Goal: Task Accomplishment & Management: Manage account settings

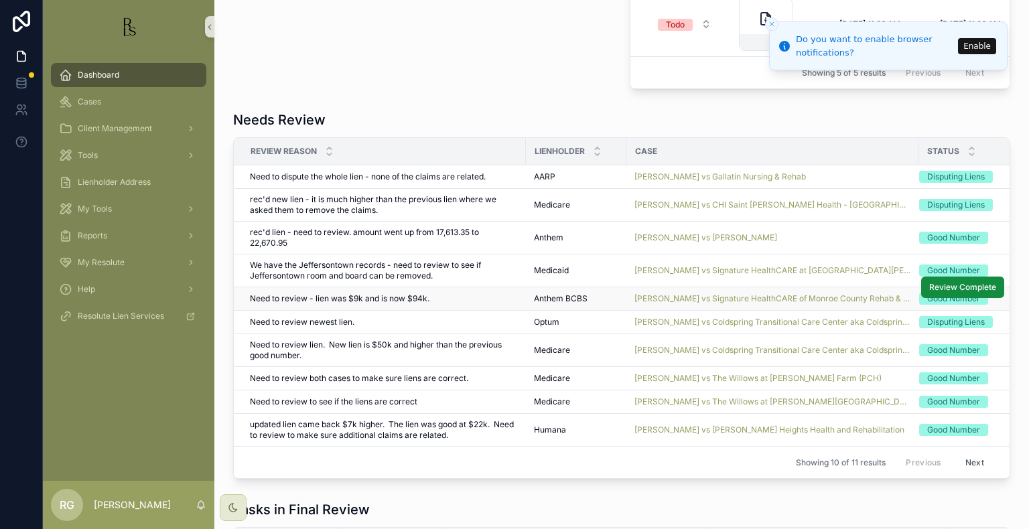
scroll to position [871, 0]
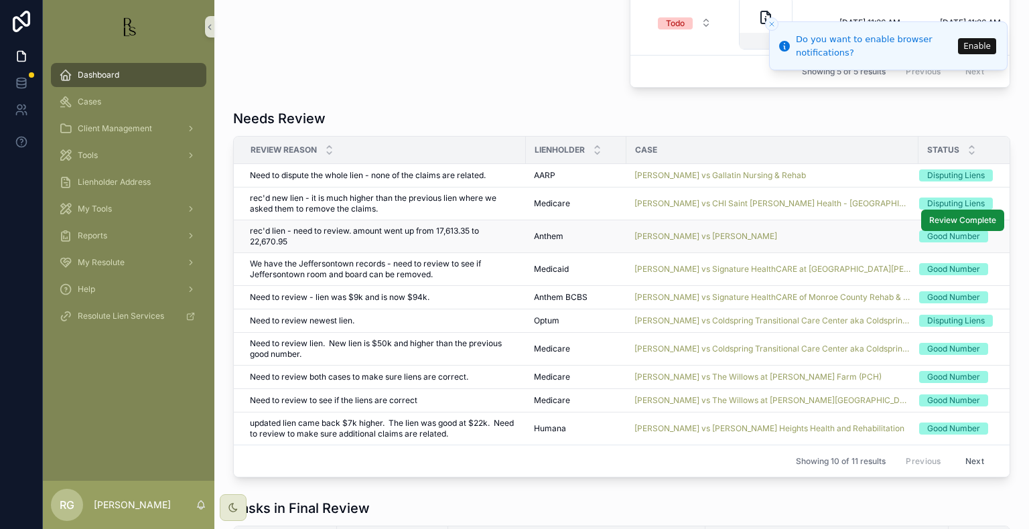
click at [654, 237] on td "[PERSON_NAME] vs [PERSON_NAME]" at bounding box center [772, 236] width 292 height 33
click at [689, 239] on span "[PERSON_NAME] vs [PERSON_NAME]" at bounding box center [705, 236] width 143 height 11
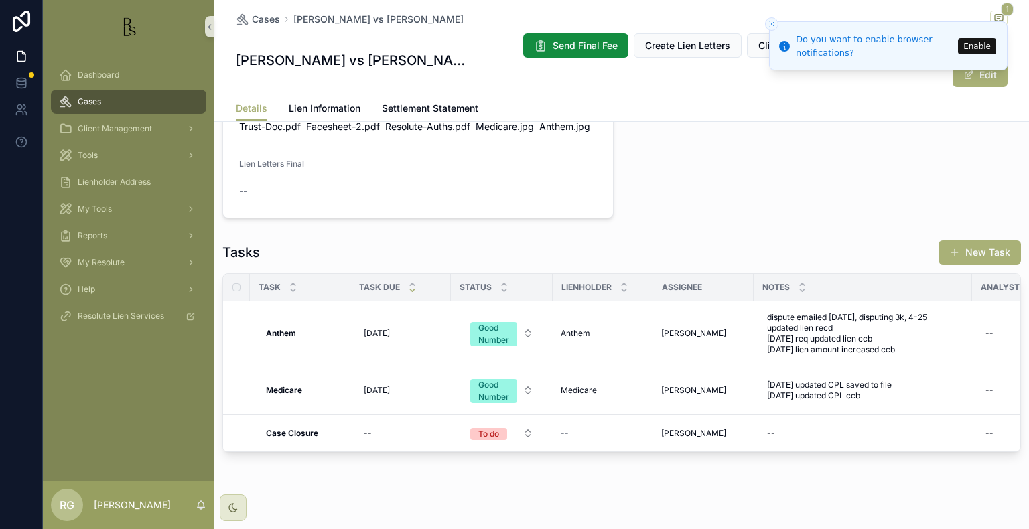
scroll to position [941, 0]
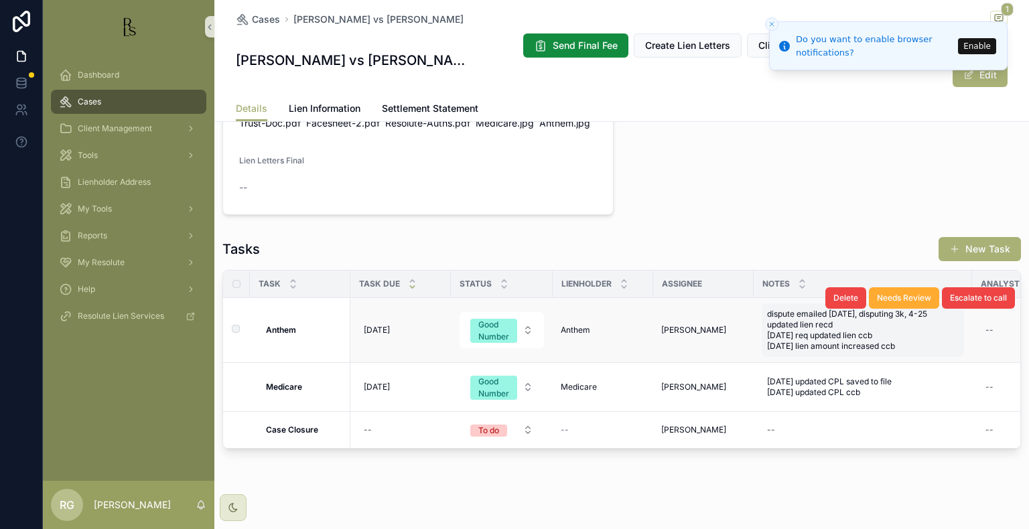
click at [863, 334] on div "dispute emailed [DATE], disputing 3k, 4-25 updated lien recd [DATE] req updated…" at bounding box center [863, 330] width 202 height 54
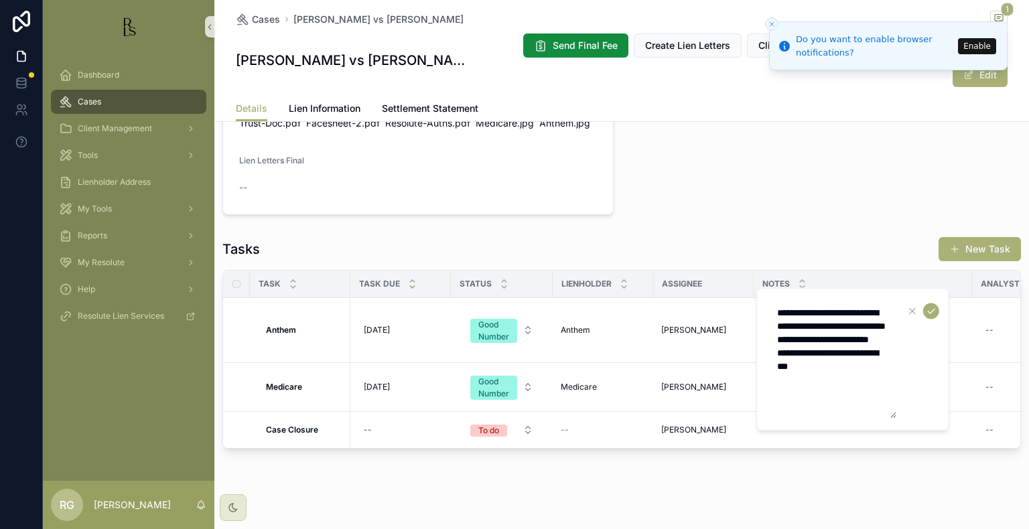
click at [855, 389] on textarea "**********" at bounding box center [832, 360] width 127 height 118
type textarea "**********"
click at [919, 310] on div "scrollable content" at bounding box center [921, 311] width 35 height 16
click at [933, 314] on icon "scrollable content" at bounding box center [931, 311] width 11 height 11
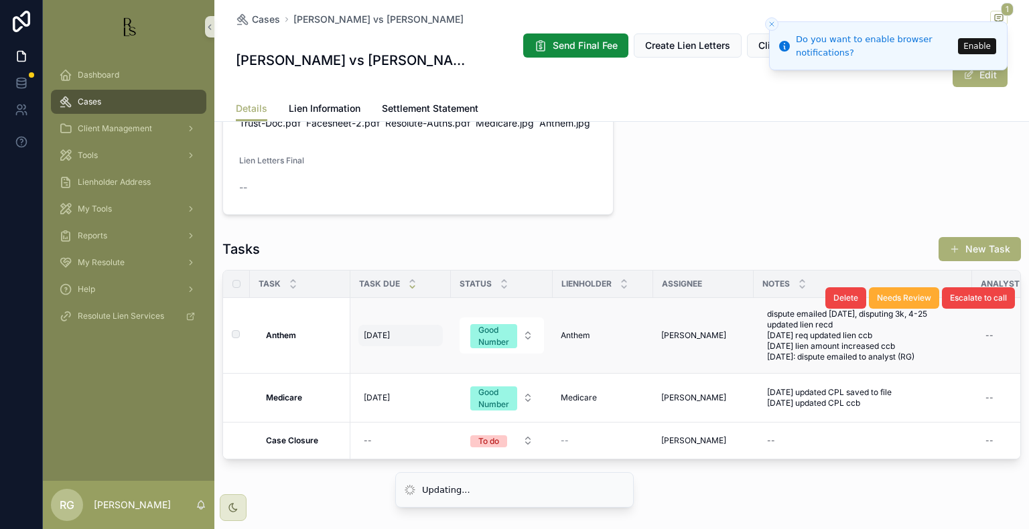
click at [391, 325] on div "[DATE] [DATE]" at bounding box center [400, 335] width 84 height 21
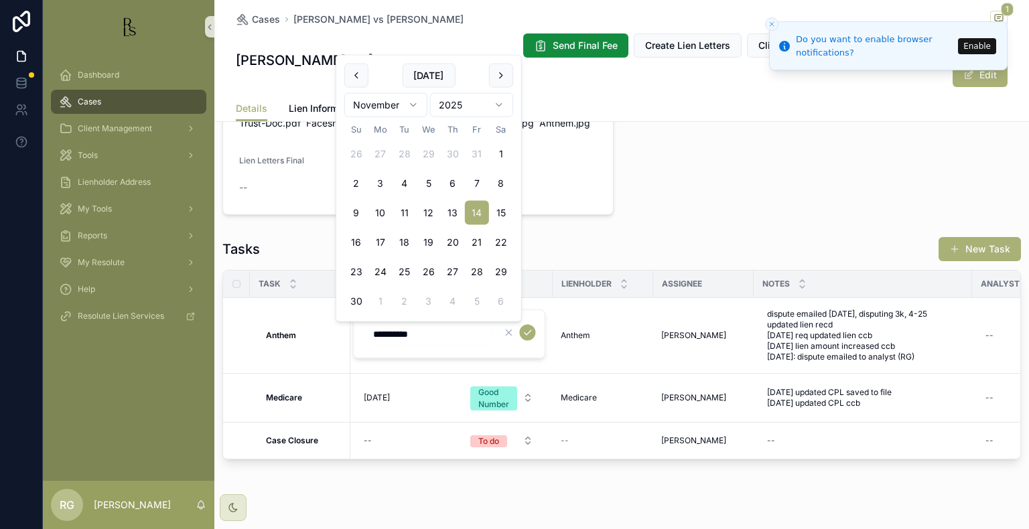
click at [418, 110] on html "Do you want to enable browser notifications? Enable Dashboard Cases Client Mana…" at bounding box center [514, 264] width 1029 height 529
click at [407, 119] on form "Case FIles Power-of-Attorney-1-of-2 .pdf Complaint-(f) .pdf [PERSON_NAME]-vs-[P…" at bounding box center [418, 126] width 390 height 177
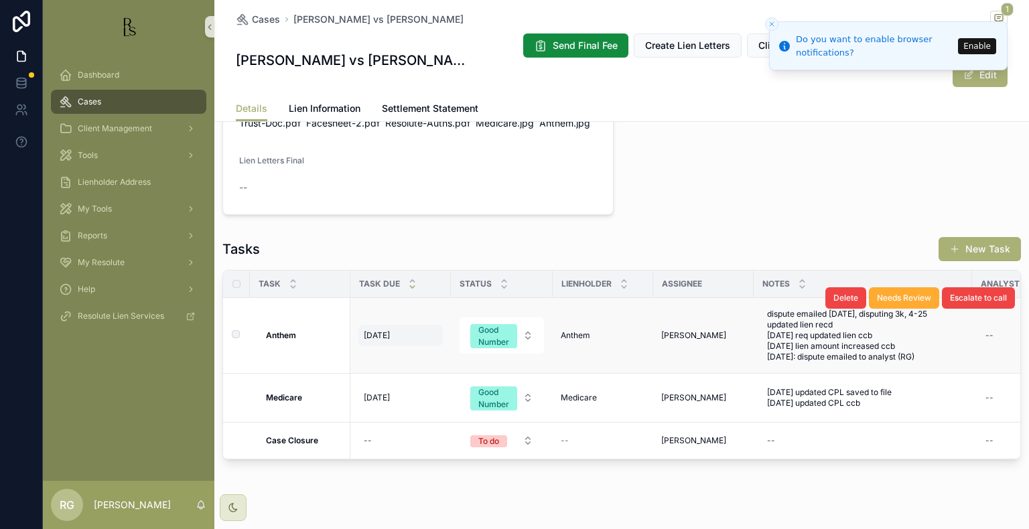
click at [405, 325] on div "[DATE] [DATE]" at bounding box center [400, 335] width 84 height 21
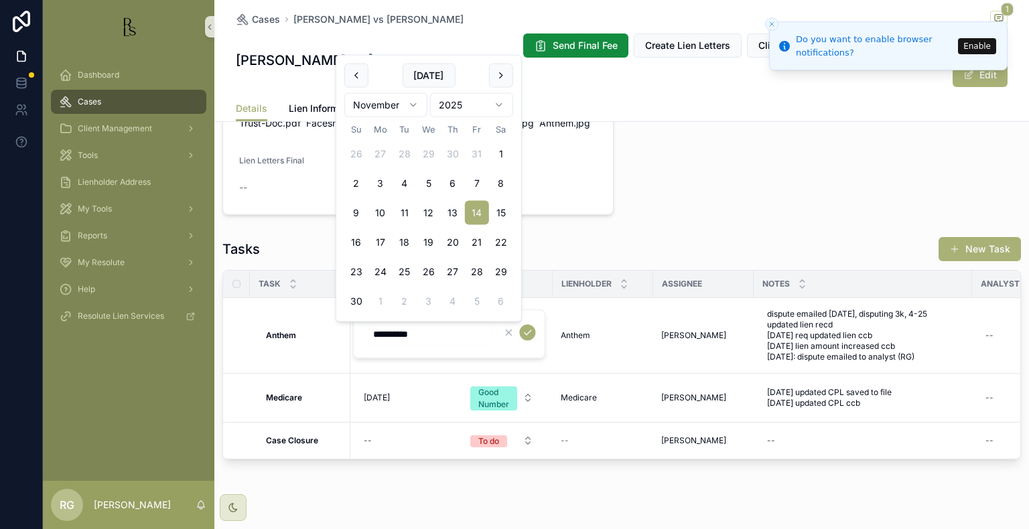
click at [402, 102] on html "Do you want to enable browser notifications? Enable Dashboard Cases Client Mana…" at bounding box center [514, 264] width 1029 height 529
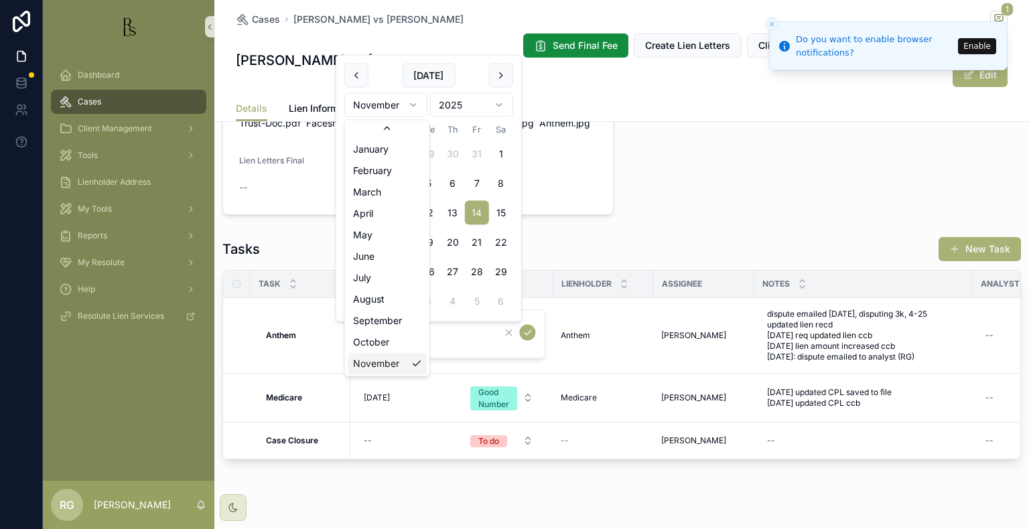
scroll to position [22, 0]
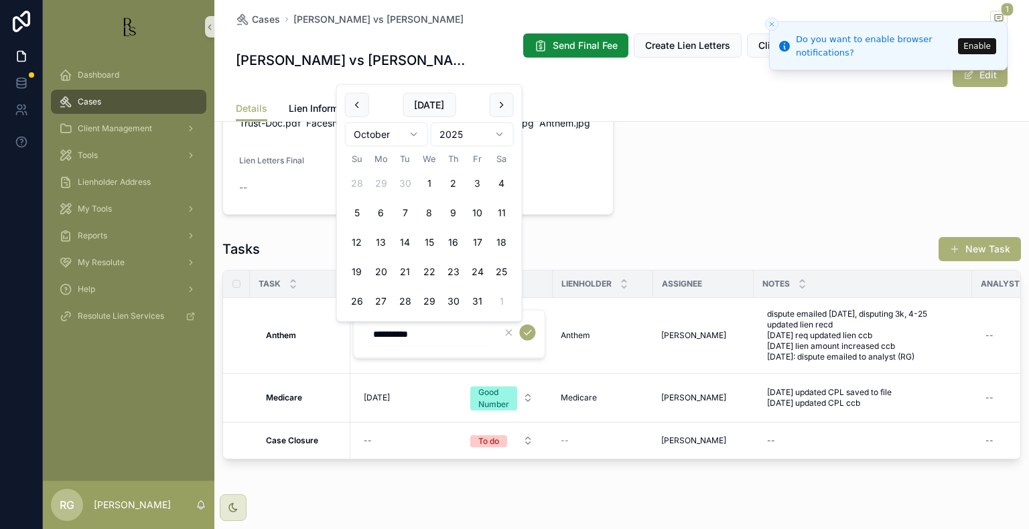
click at [480, 189] on button "3" at bounding box center [478, 183] width 24 height 24
type input "*********"
click at [528, 334] on icon "scrollable content" at bounding box center [527, 333] width 11 height 11
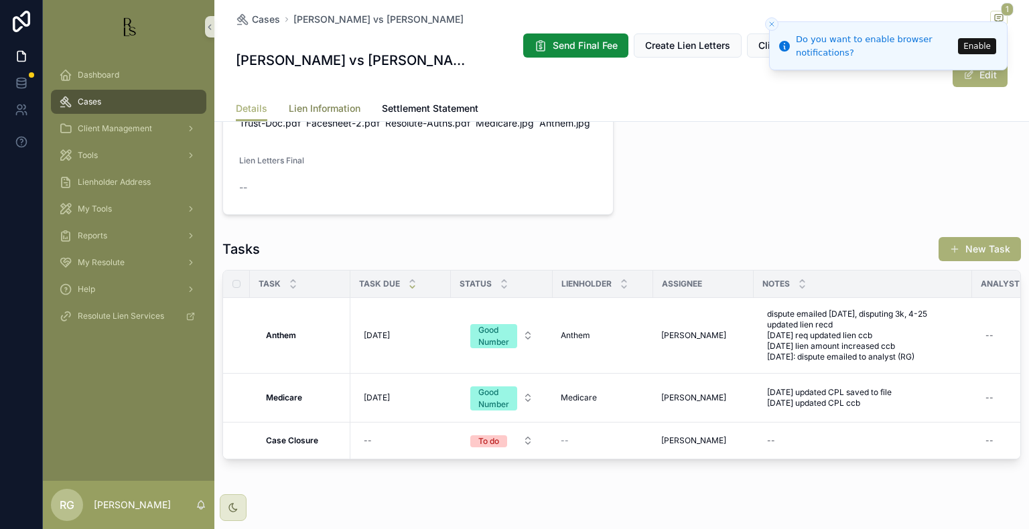
click at [307, 102] on span "Lien Information" at bounding box center [325, 108] width 72 height 13
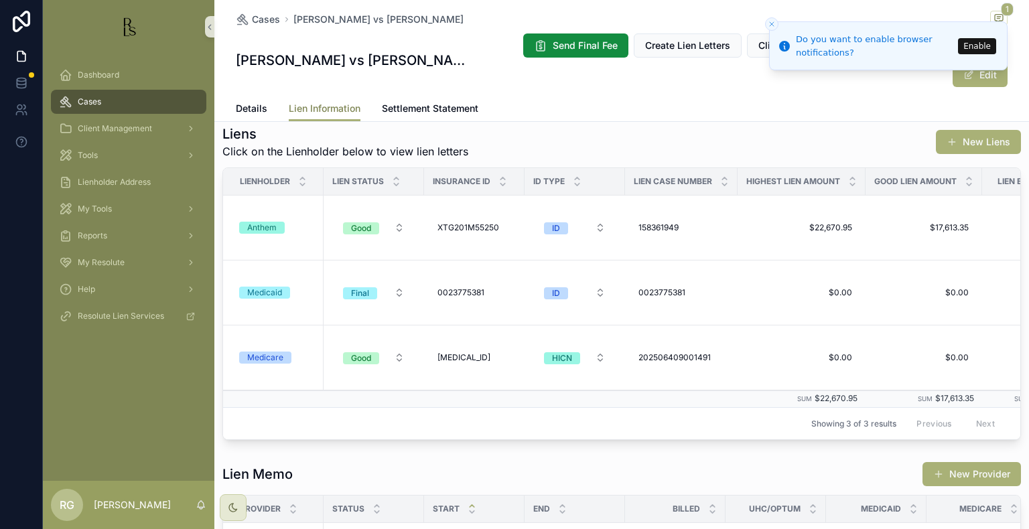
scroll to position [201, 0]
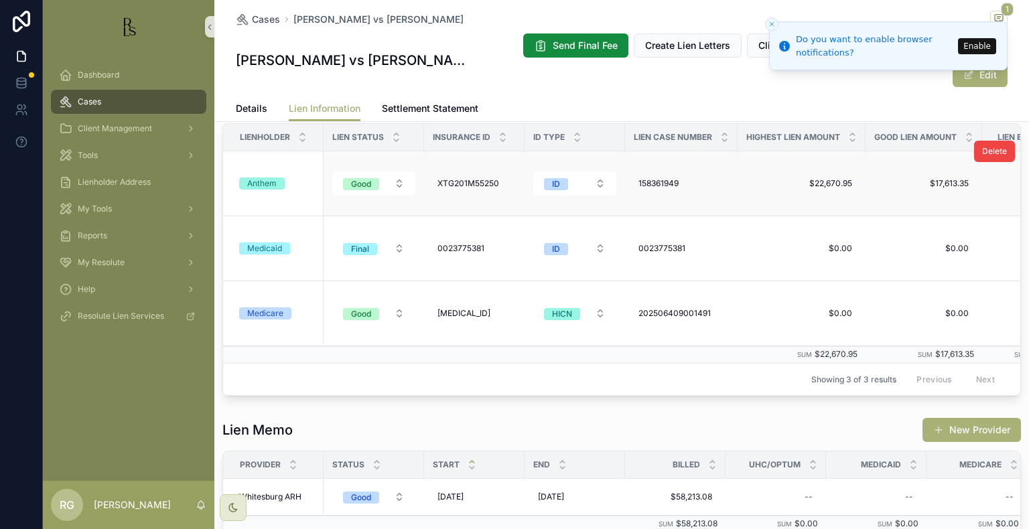
click at [273, 178] on div "Anthem" at bounding box center [261, 184] width 29 height 12
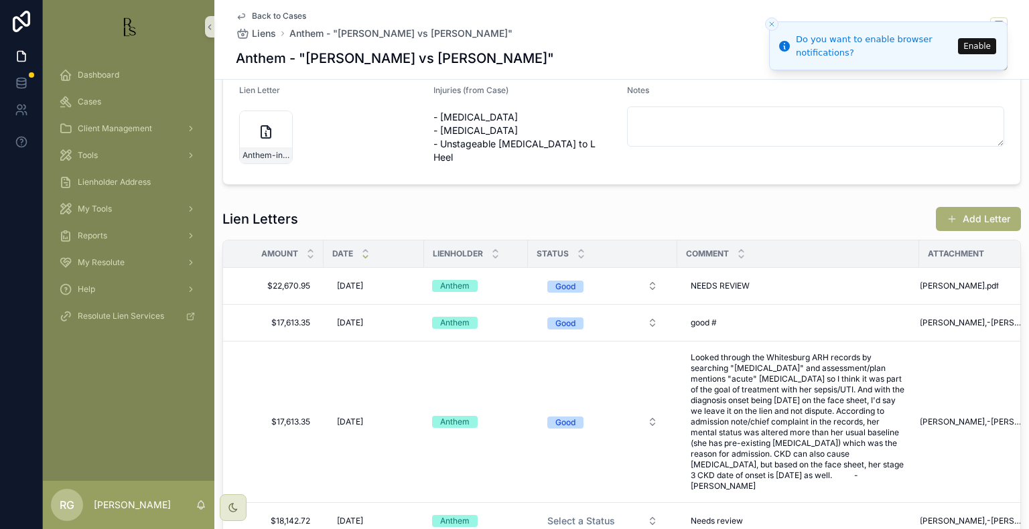
scroll to position [279, 0]
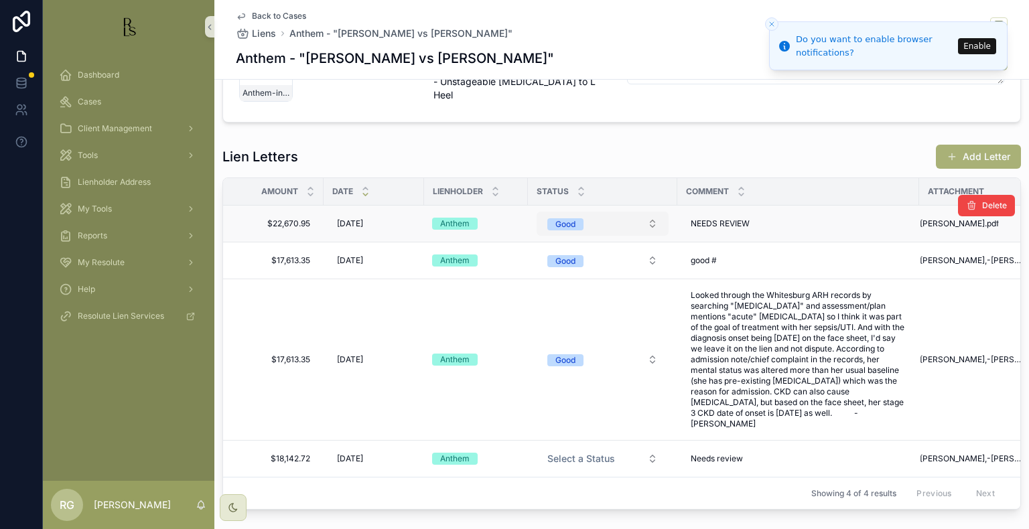
click at [630, 224] on button "Good" at bounding box center [603, 224] width 132 height 24
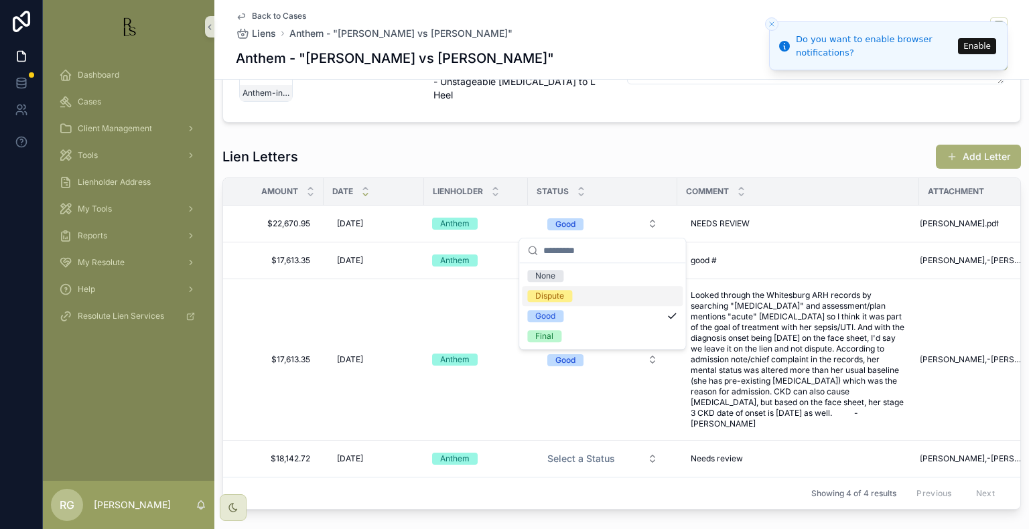
click at [568, 299] on span "Dispute" at bounding box center [549, 296] width 45 height 12
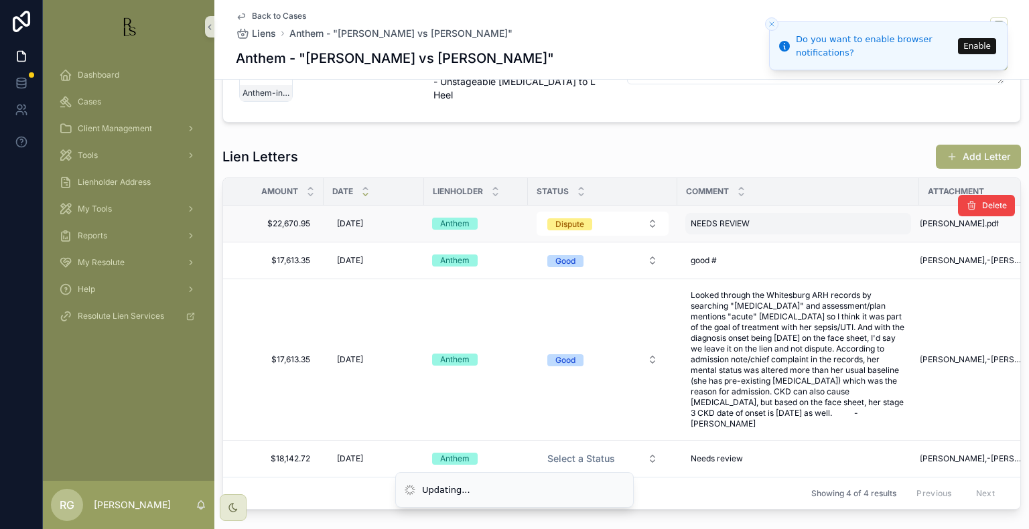
click at [766, 226] on div "NEEDS REVIEW NEEDS REVIEW" at bounding box center [798, 223] width 226 height 21
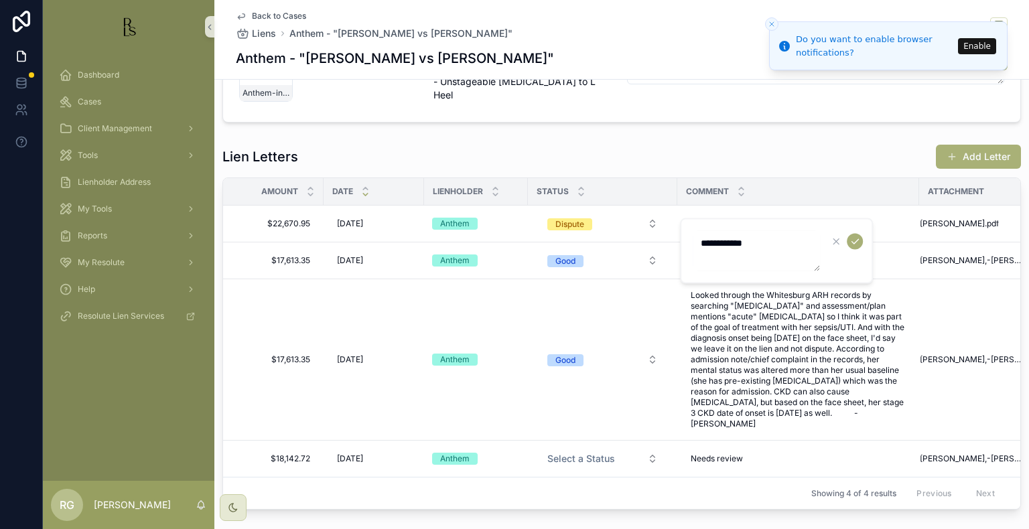
click at [773, 244] on textarea "**********" at bounding box center [756, 251] width 127 height 40
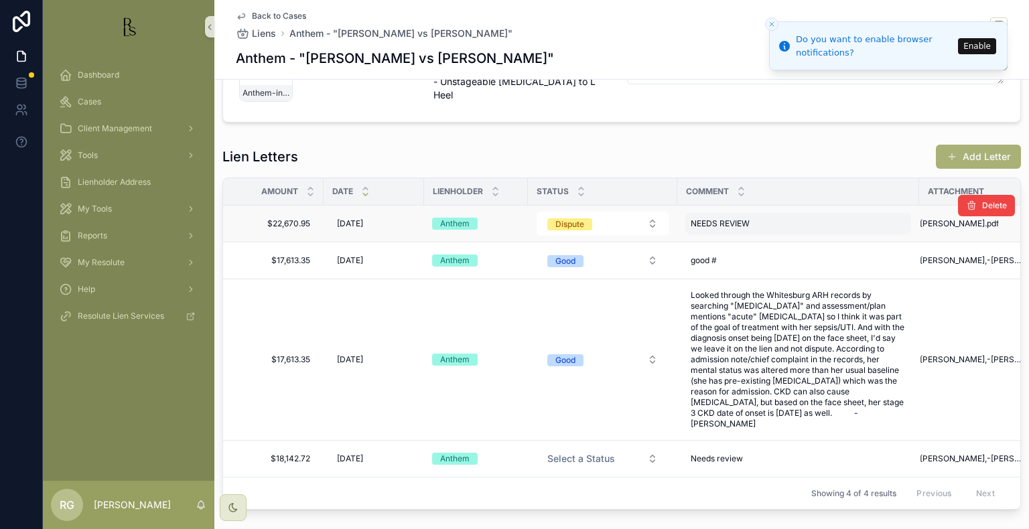
click at [776, 221] on div "NEEDS REVIEW NEEDS REVIEW" at bounding box center [798, 223] width 226 height 21
drag, startPoint x: 775, startPoint y: 246, endPoint x: 624, endPoint y: 237, distance: 151.6
click at [624, 237] on div "Dashboard Cases Client Management Tools Lienholder Address My Tools Reports My …" at bounding box center [536, 264] width 986 height 529
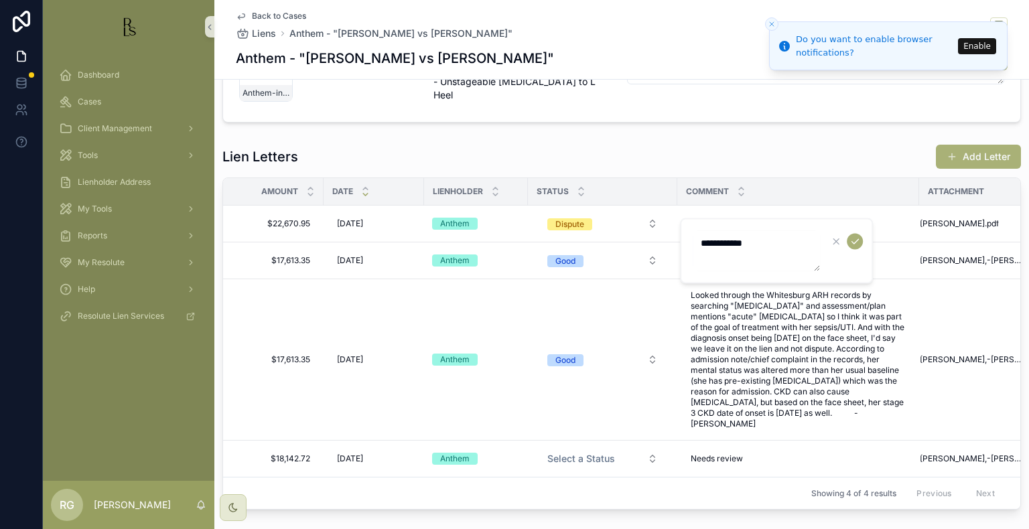
drag, startPoint x: 791, startPoint y: 238, endPoint x: 691, endPoint y: 238, distance: 100.5
click at [691, 238] on div "**********" at bounding box center [776, 251] width 193 height 66
type textarea "**********"
click at [851, 248] on button "scrollable content" at bounding box center [855, 242] width 16 height 16
click at [91, 70] on span "Dashboard" at bounding box center [99, 75] width 42 height 11
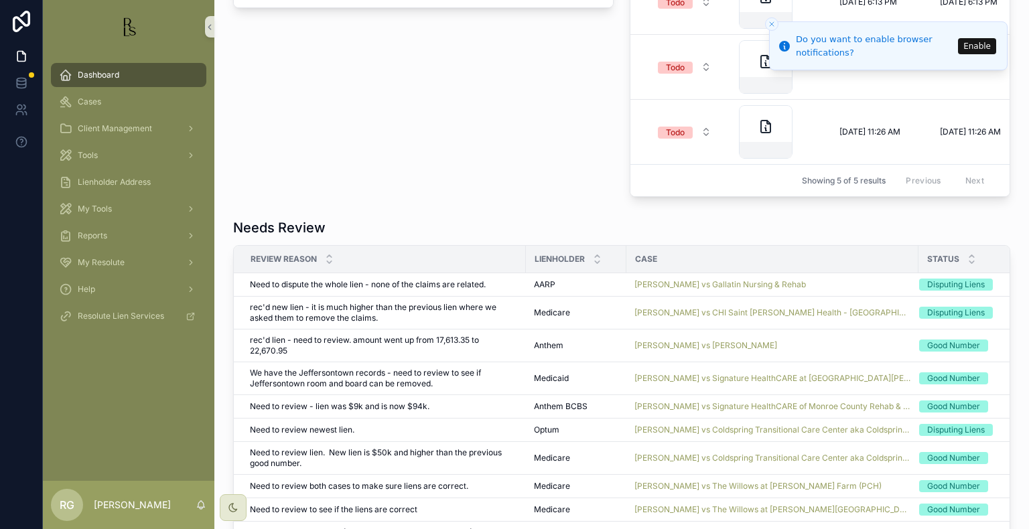
scroll to position [882, 0]
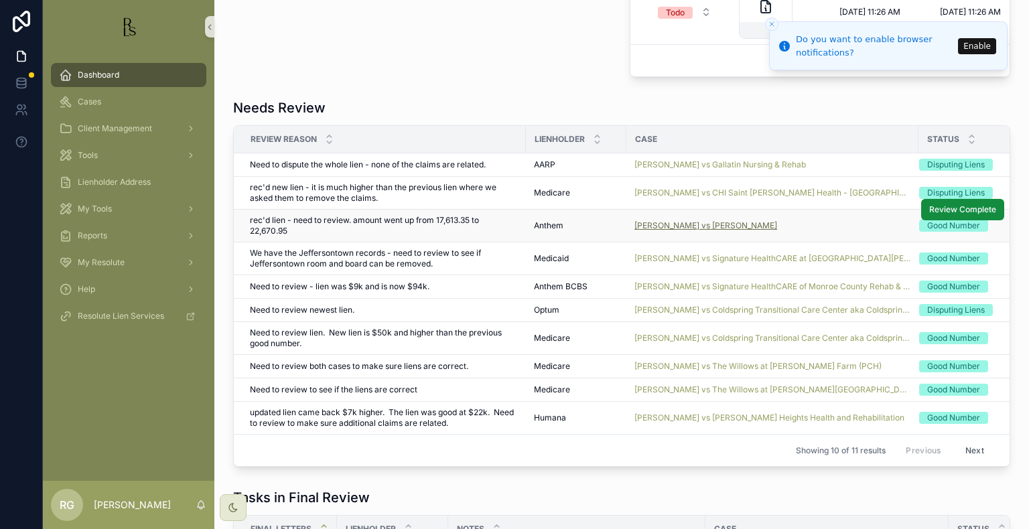
click at [725, 230] on span "[PERSON_NAME] vs [PERSON_NAME]" at bounding box center [705, 225] width 143 height 11
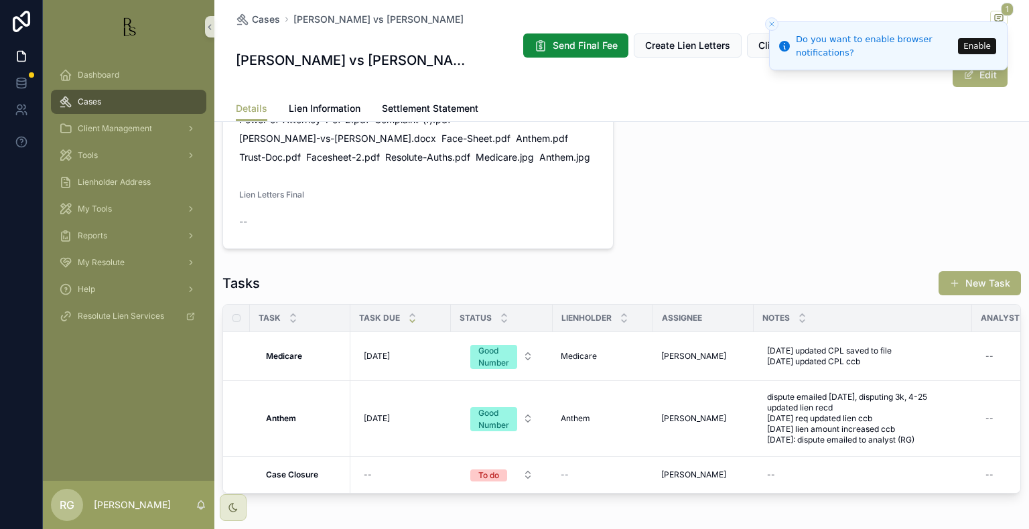
scroll to position [952, 0]
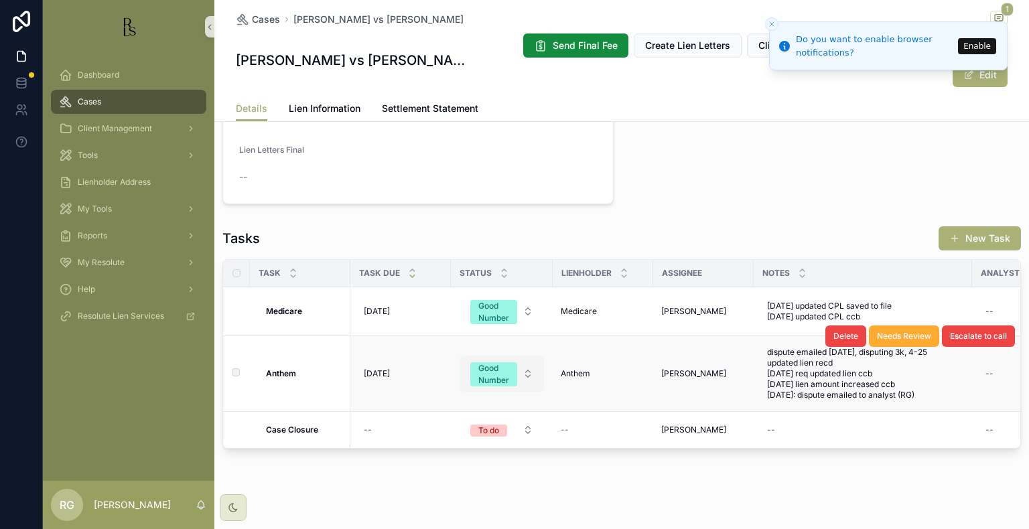
click at [528, 356] on button "Good Number" at bounding box center [502, 374] width 84 height 36
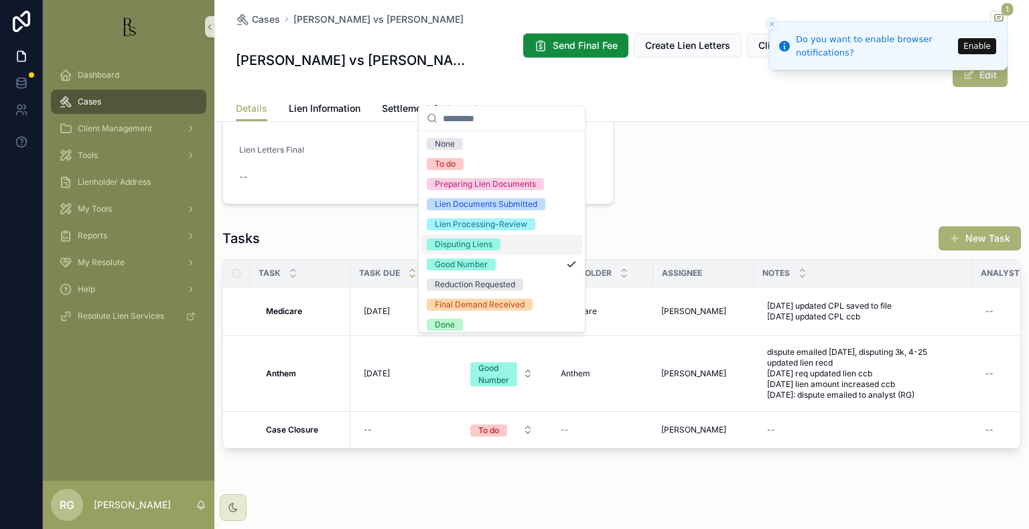
click at [474, 248] on div "Disputing Liens" at bounding box center [464, 244] width 58 height 12
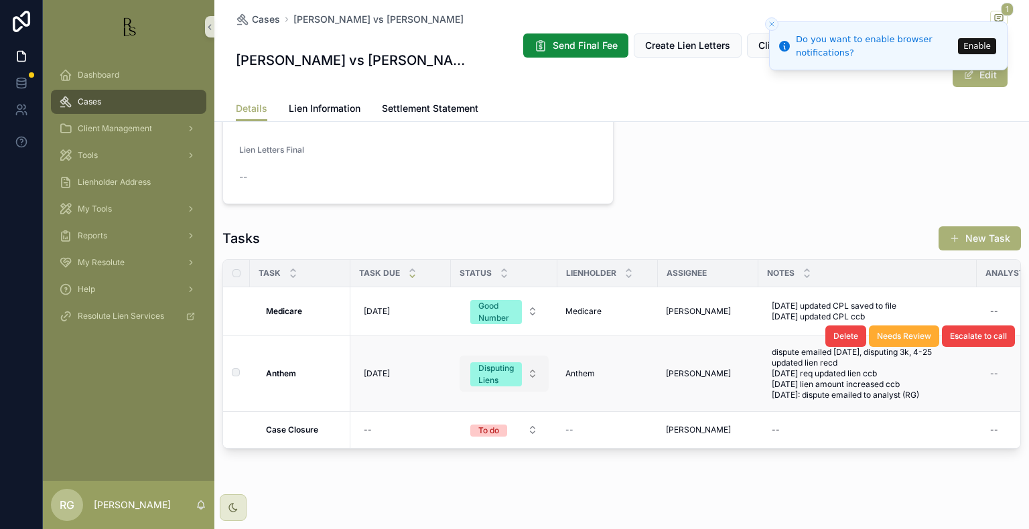
click at [533, 356] on button "Disputing Liens" at bounding box center [504, 374] width 89 height 36
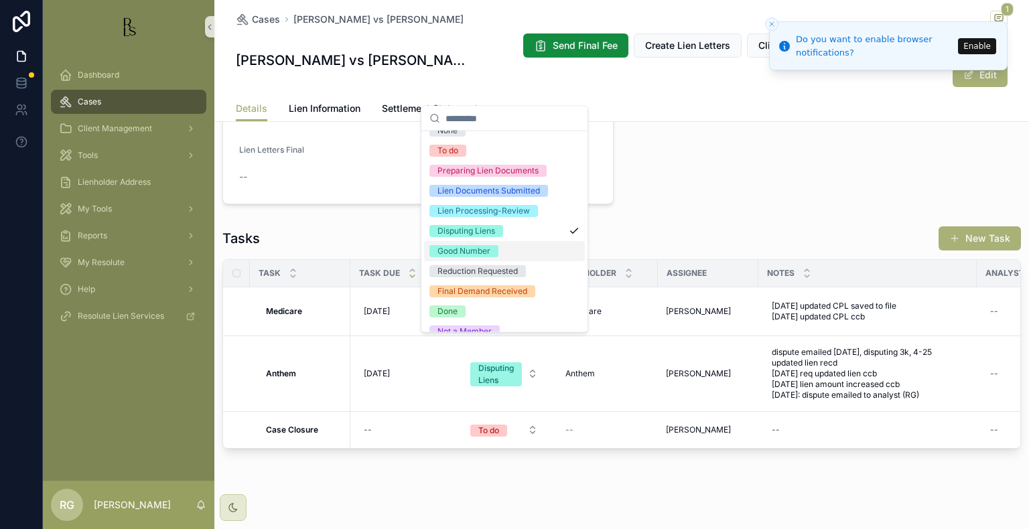
scroll to position [25, 0]
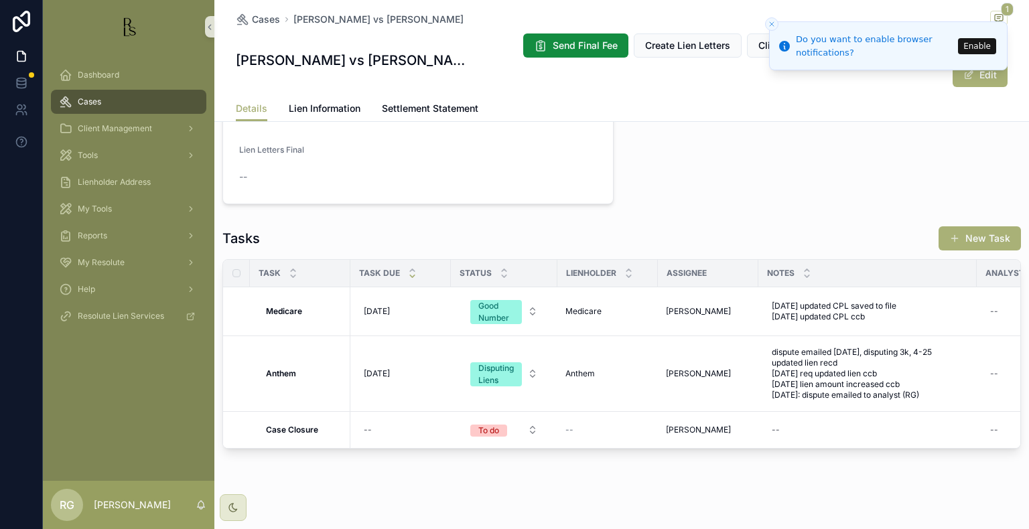
click at [750, 176] on div "Case Letter Documents" at bounding box center [825, 88] width 407 height 243
click at [108, 76] on span "Dashboard" at bounding box center [99, 75] width 42 height 11
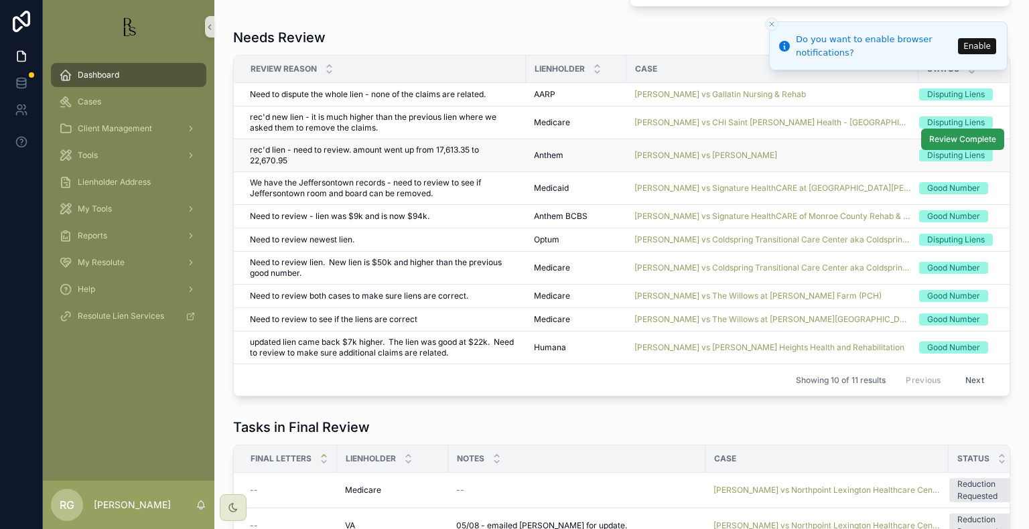
click at [938, 145] on span "Review Complete" at bounding box center [962, 139] width 67 height 11
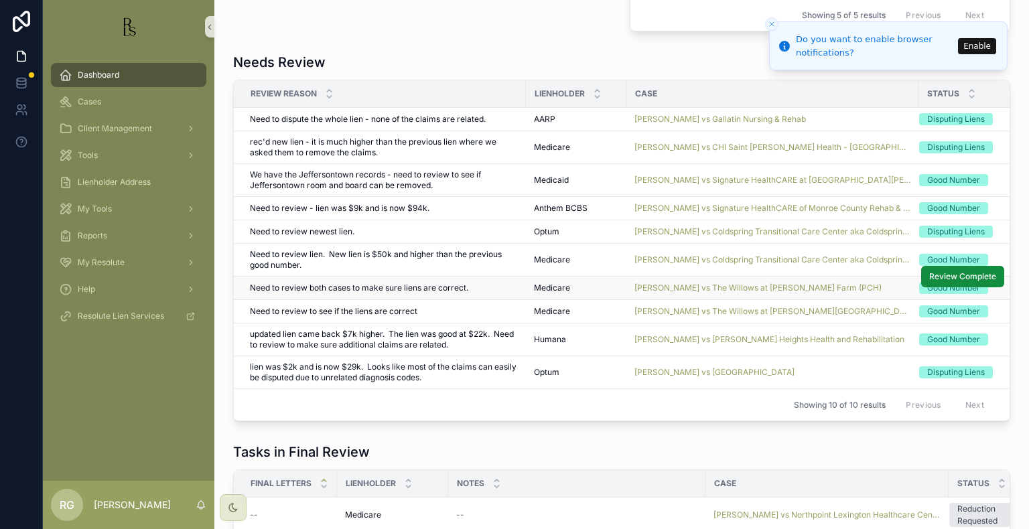
scroll to position [885, 0]
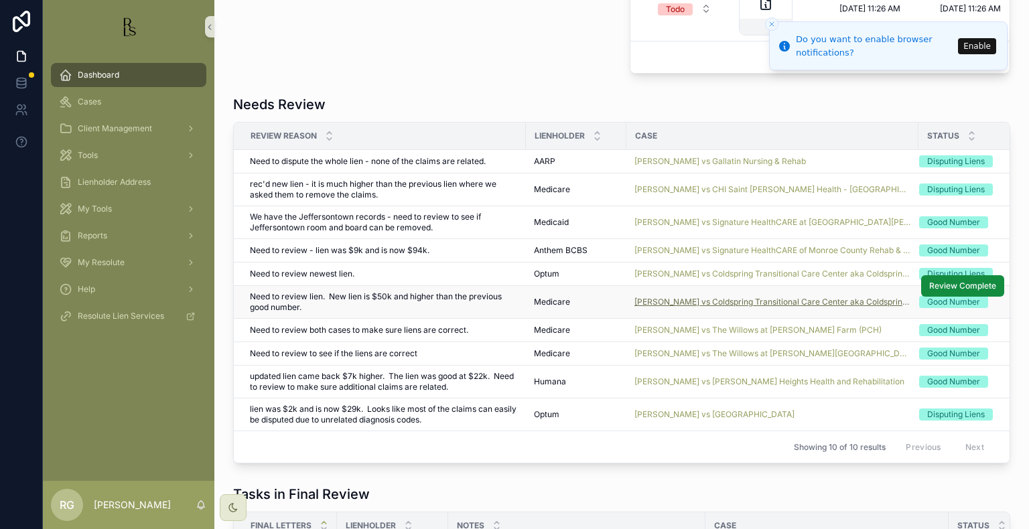
click at [752, 306] on span "[PERSON_NAME] vs Coldspring Transitional Care Center aka Coldspring of [GEOGRAP…" at bounding box center [772, 302] width 276 height 11
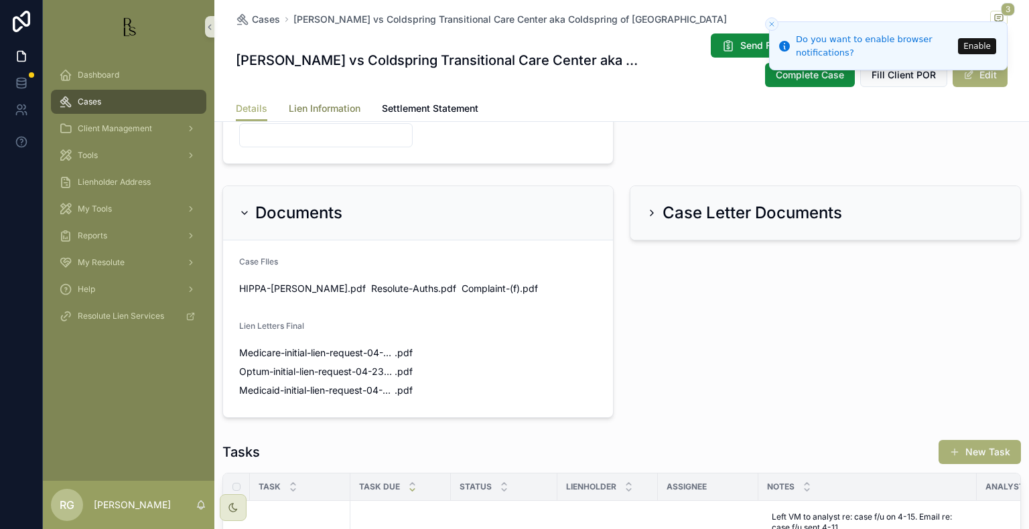
scroll to position [769, 0]
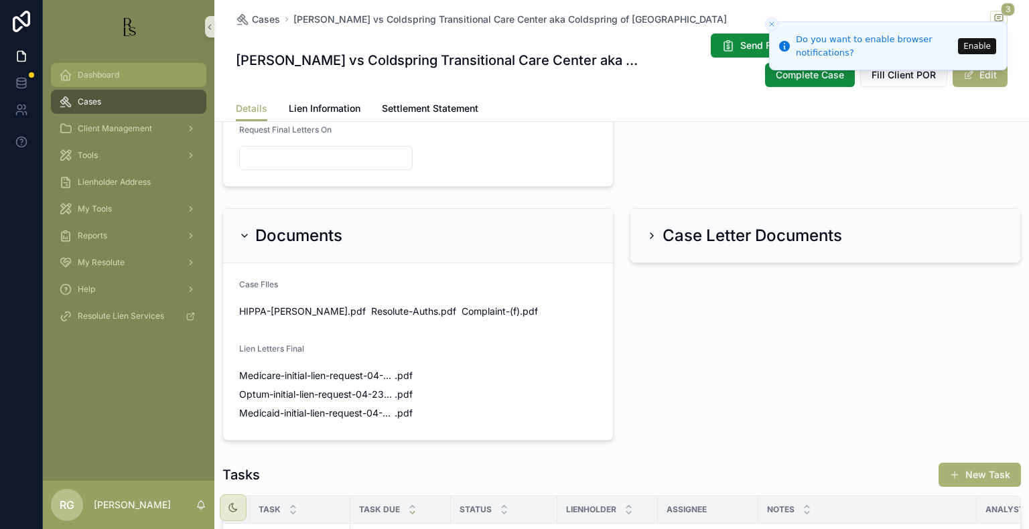
click at [76, 78] on div "Dashboard" at bounding box center [128, 74] width 139 height 21
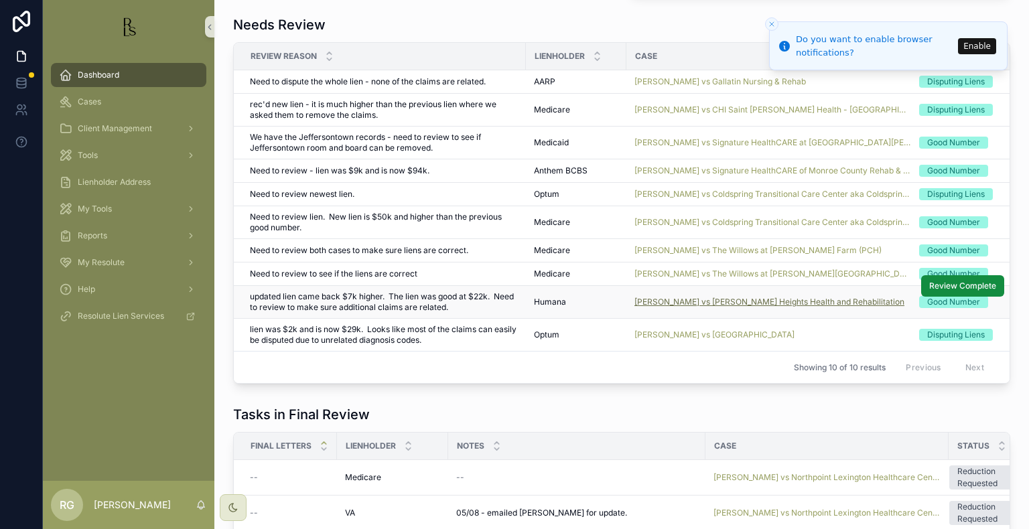
scroll to position [966, 0]
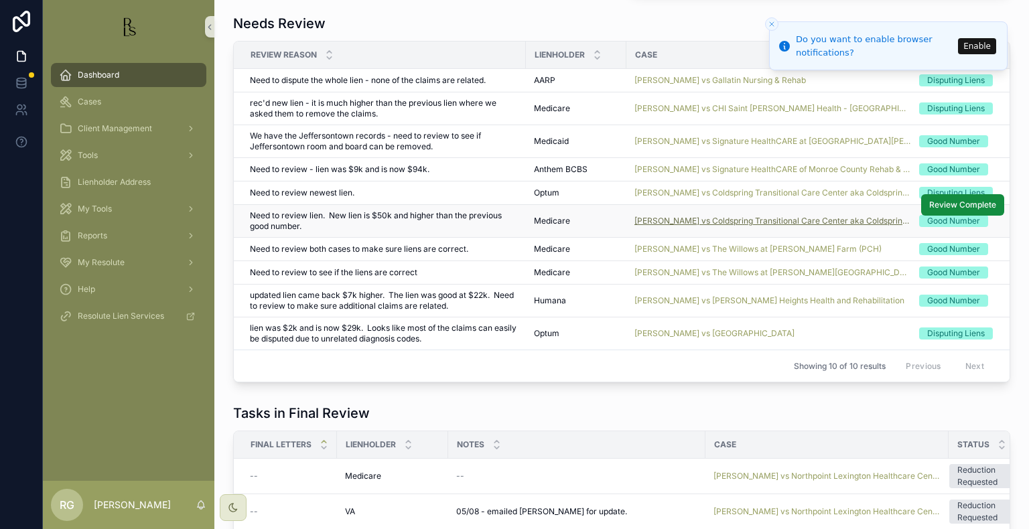
click at [766, 226] on span "[PERSON_NAME] vs Coldspring Transitional Care Center aka Coldspring of [GEOGRAP…" at bounding box center [772, 221] width 276 height 11
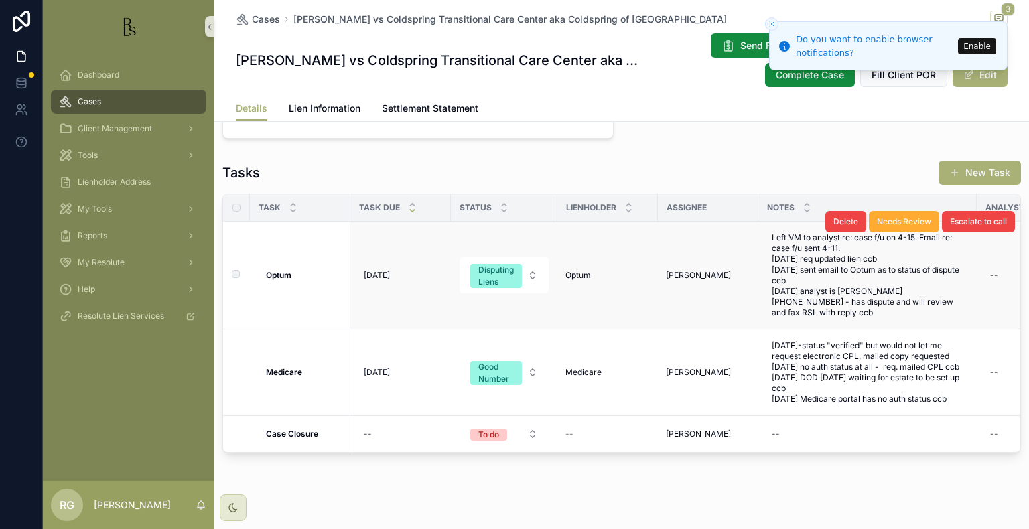
scroll to position [1072, 0]
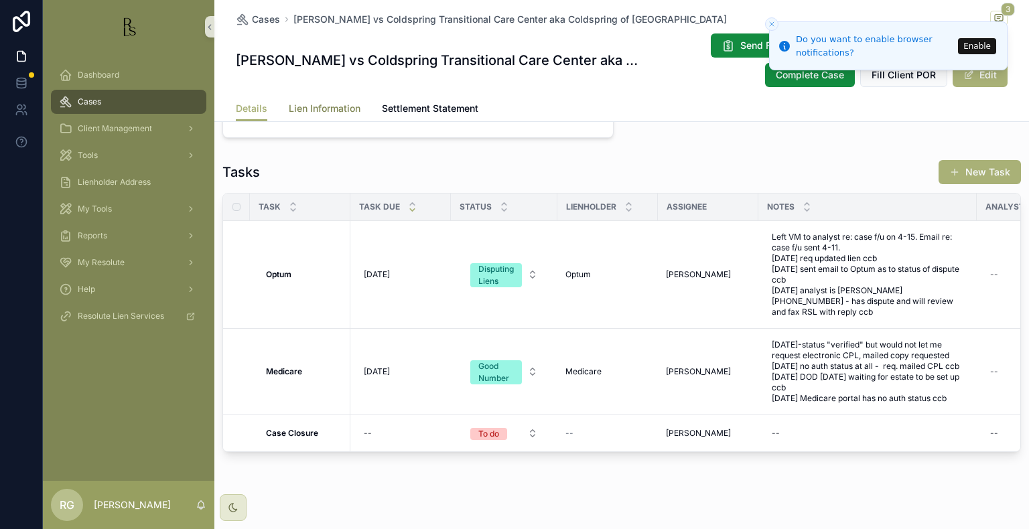
click at [301, 104] on span "Lien Information" at bounding box center [325, 108] width 72 height 13
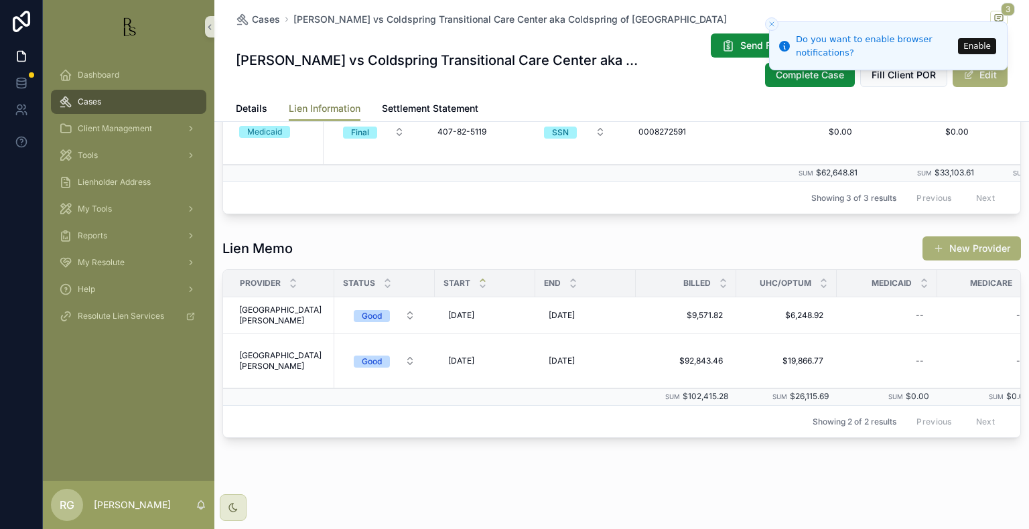
scroll to position [201, 0]
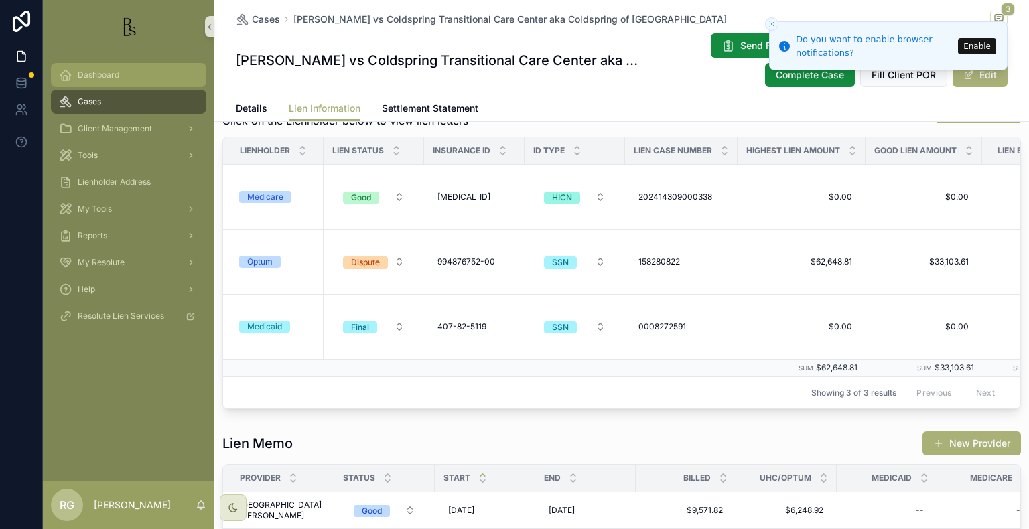
click at [117, 82] on div "Dashboard" at bounding box center [128, 74] width 139 height 21
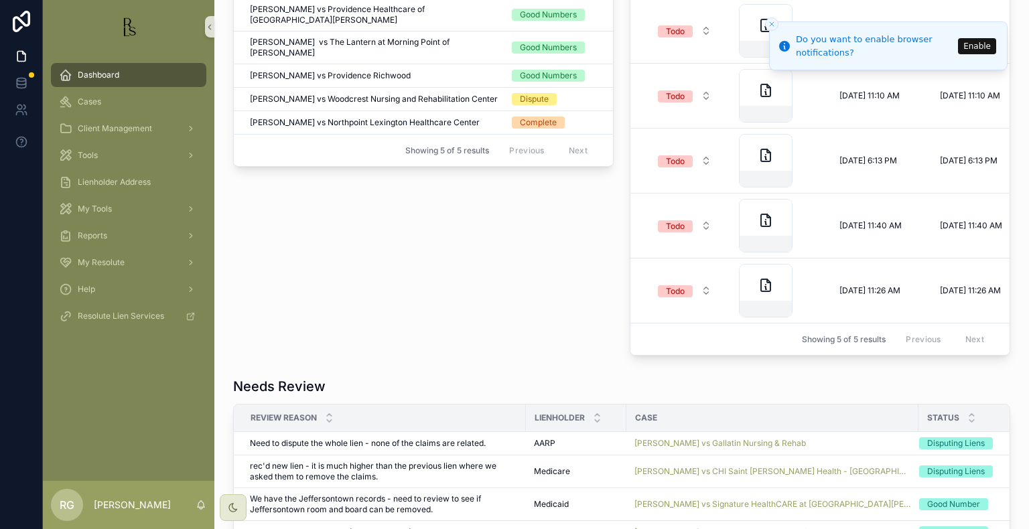
scroll to position [871, 0]
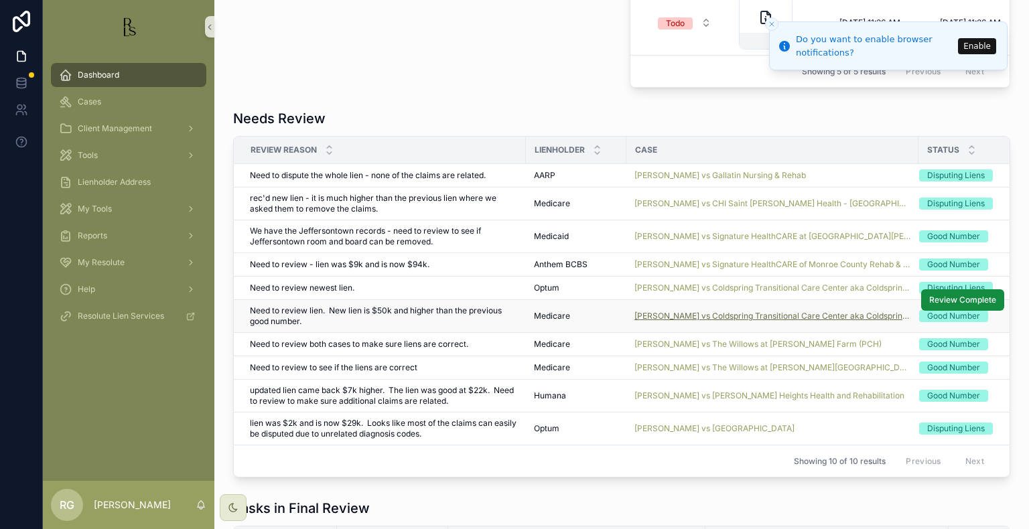
click at [649, 322] on span "[PERSON_NAME] vs Coldspring Transitional Care Center aka Coldspring of [GEOGRAP…" at bounding box center [772, 316] width 276 height 11
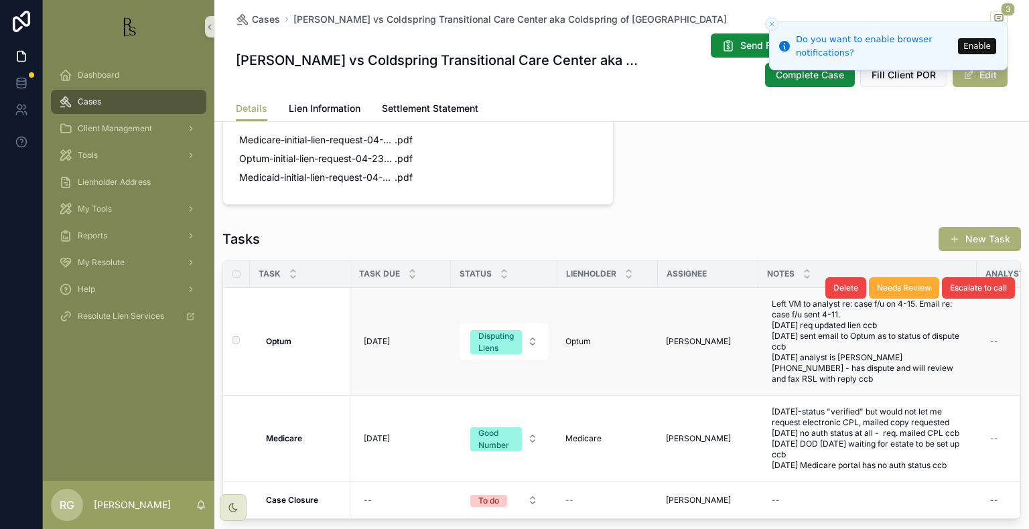
scroll to position [1072, 0]
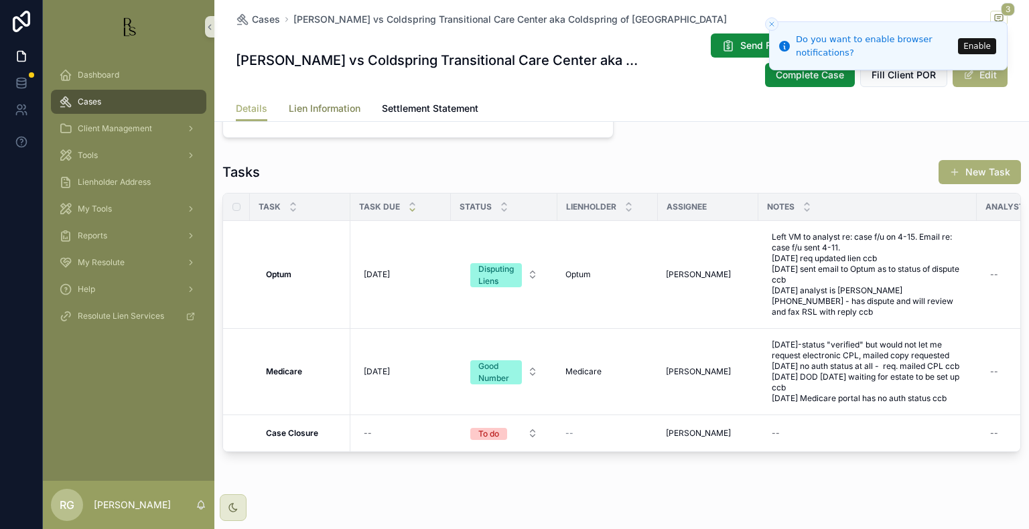
click at [299, 98] on link "Lien Information" at bounding box center [325, 109] width 72 height 27
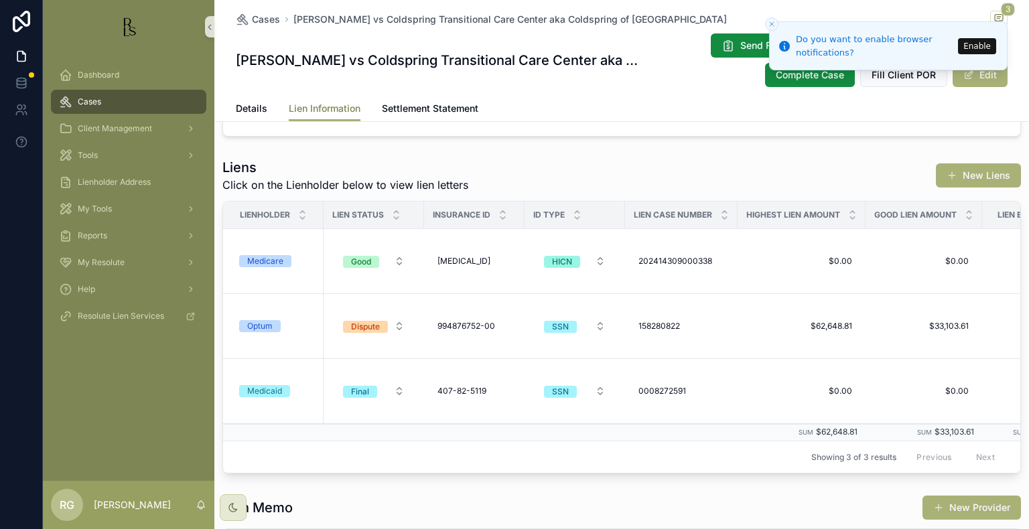
scroll to position [134, 0]
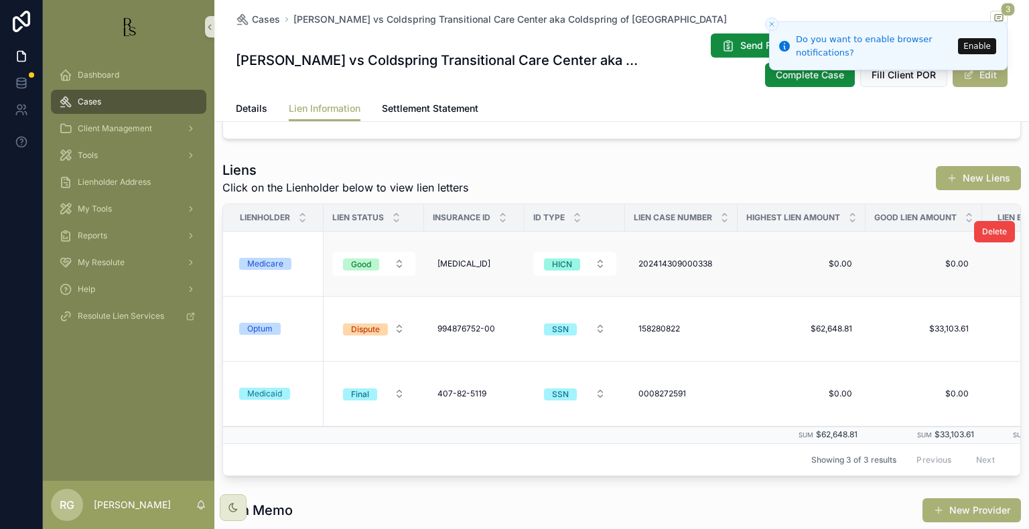
click at [249, 261] on div "Medicare" at bounding box center [265, 264] width 36 height 12
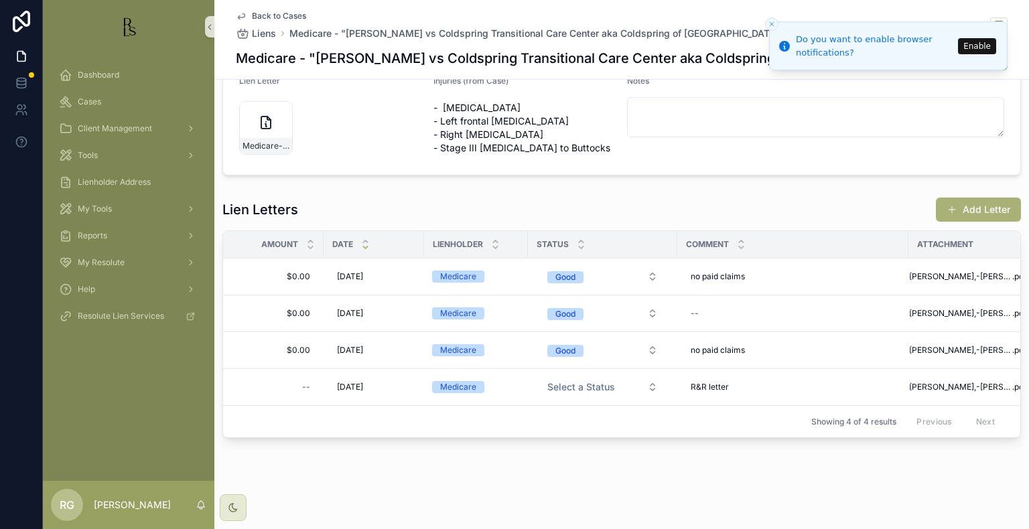
scroll to position [268, 0]
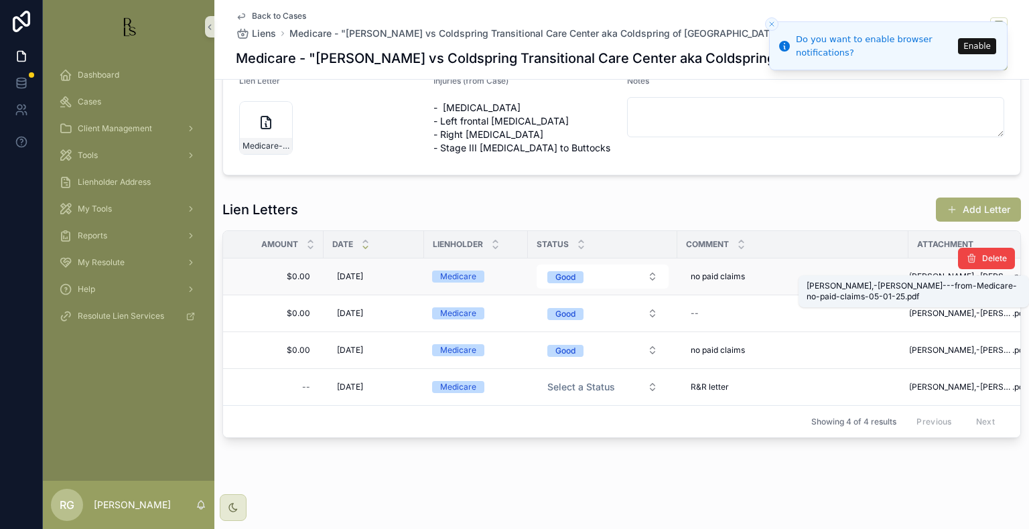
click at [939, 271] on span "[PERSON_NAME],-[PERSON_NAME]---from-Medicare-no-paid-claims-05-01-25" at bounding box center [960, 276] width 103 height 11
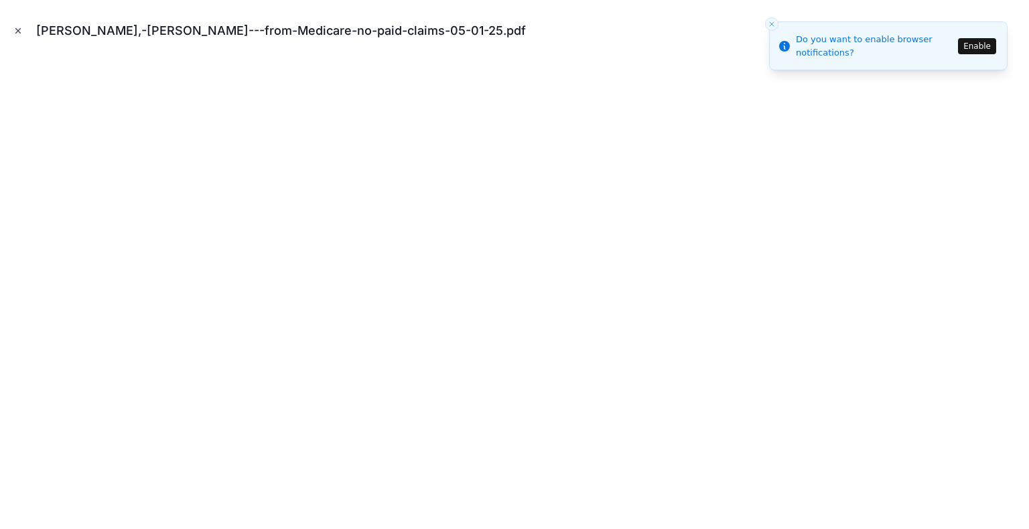
click at [16, 31] on icon "Close modal" at bounding box center [17, 30] width 9 height 9
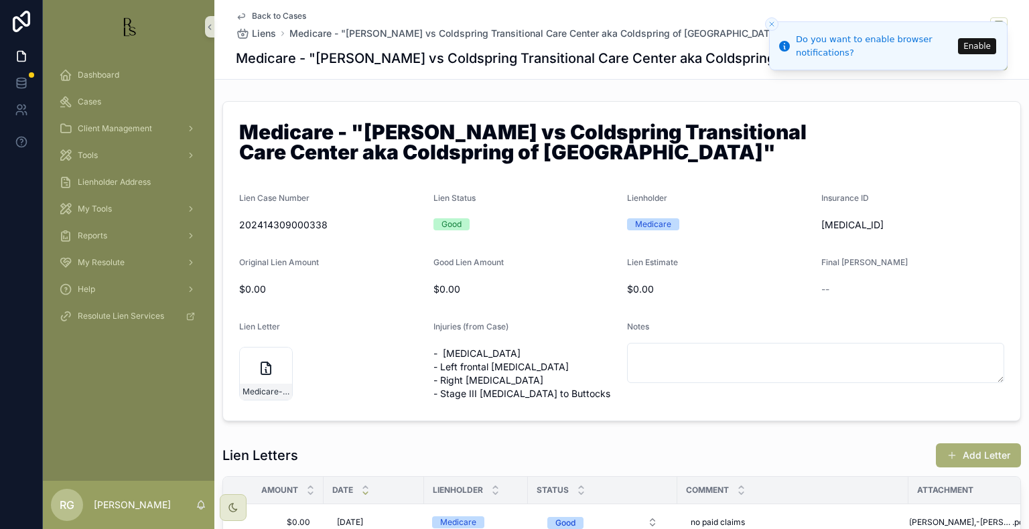
click at [297, 20] on span "Back to Cases" at bounding box center [279, 16] width 54 height 11
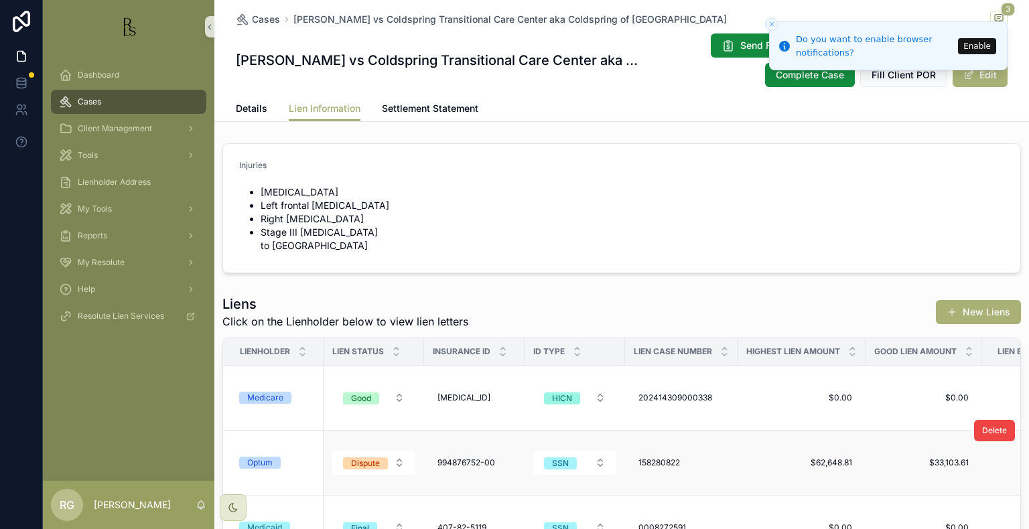
scroll to position [201, 0]
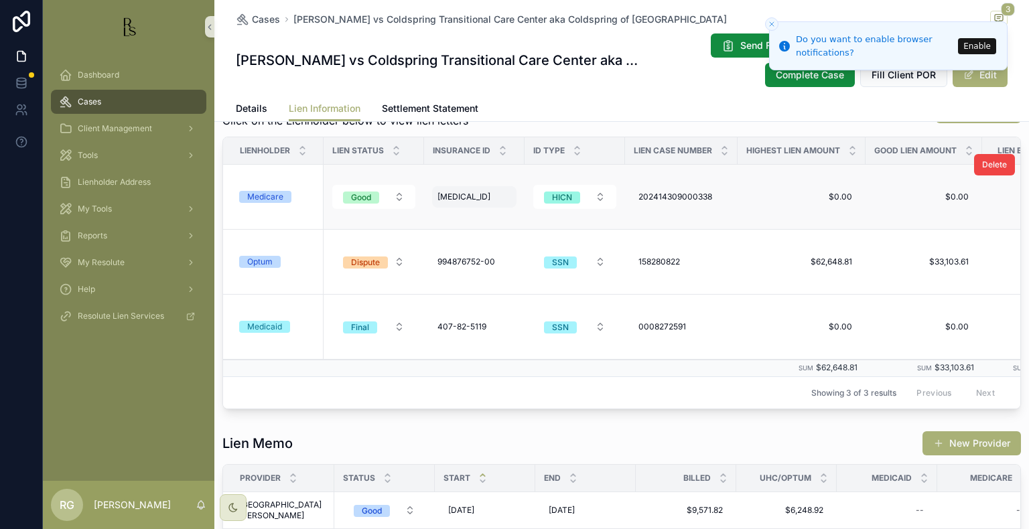
click at [467, 198] on span "[MEDICAL_ID]" at bounding box center [463, 197] width 53 height 11
drag, startPoint x: 528, startPoint y: 208, endPoint x: 436, endPoint y: 213, distance: 91.9
click at [436, 213] on div "**********" at bounding box center [523, 217] width 193 height 50
click at [732, 194] on td "202414309000338 202414309000338" at bounding box center [681, 197] width 113 height 65
click at [726, 203] on div "202414309000338 202414309000338" at bounding box center [681, 196] width 96 height 21
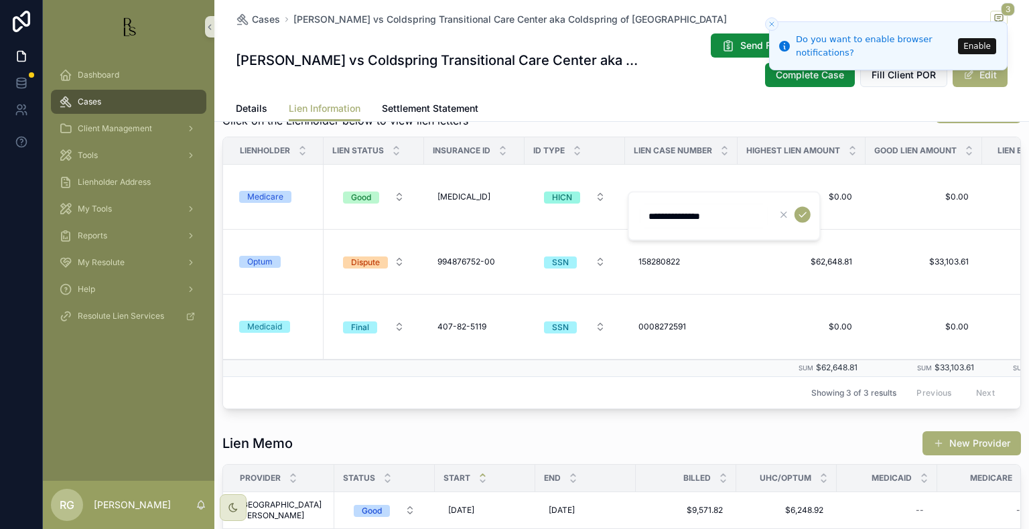
drag, startPoint x: 742, startPoint y: 215, endPoint x: 638, endPoint y: 218, distance: 103.9
click at [638, 218] on div "**********" at bounding box center [724, 217] width 193 height 50
drag, startPoint x: 249, startPoint y: 110, endPoint x: 311, endPoint y: 129, distance: 64.4
click at [249, 110] on span "Details" at bounding box center [251, 108] width 31 height 13
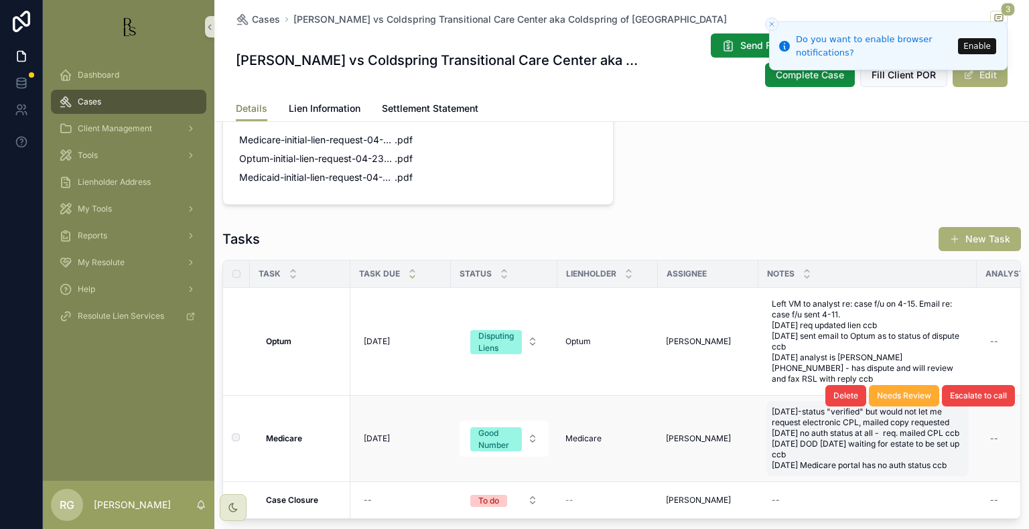
scroll to position [1072, 0]
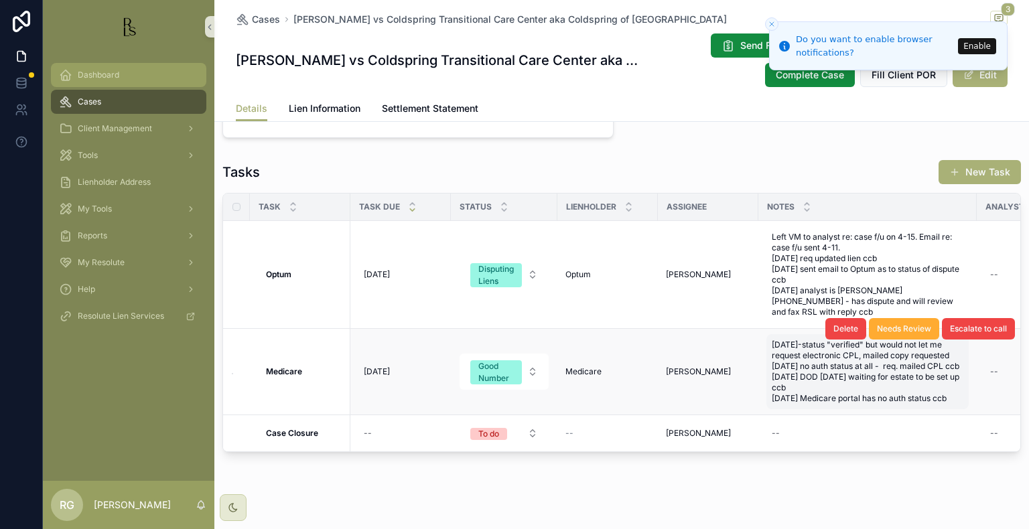
drag, startPoint x: 102, startPoint y: 77, endPoint x: 166, endPoint y: 86, distance: 64.2
click at [103, 77] on span "Dashboard" at bounding box center [99, 75] width 42 height 11
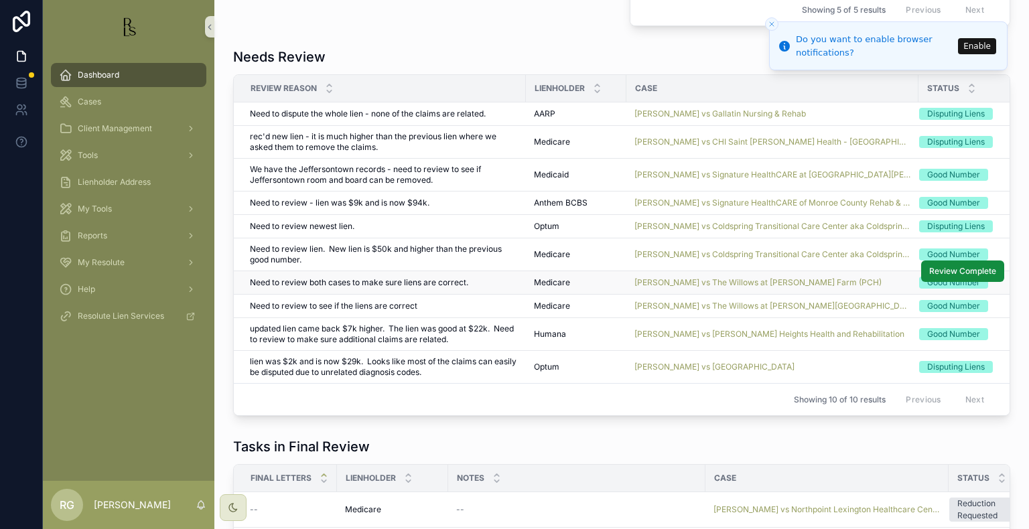
scroll to position [938, 0]
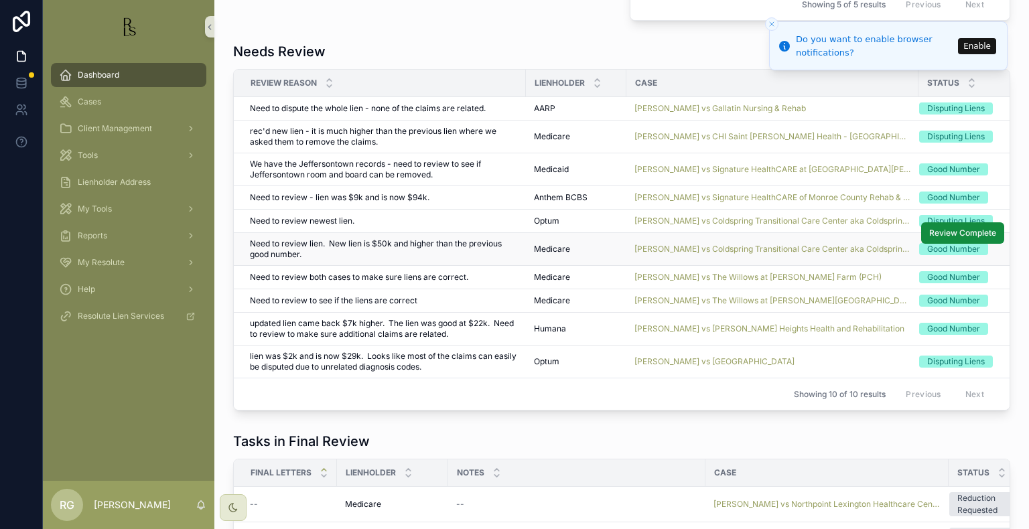
click at [461, 253] on span "Need to review lien. New lien is $50k and higher than the previous good number." at bounding box center [384, 248] width 268 height 21
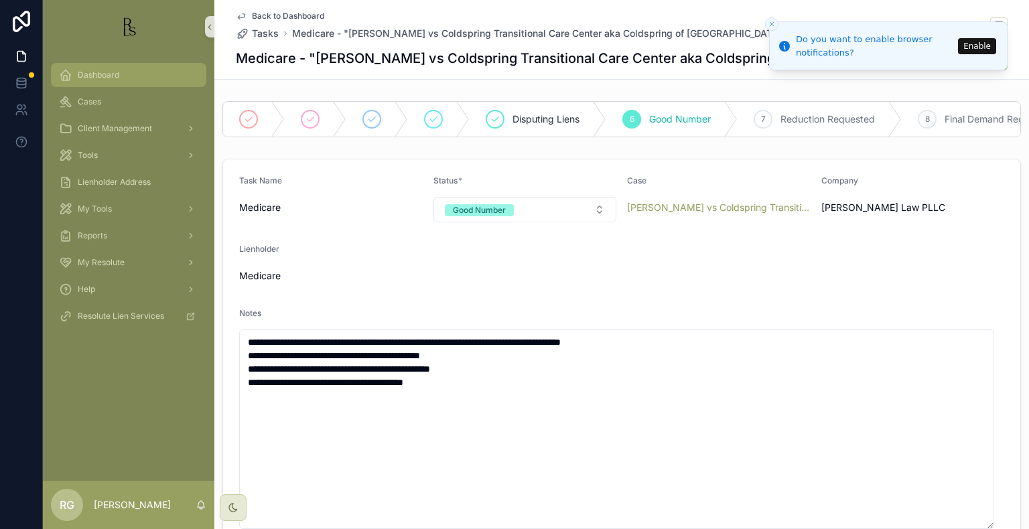
click at [130, 66] on div "Dashboard" at bounding box center [128, 74] width 139 height 21
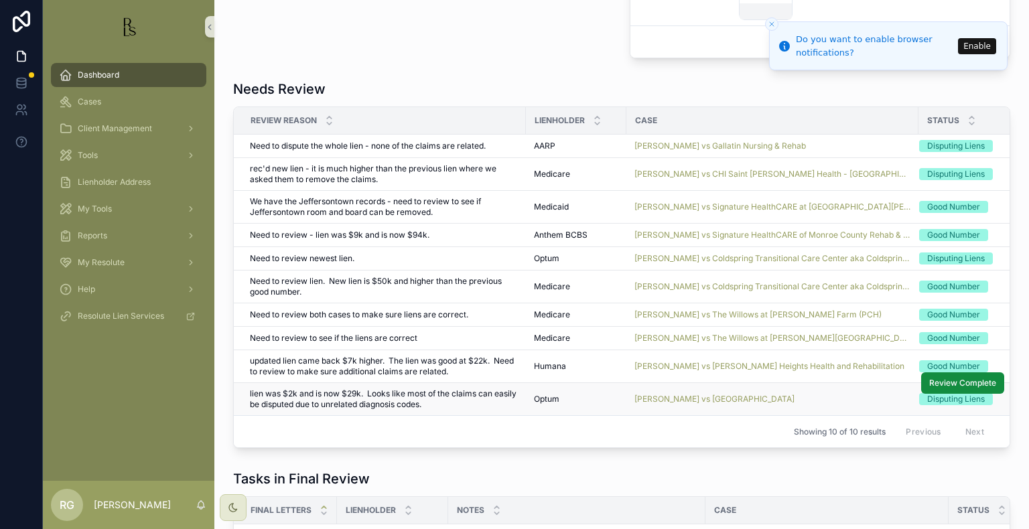
scroll to position [871, 0]
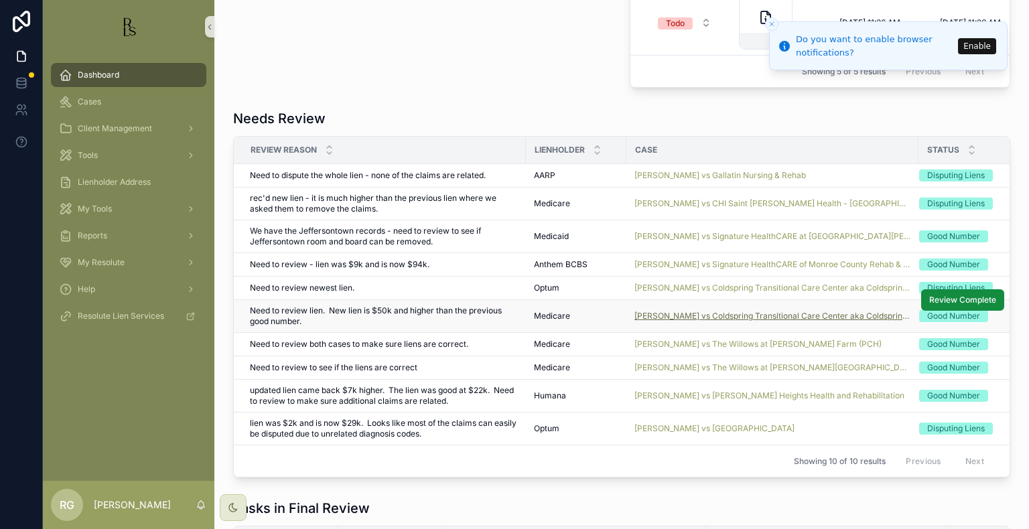
click at [662, 322] on span "[PERSON_NAME] vs Coldspring Transitional Care Center aka Coldspring of [GEOGRAP…" at bounding box center [772, 316] width 276 height 11
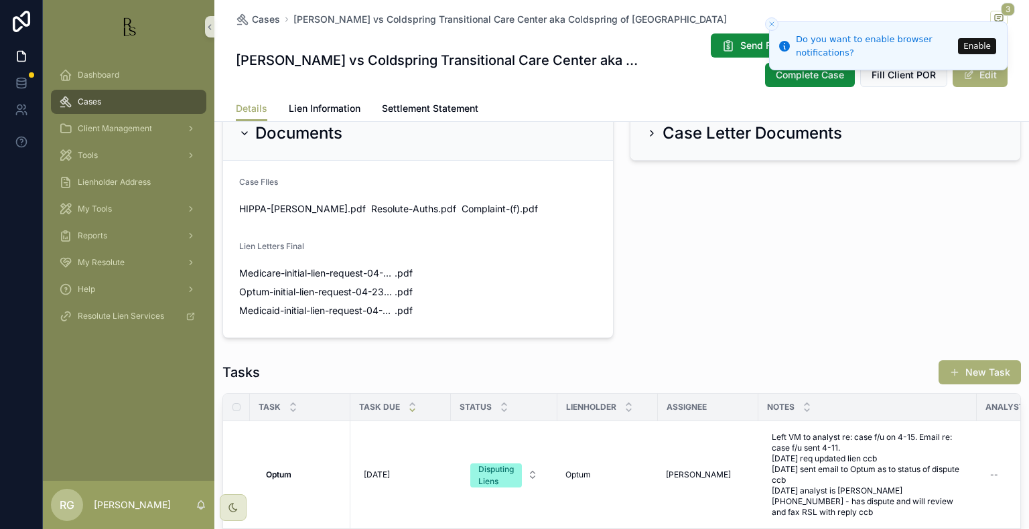
scroll to position [1072, 0]
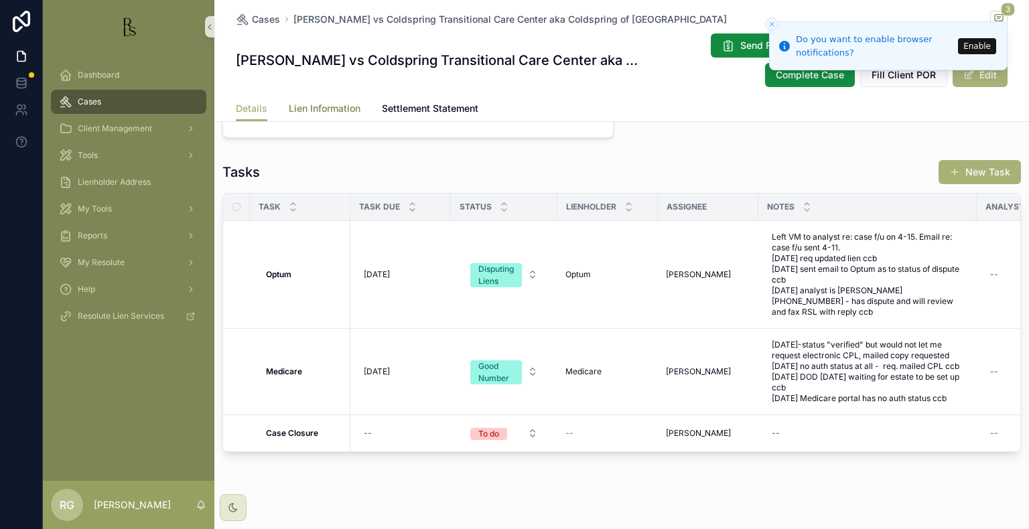
click at [301, 114] on span "Lien Information" at bounding box center [325, 108] width 72 height 13
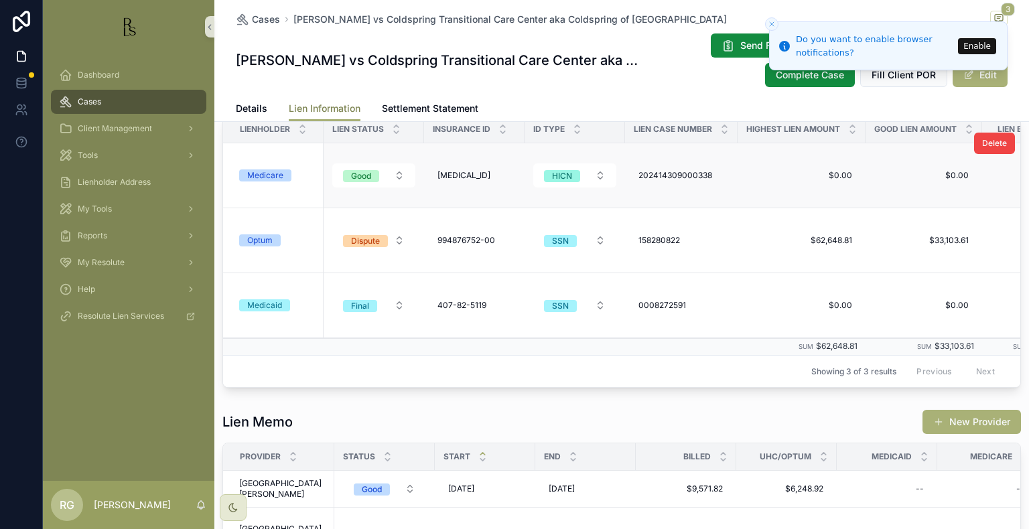
scroll to position [67, 0]
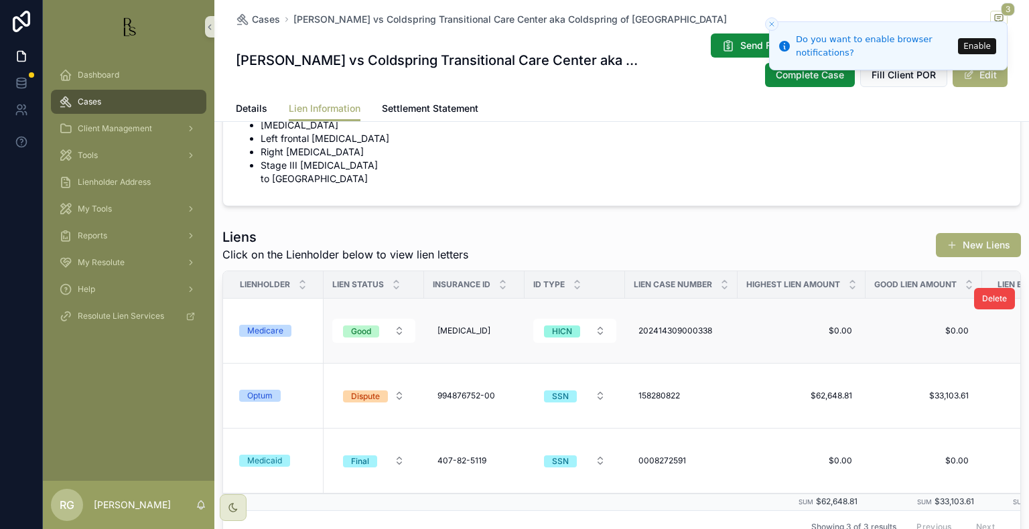
click at [263, 328] on div "Medicare" at bounding box center [265, 331] width 36 height 12
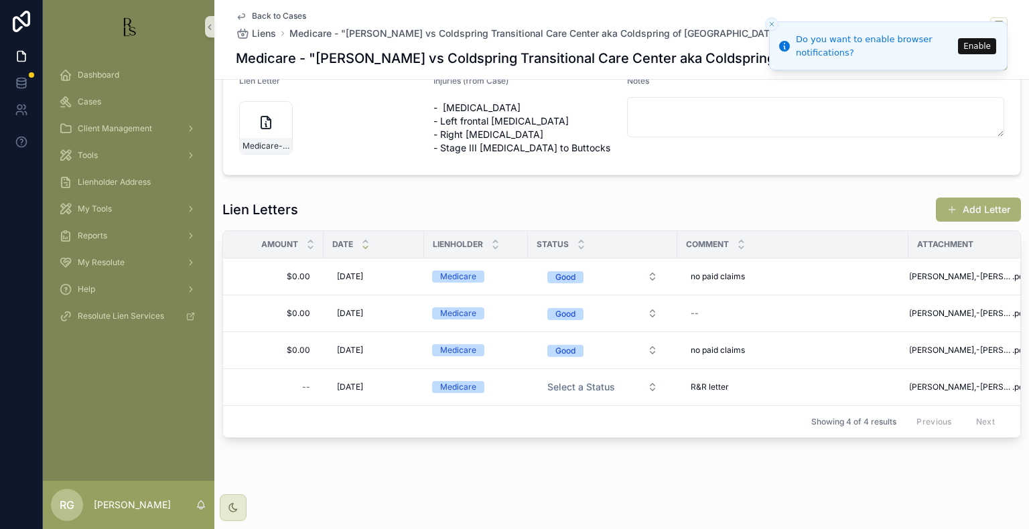
scroll to position [268, 0]
click at [252, 9] on div "Back to Cases Liens Medicare - "[PERSON_NAME] vs Coldspring Transitional Care C…" at bounding box center [622, 39] width 772 height 79
click at [255, 18] on span "Back to Cases" at bounding box center [279, 16] width 54 height 11
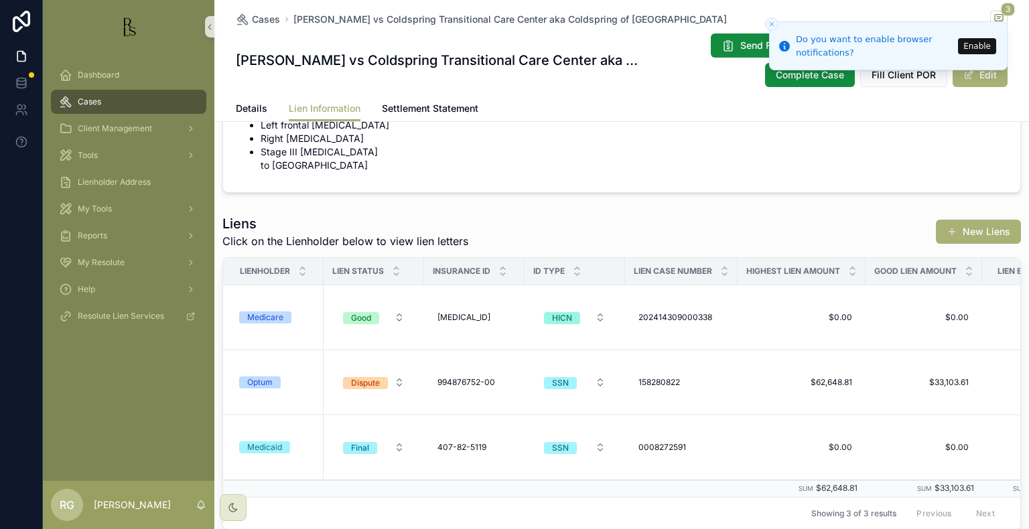
scroll to position [74, 0]
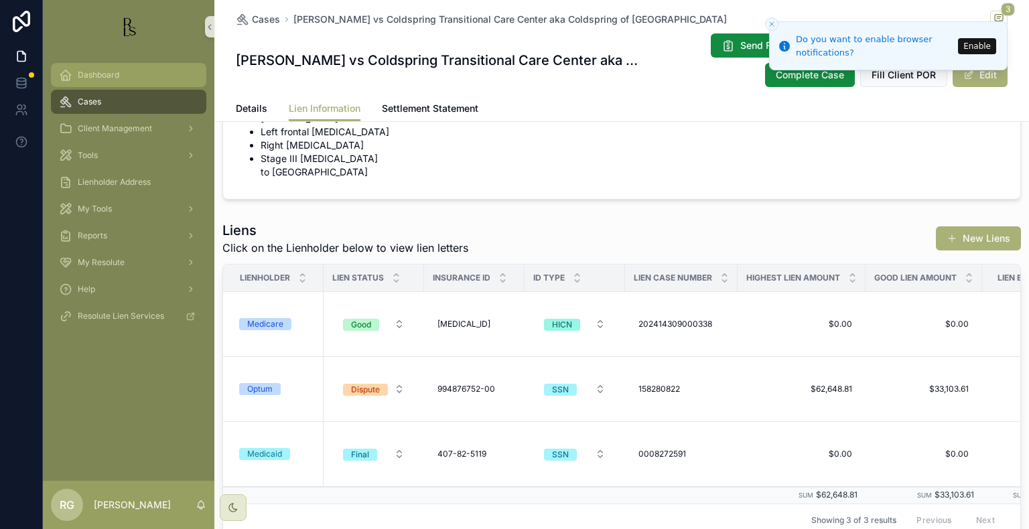
click at [110, 66] on div "Dashboard" at bounding box center [128, 74] width 139 height 21
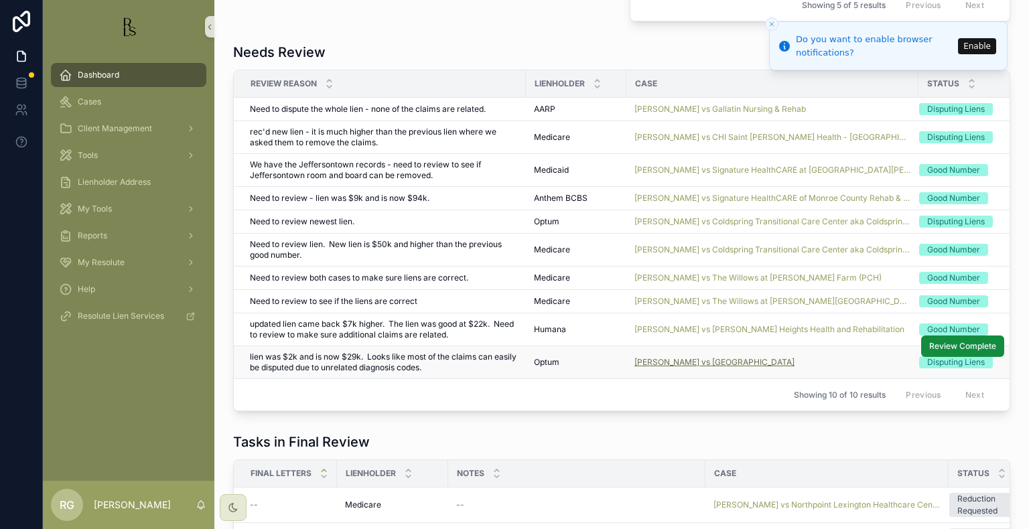
scroll to position [941, 0]
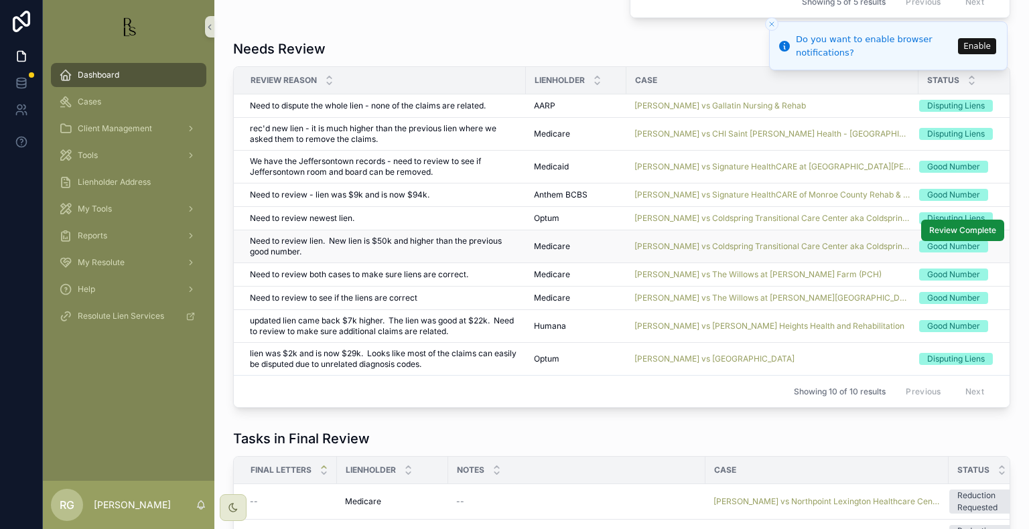
click at [303, 256] on span "Need to review lien. New lien is $50k and higher than the previous good number." at bounding box center [384, 246] width 268 height 21
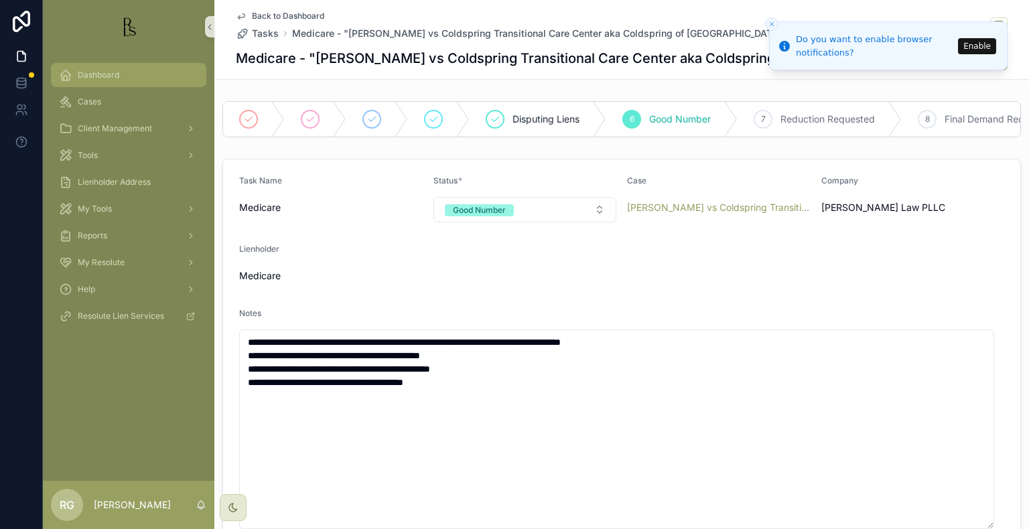
click at [122, 77] on div "Dashboard" at bounding box center [128, 74] width 139 height 21
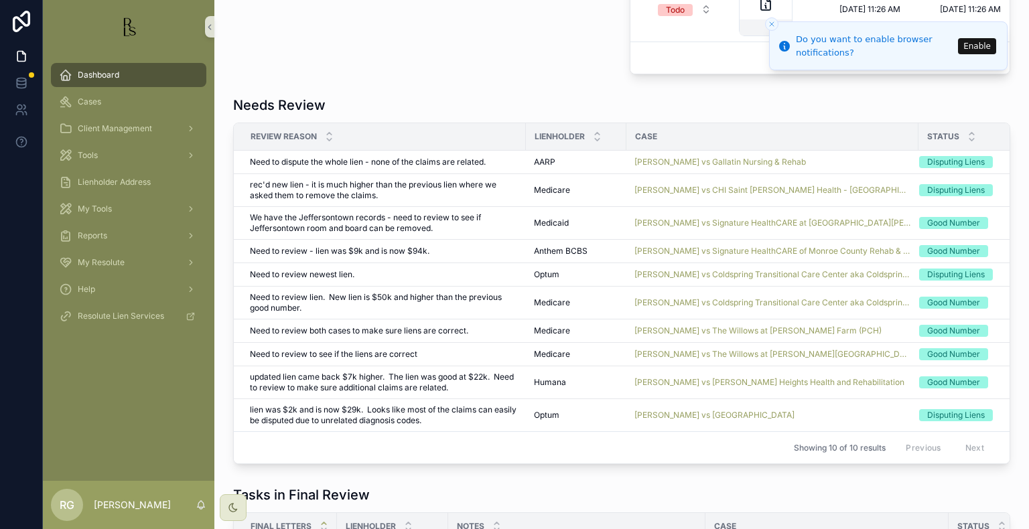
scroll to position [938, 0]
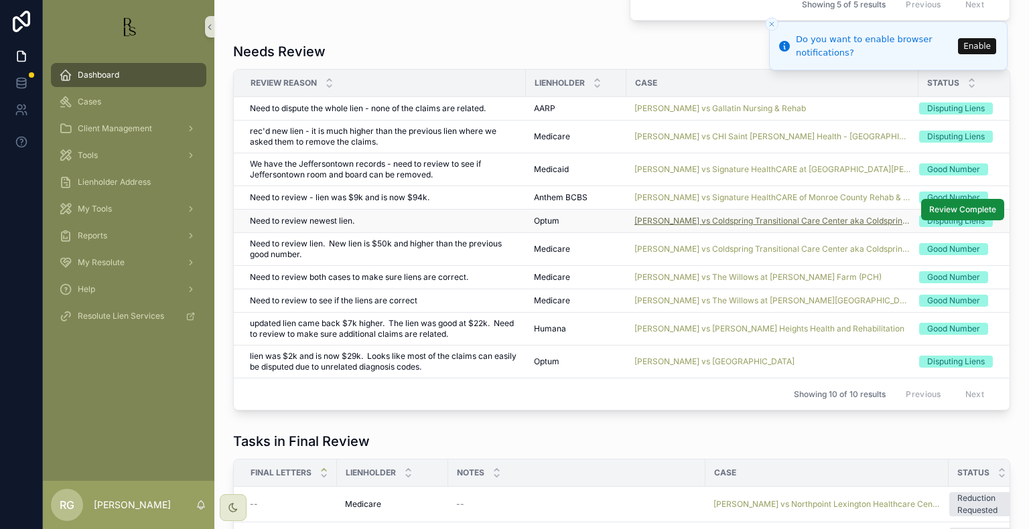
click at [643, 223] on span "[PERSON_NAME] vs Coldspring Transitional Care Center aka Coldspring of [GEOGRAP…" at bounding box center [772, 221] width 276 height 11
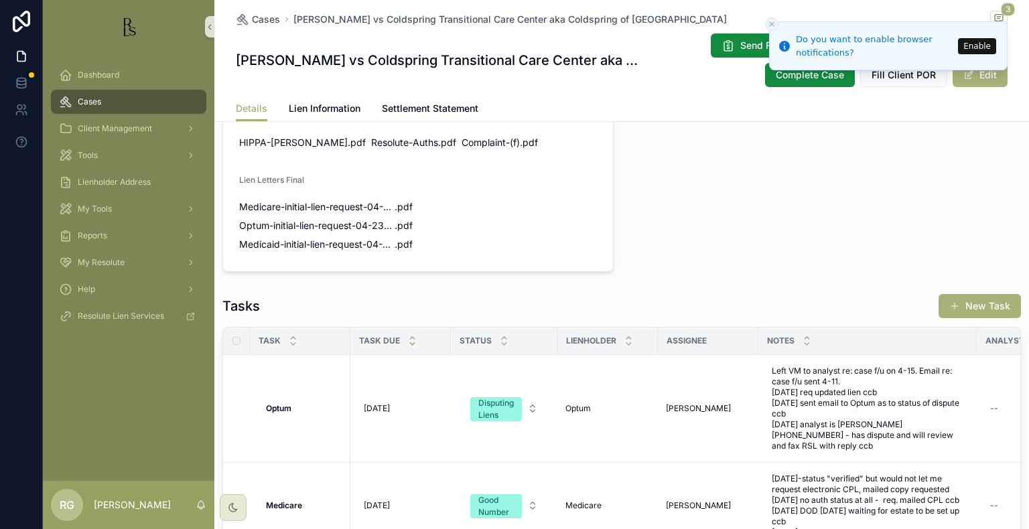
scroll to position [1072, 0]
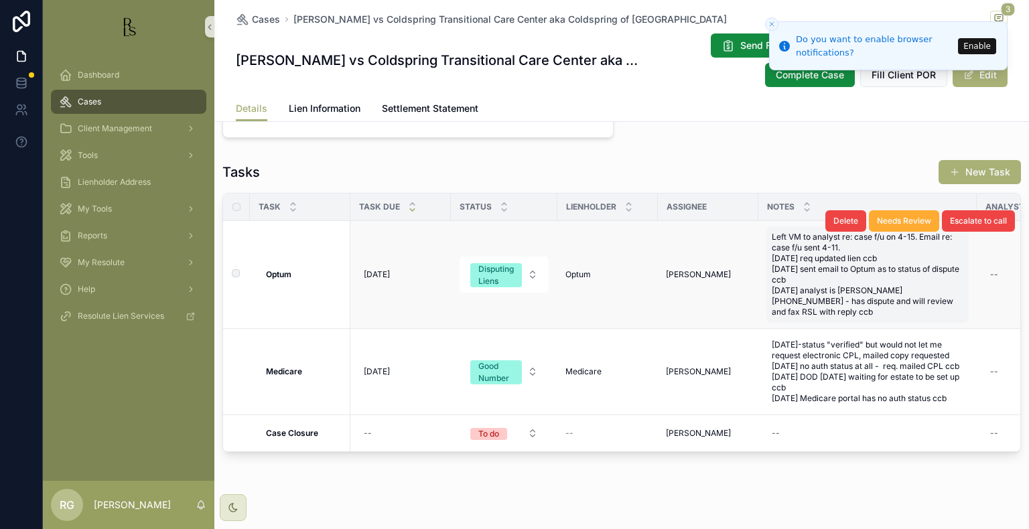
click at [841, 318] on span "Left VM to analyst re: case f/u on 4-15. Email re: case f/u sent 4-11. [DATE] r…" at bounding box center [868, 275] width 192 height 86
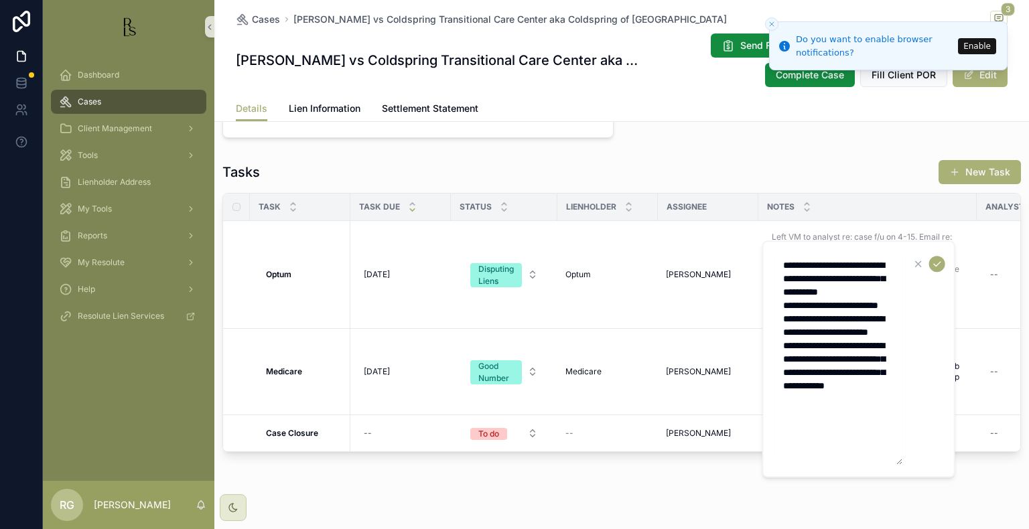
click at [859, 439] on textarea "**********" at bounding box center [838, 359] width 127 height 212
click at [874, 443] on textarea "**********" at bounding box center [838, 372] width 127 height 238
type textarea "**********"
click at [940, 262] on icon "scrollable content" at bounding box center [937, 264] width 7 height 5
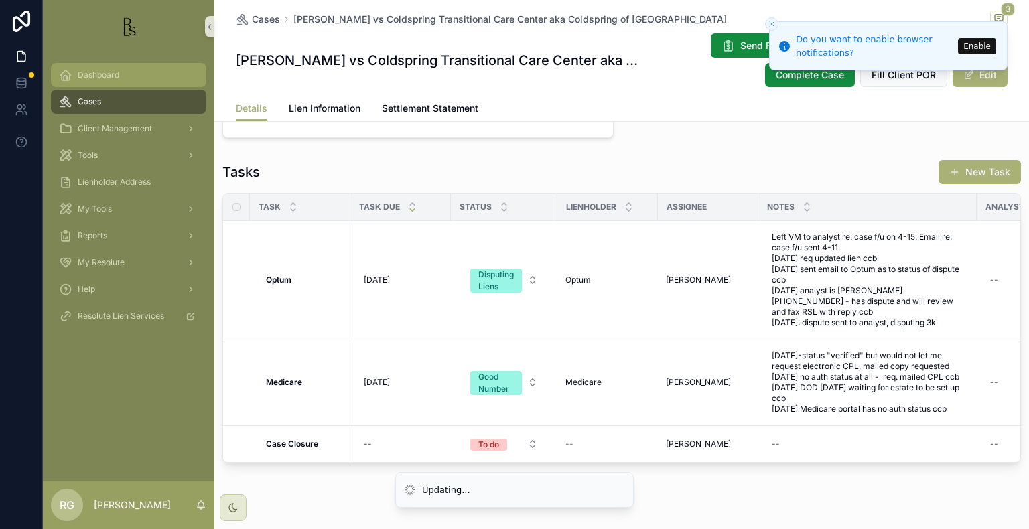
click at [106, 82] on div "Dashboard" at bounding box center [128, 74] width 139 height 21
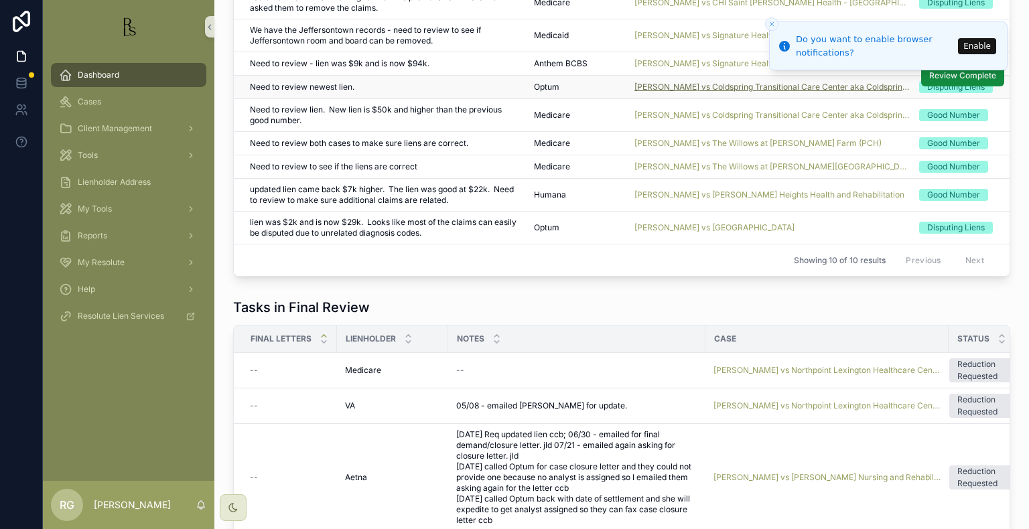
click at [659, 92] on span "[PERSON_NAME] vs Coldspring Transitional Care Center aka Coldspring of [GEOGRAP…" at bounding box center [772, 87] width 276 height 11
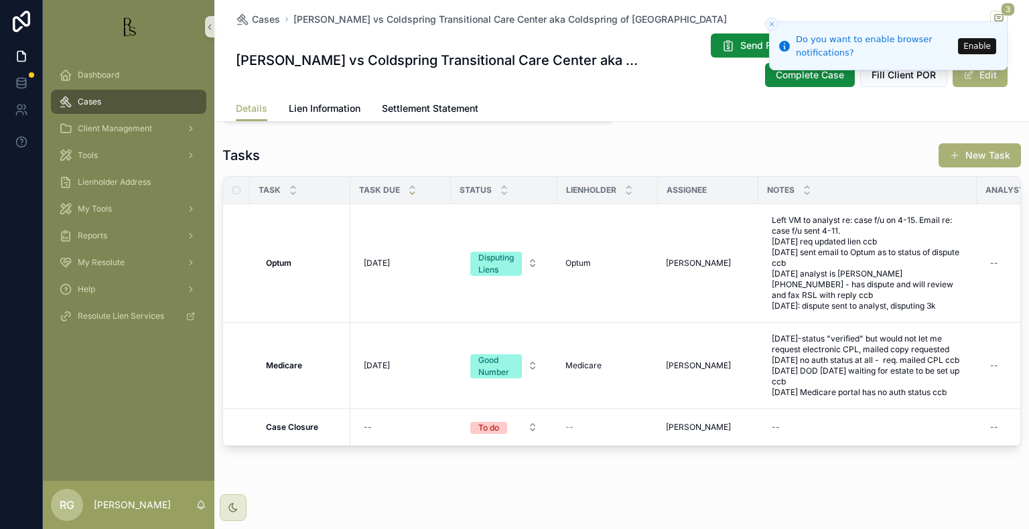
scroll to position [1115, 0]
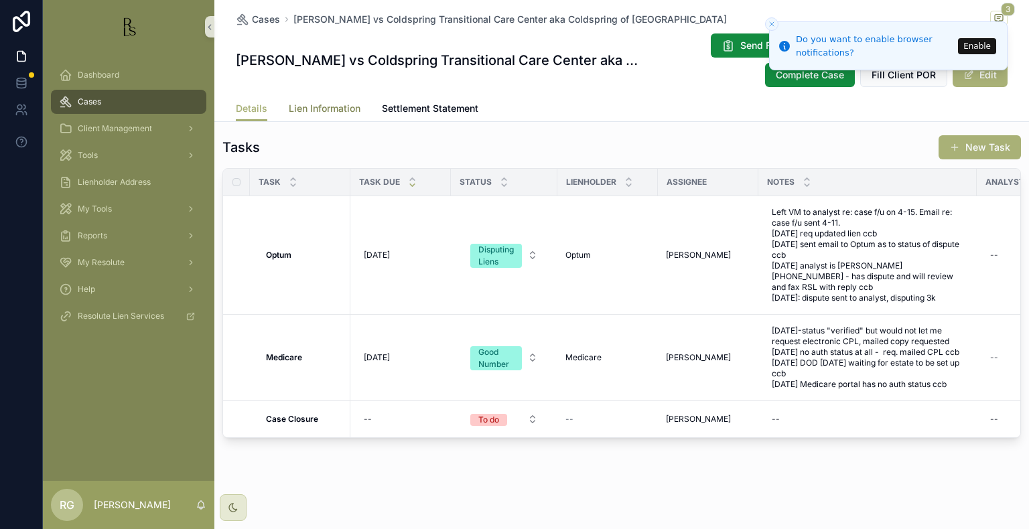
click at [334, 112] on span "Lien Information" at bounding box center [325, 108] width 72 height 13
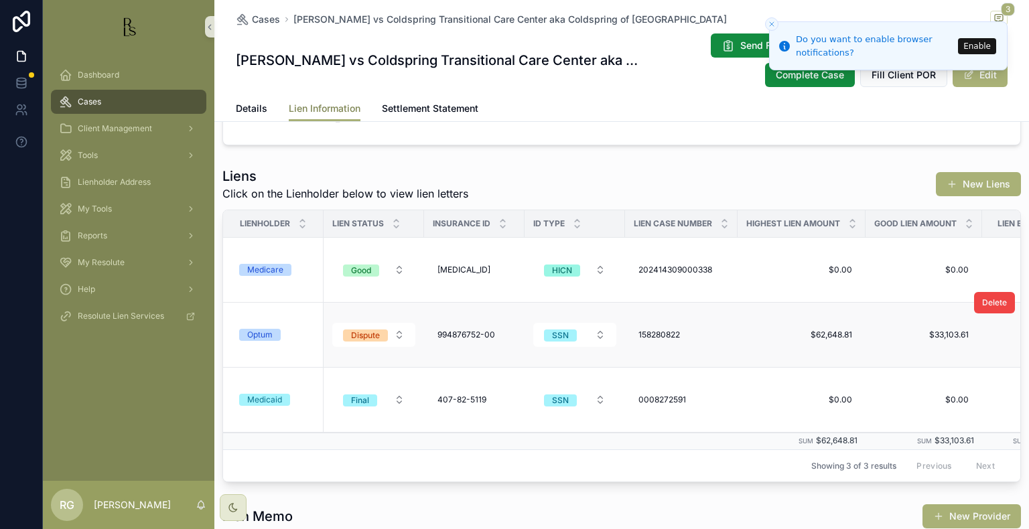
scroll to position [134, 0]
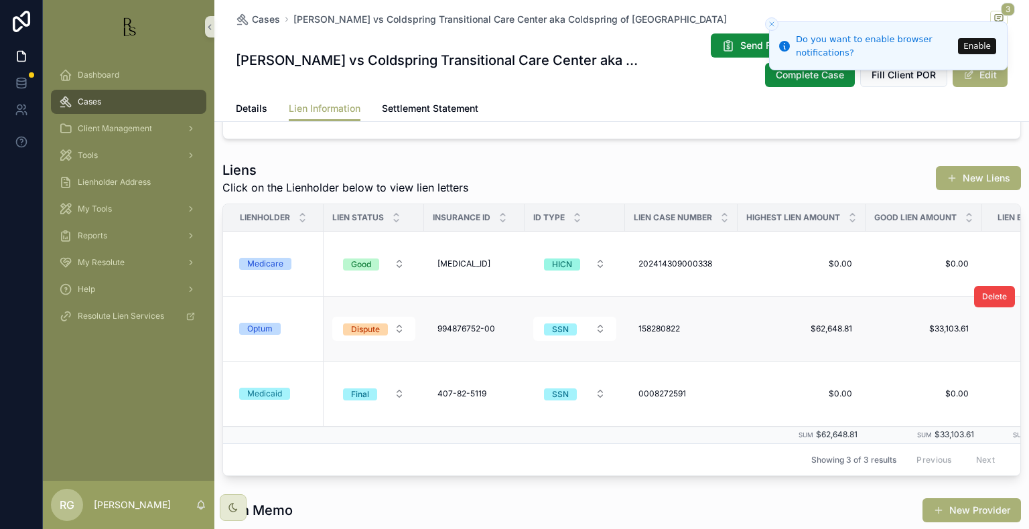
click at [250, 328] on div "Optum" at bounding box center [259, 329] width 25 height 12
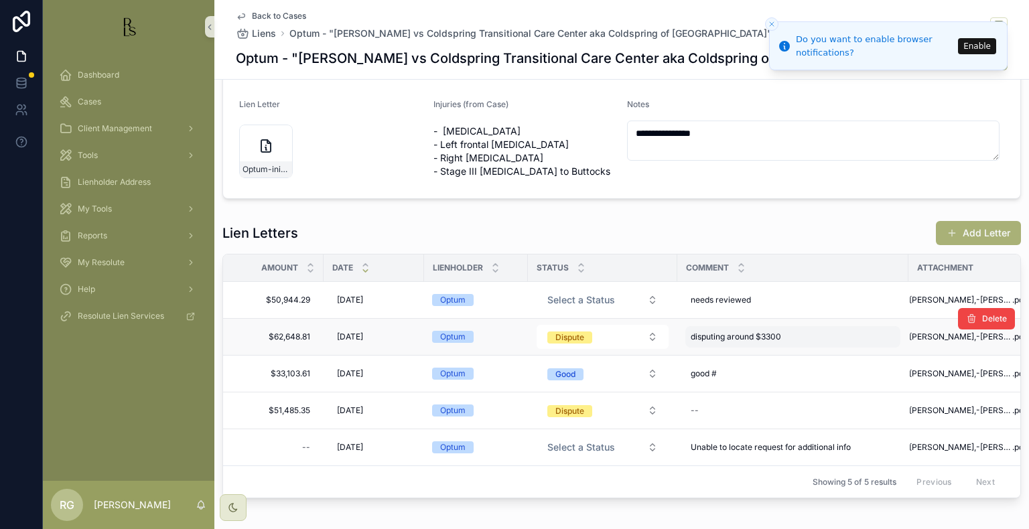
scroll to position [305, 0]
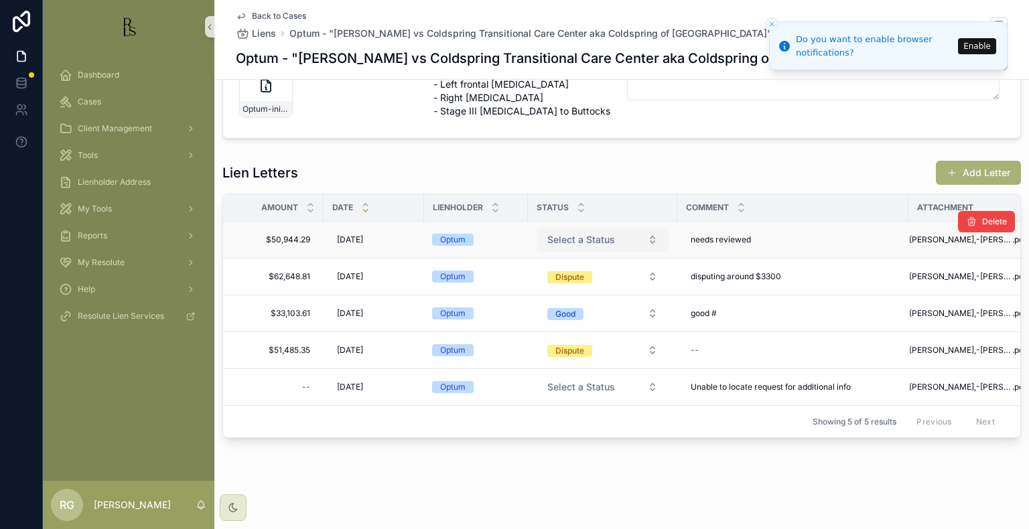
click at [585, 237] on button "Select a Status" at bounding box center [603, 240] width 132 height 24
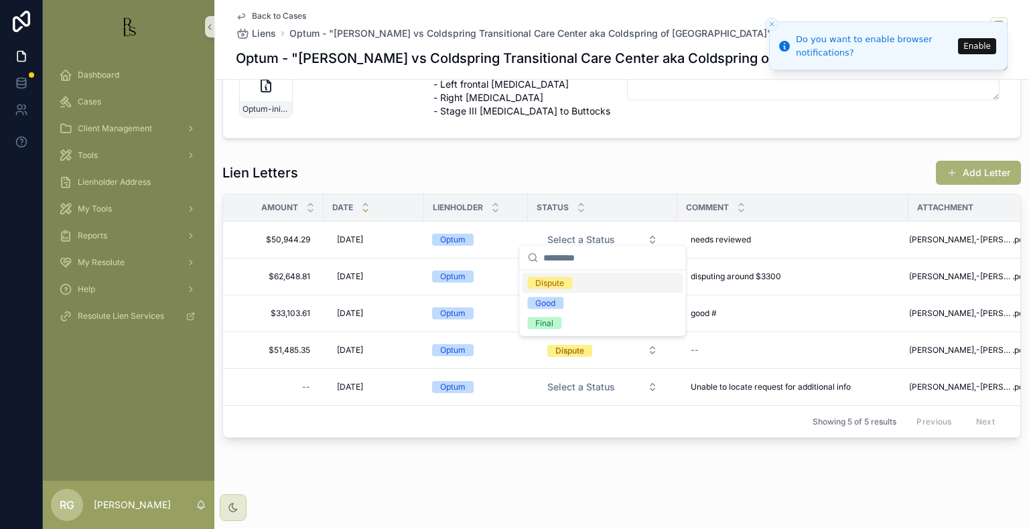
click at [536, 283] on div "Dispute" at bounding box center [549, 283] width 29 height 12
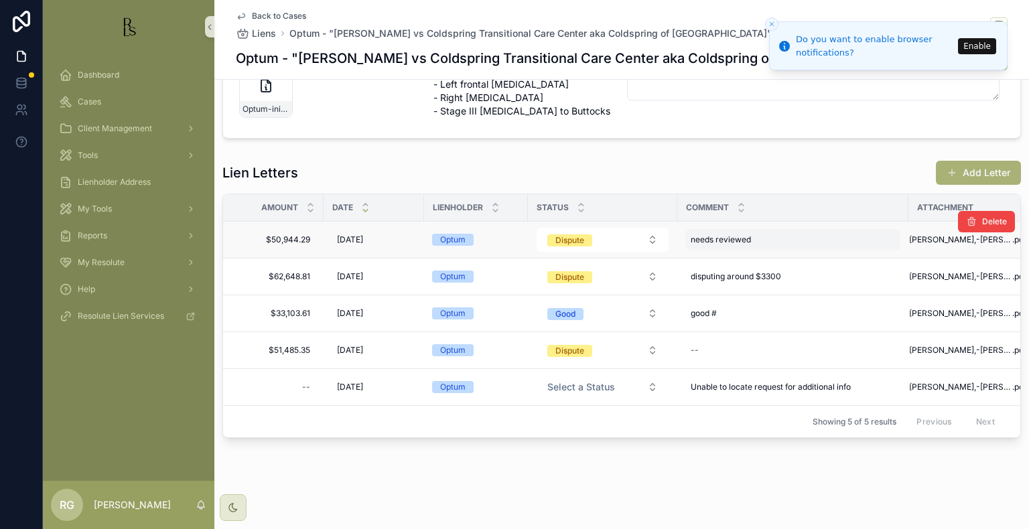
click at [774, 234] on div "needs reviewed needs reviewed" at bounding box center [792, 239] width 215 height 21
click at [776, 259] on td "disputing around $3300 disputing around $3300" at bounding box center [792, 277] width 231 height 37
click at [774, 233] on div "needs reviewed needs reviewed" at bounding box center [792, 239] width 215 height 21
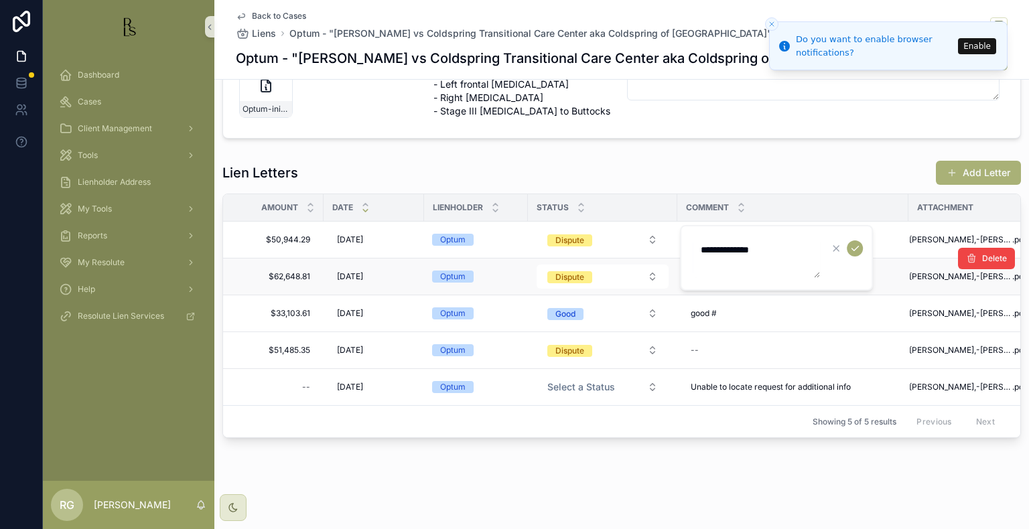
drag, startPoint x: 772, startPoint y: 243, endPoint x: 671, endPoint y: 253, distance: 101.0
click at [671, 253] on div "**********" at bounding box center [536, 264] width 986 height 529
drag, startPoint x: 780, startPoint y: 253, endPoint x: 687, endPoint y: 256, distance: 92.5
click at [687, 256] on div "**********" at bounding box center [776, 258] width 193 height 66
type textarea "*"
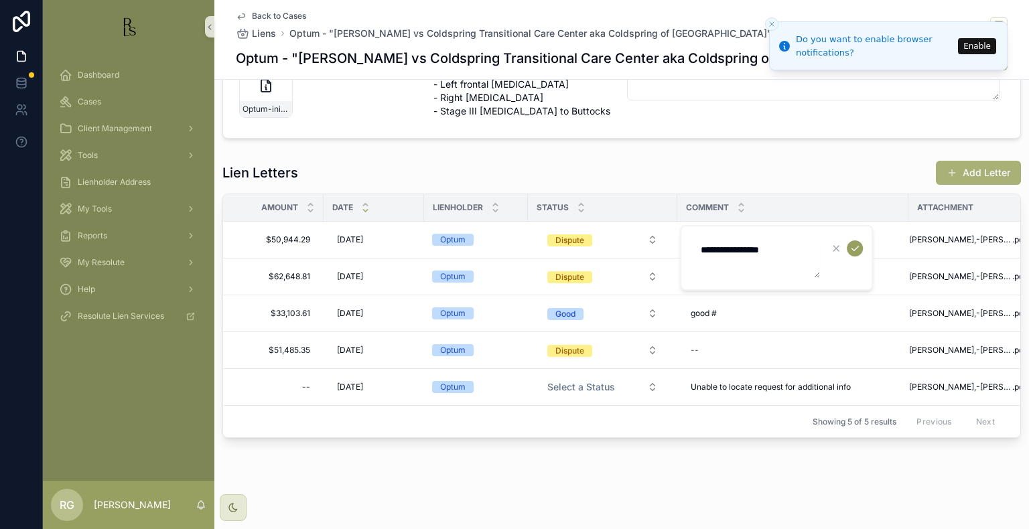
type textarea "**********"
click at [856, 243] on icon "scrollable content" at bounding box center [854, 248] width 11 height 11
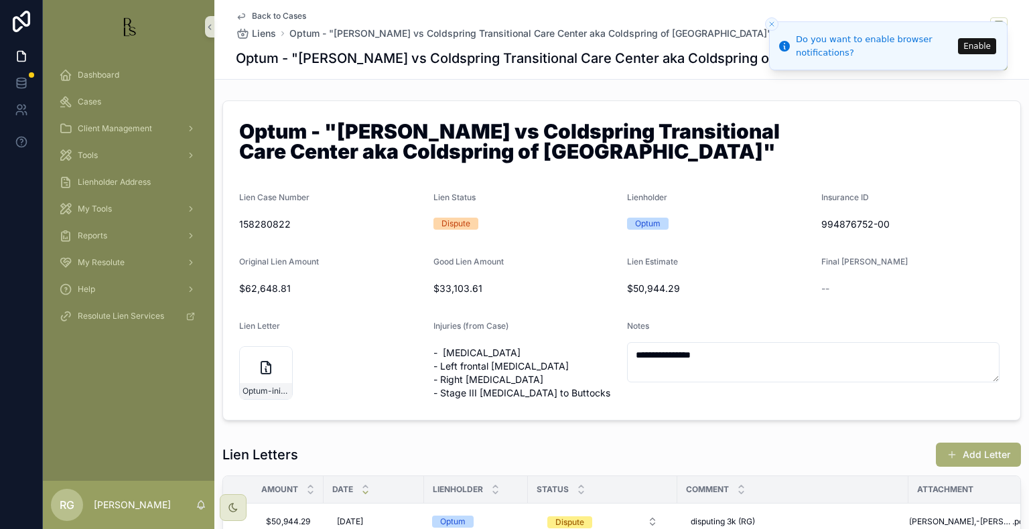
scroll to position [0, 0]
click at [262, 13] on span "Back to Cases" at bounding box center [279, 16] width 54 height 11
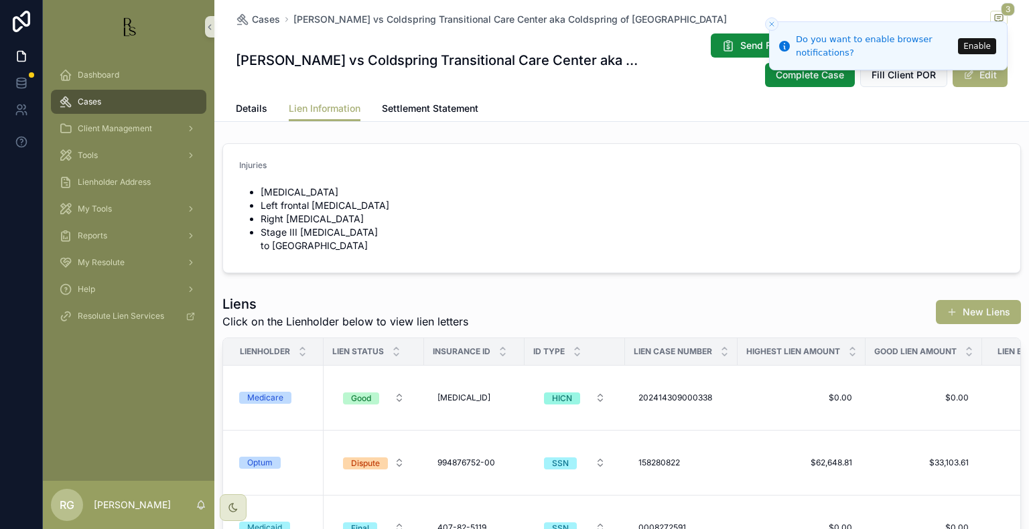
scroll to position [268, 0]
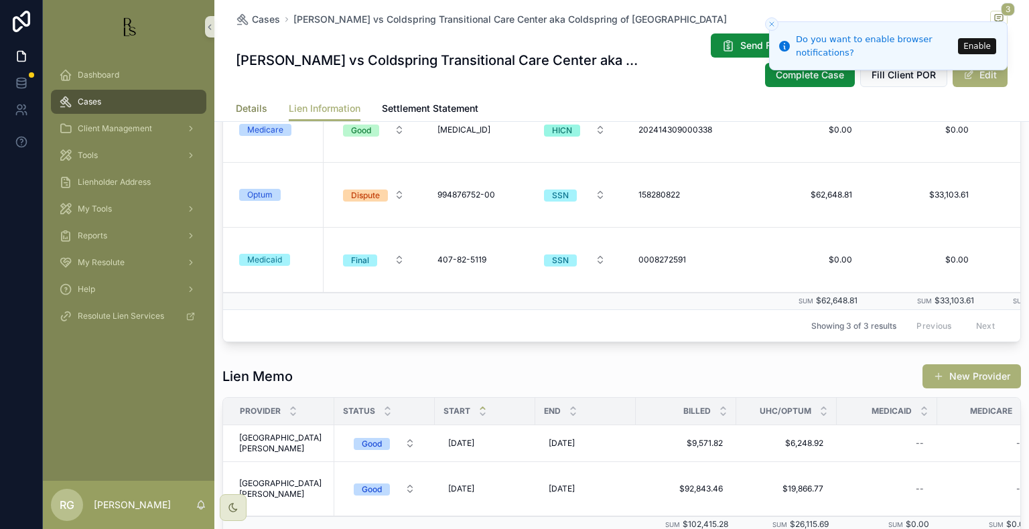
drag, startPoint x: 242, startPoint y: 104, endPoint x: 569, endPoint y: 130, distance: 328.0
click at [243, 104] on span "Details" at bounding box center [251, 108] width 31 height 13
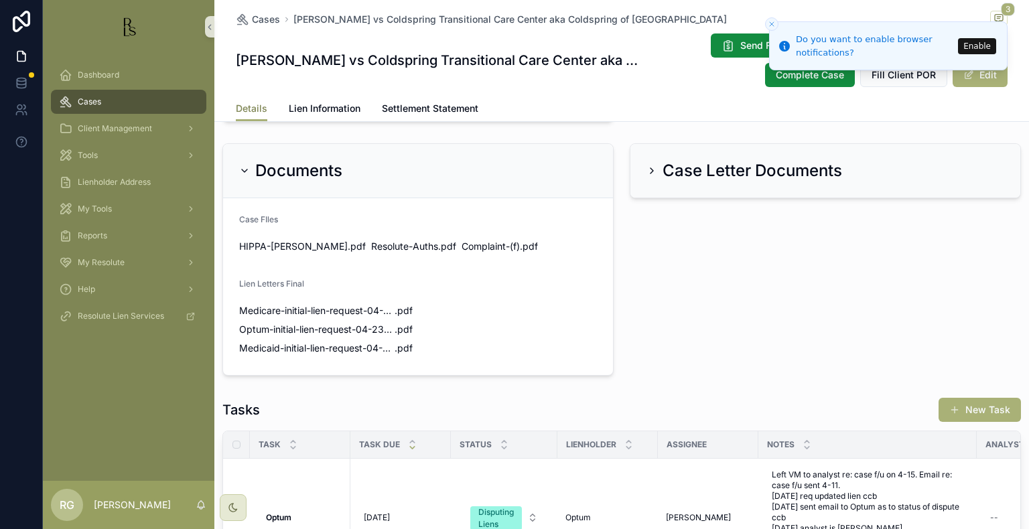
scroll to position [1072, 0]
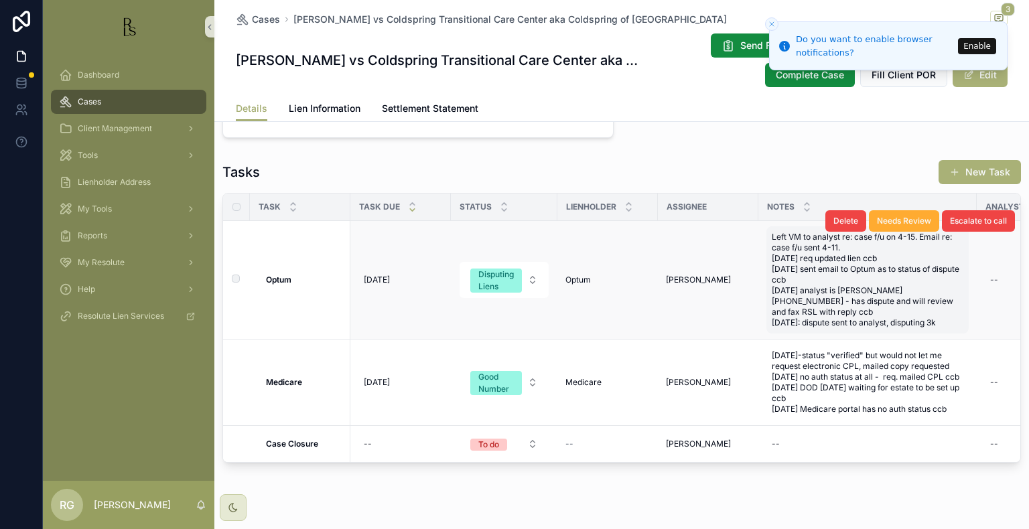
click at [899, 328] on span "Left VM to analyst re: case f/u on 4-15. Email re: case f/u sent 4-11. [DATE] r…" at bounding box center [868, 280] width 192 height 96
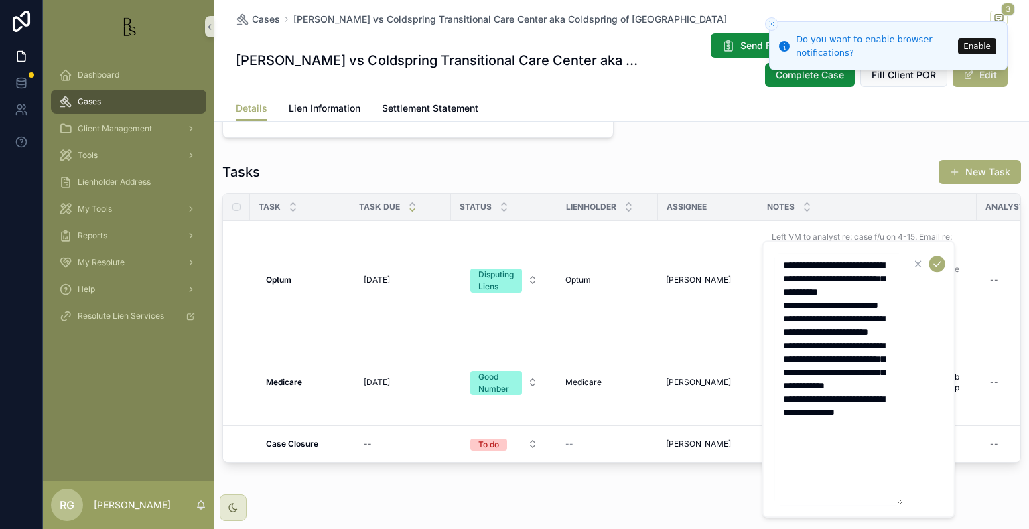
click at [882, 457] on textarea "**********" at bounding box center [838, 379] width 127 height 252
type textarea "**********"
click at [935, 261] on icon "scrollable content" at bounding box center [937, 264] width 11 height 11
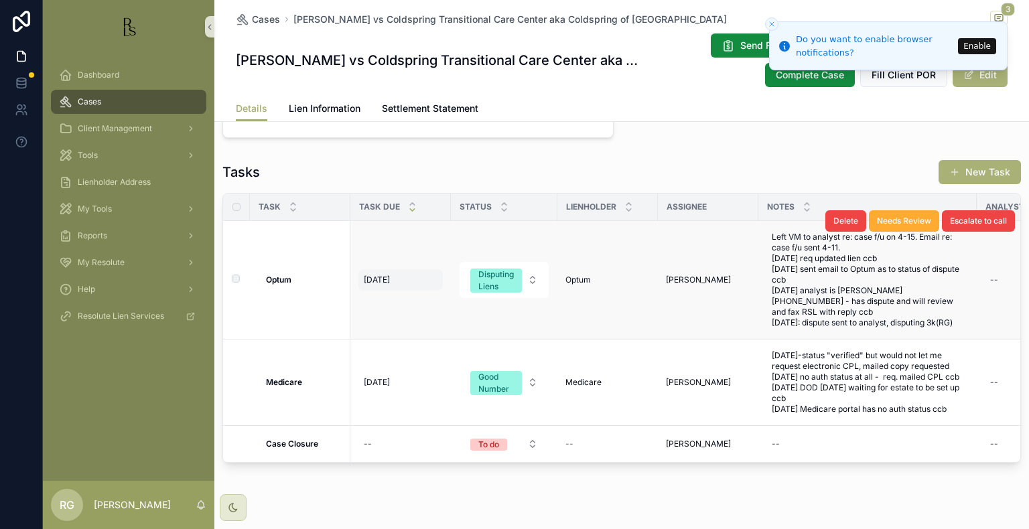
click at [375, 285] on span "[DATE]" at bounding box center [377, 280] width 26 height 11
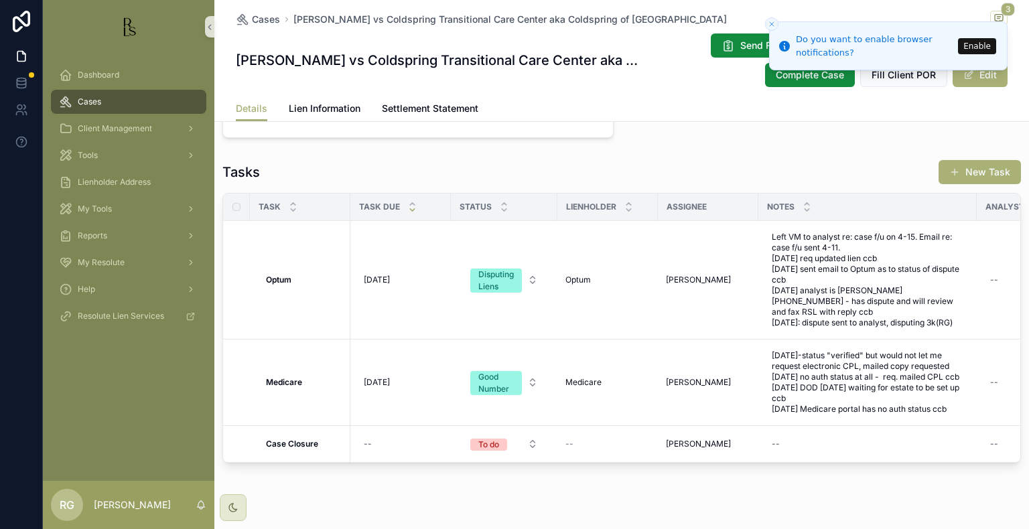
click at [375, 285] on span "[DATE]" at bounding box center [377, 280] width 26 height 11
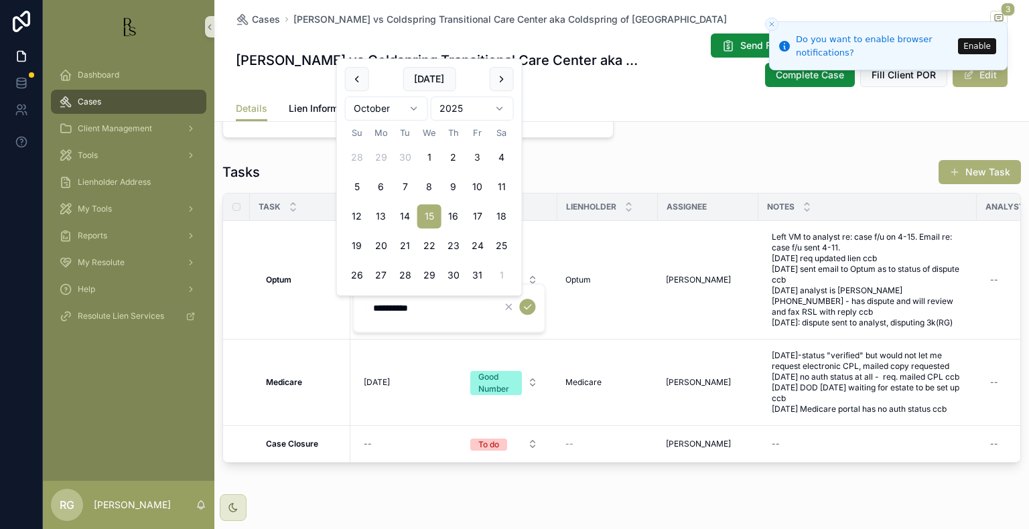
click at [477, 159] on button "3" at bounding box center [478, 157] width 24 height 24
type input "*********"
click at [527, 304] on icon "scrollable content" at bounding box center [527, 306] width 11 height 11
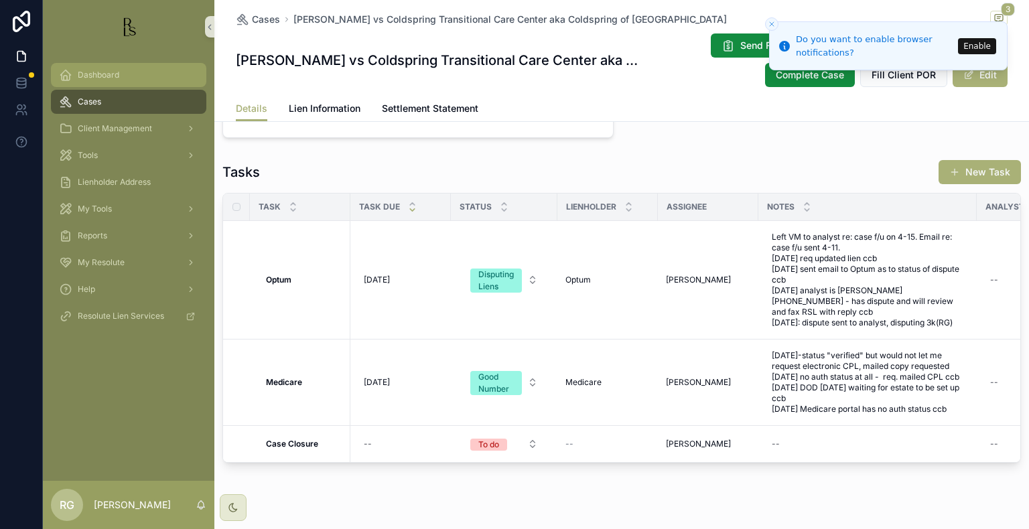
click at [113, 79] on span "Dashboard" at bounding box center [99, 75] width 42 height 11
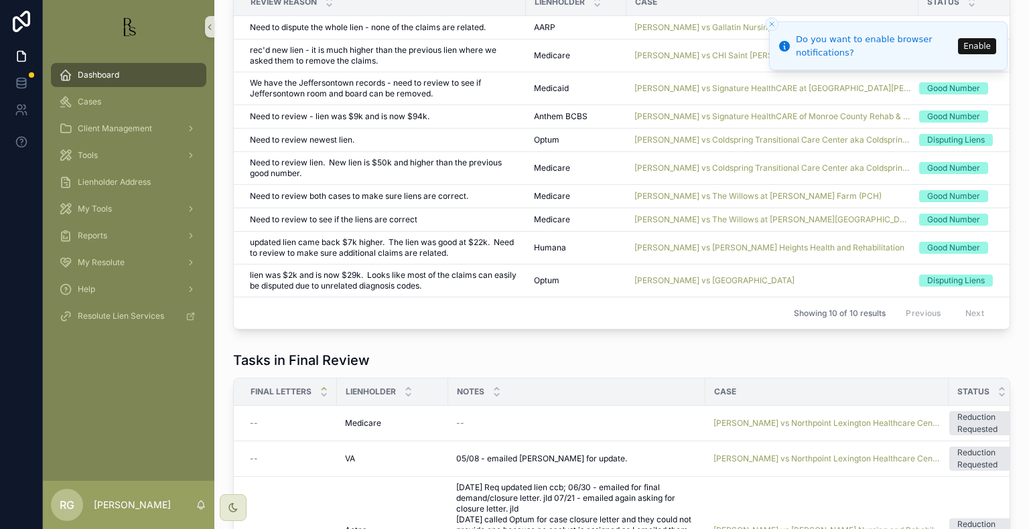
scroll to position [938, 0]
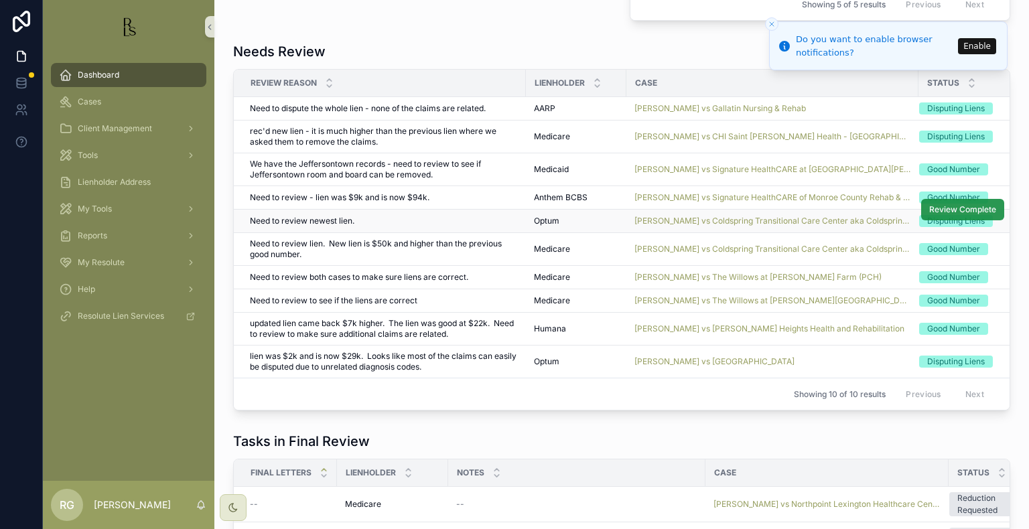
click at [927, 220] on button "Review Complete" at bounding box center [962, 209] width 83 height 21
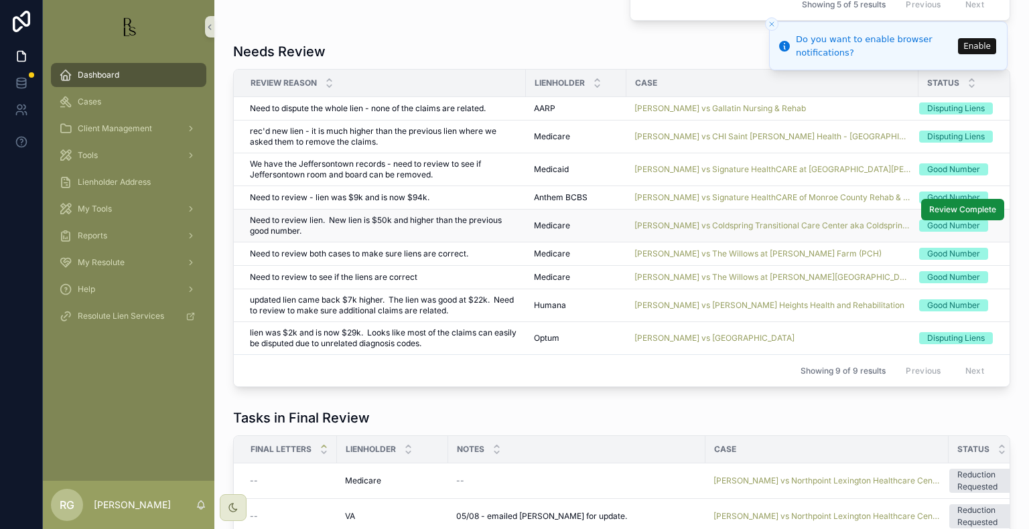
drag, startPoint x: 325, startPoint y: 234, endPoint x: 307, endPoint y: 240, distance: 18.9
click at [307, 236] on span "Need to review lien. New lien is $50k and higher than the previous good number." at bounding box center [384, 225] width 268 height 21
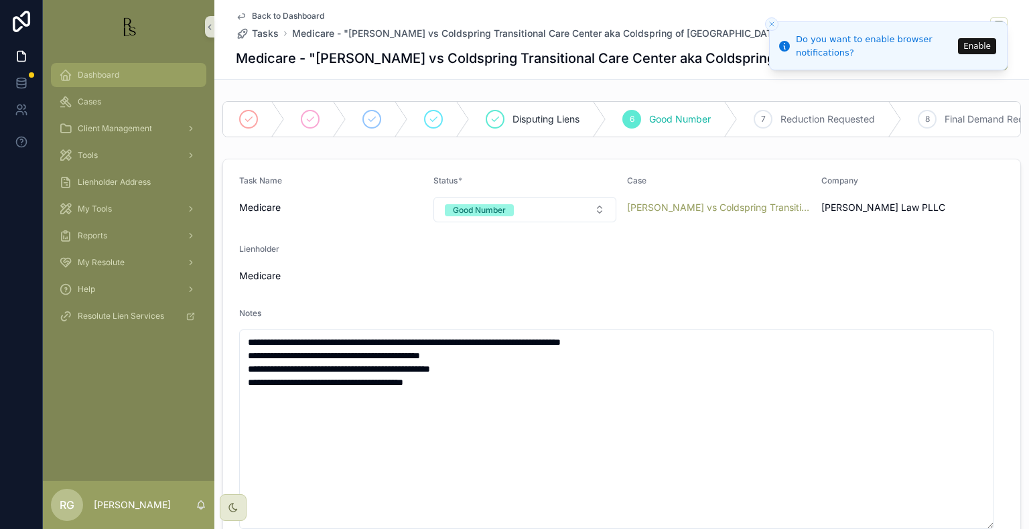
click at [140, 77] on div "Dashboard" at bounding box center [128, 74] width 139 height 21
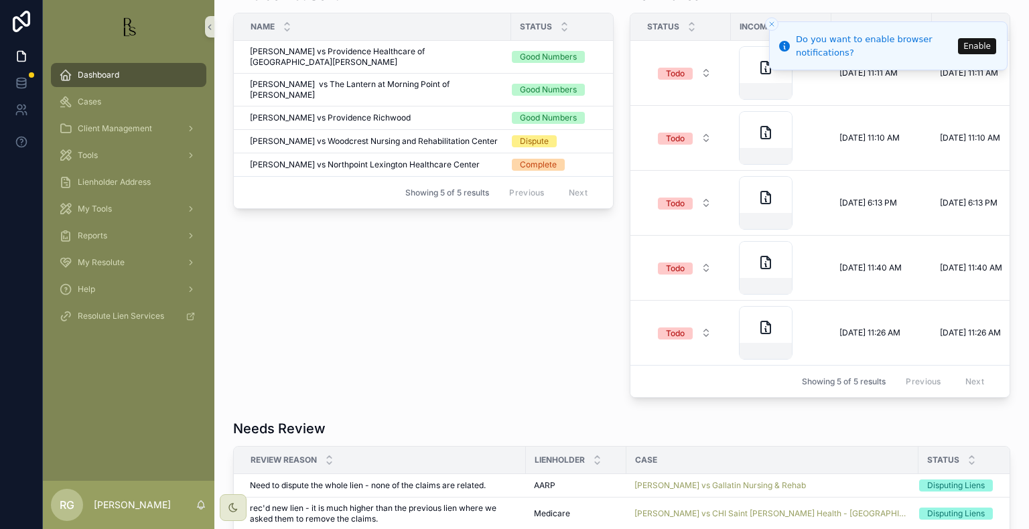
scroll to position [804, 0]
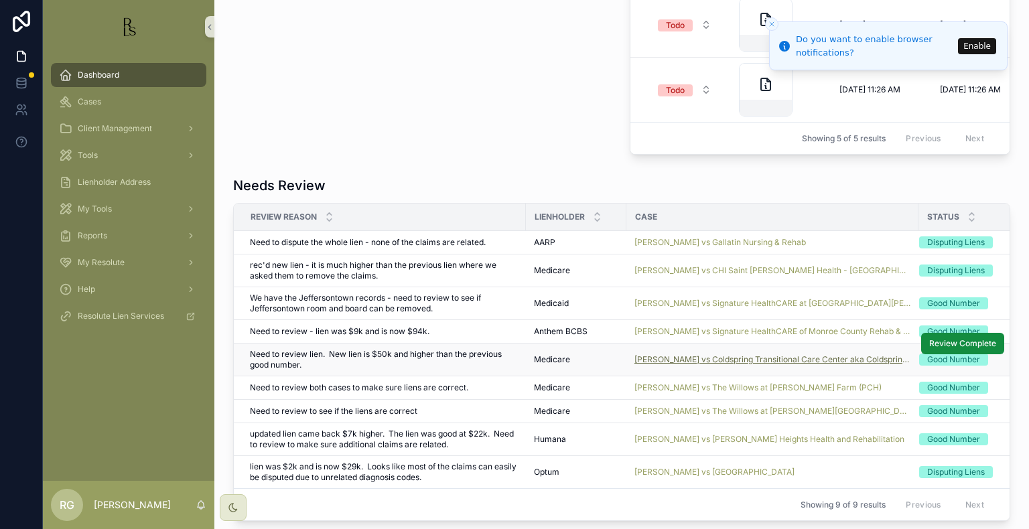
click at [721, 361] on span "[PERSON_NAME] vs Coldspring Transitional Care Center aka Coldspring of [GEOGRAP…" at bounding box center [772, 359] width 276 height 11
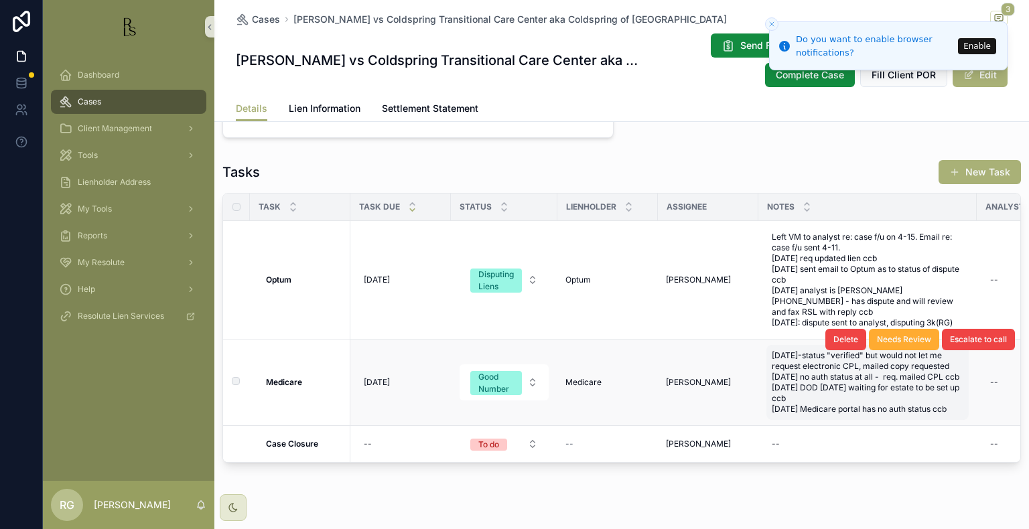
scroll to position [1115, 0]
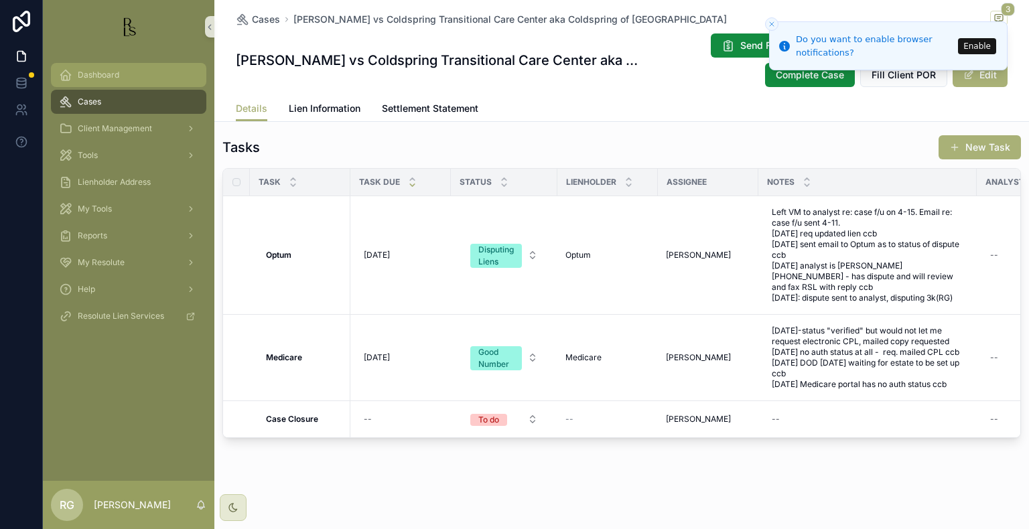
click at [105, 80] on span "Dashboard" at bounding box center [99, 75] width 42 height 11
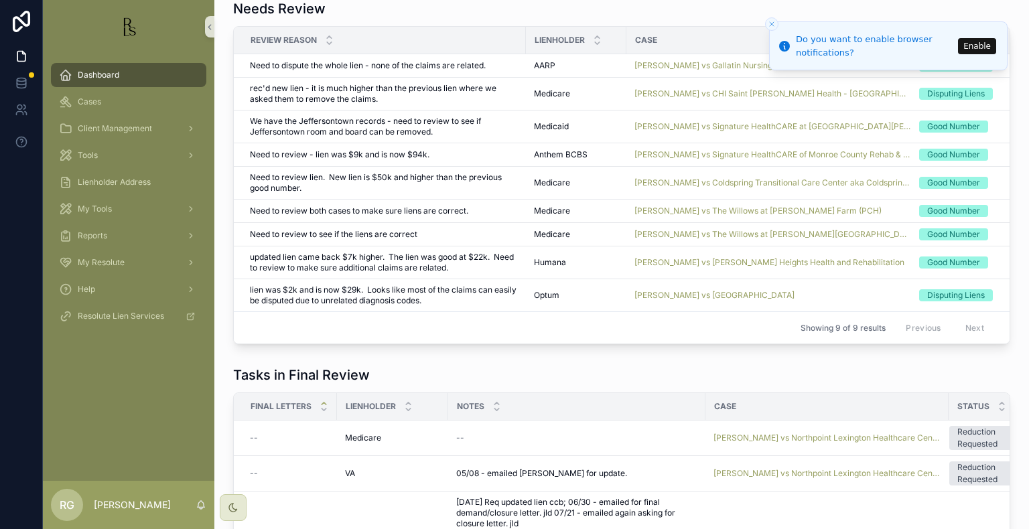
scroll to position [847, 0]
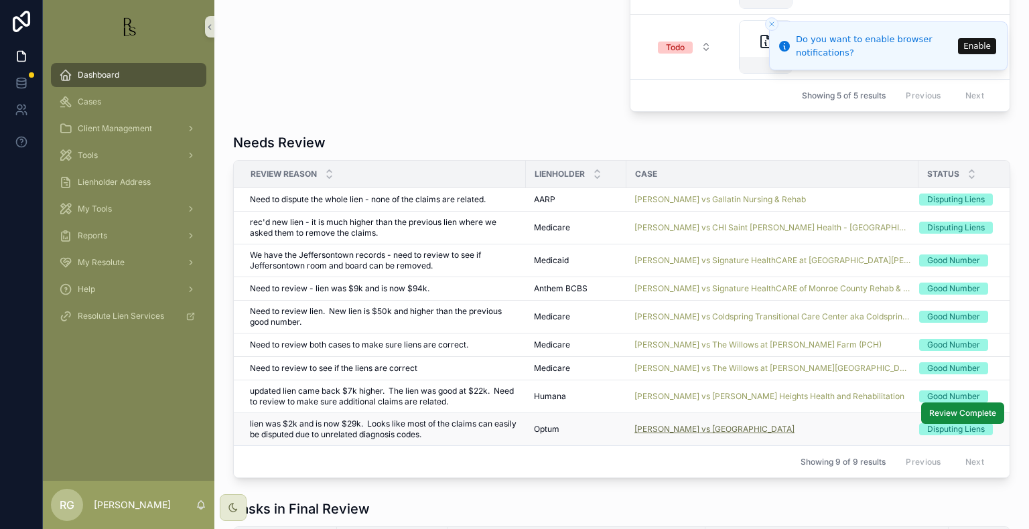
click at [677, 435] on span "[PERSON_NAME] vs [GEOGRAPHIC_DATA]" at bounding box center [714, 429] width 160 height 11
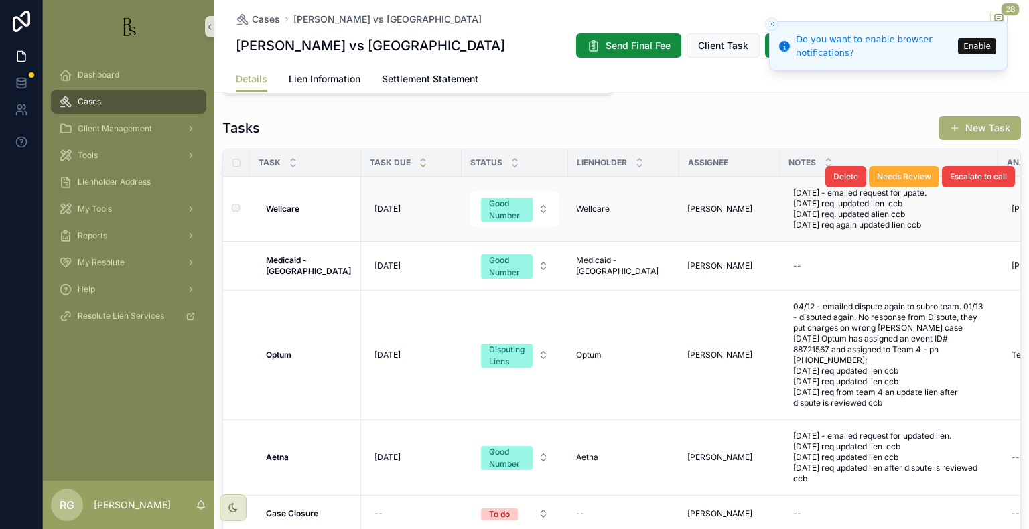
scroll to position [843, 0]
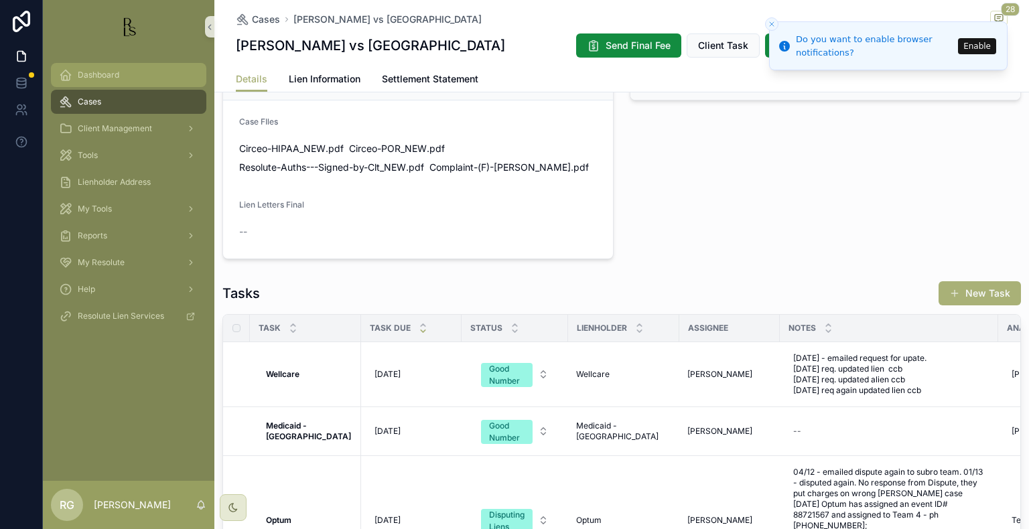
click at [81, 70] on span "Dashboard" at bounding box center [99, 75] width 42 height 11
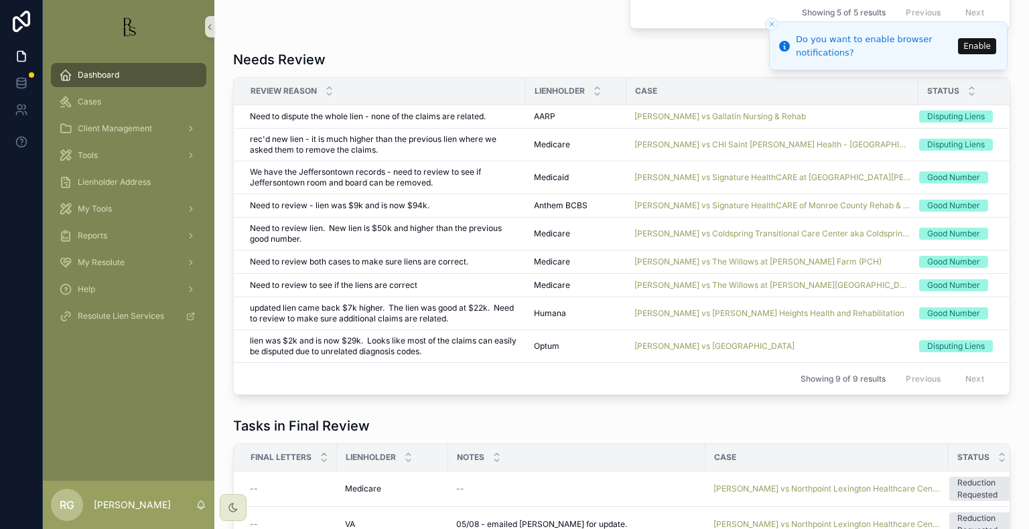
scroll to position [977, 0]
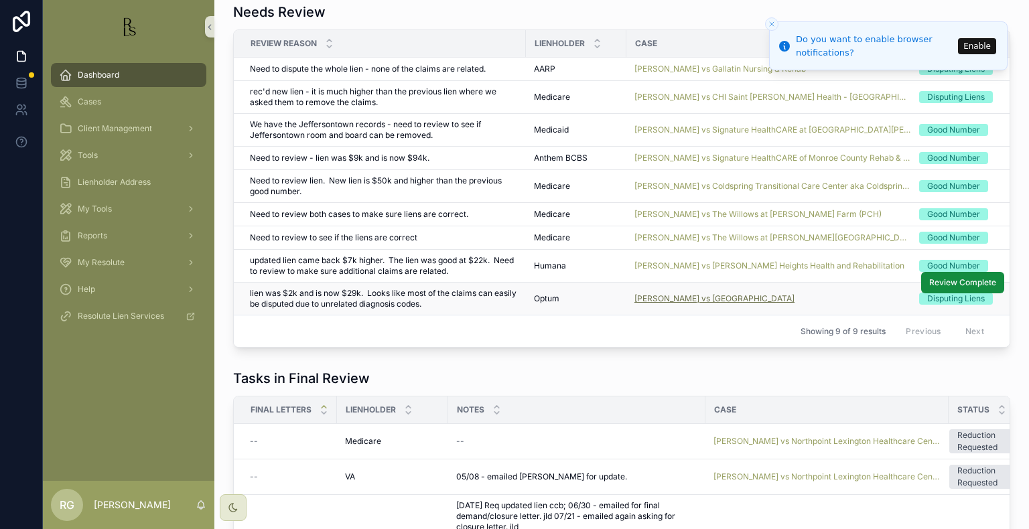
click at [654, 304] on span "[PERSON_NAME] vs [GEOGRAPHIC_DATA]" at bounding box center [714, 298] width 160 height 11
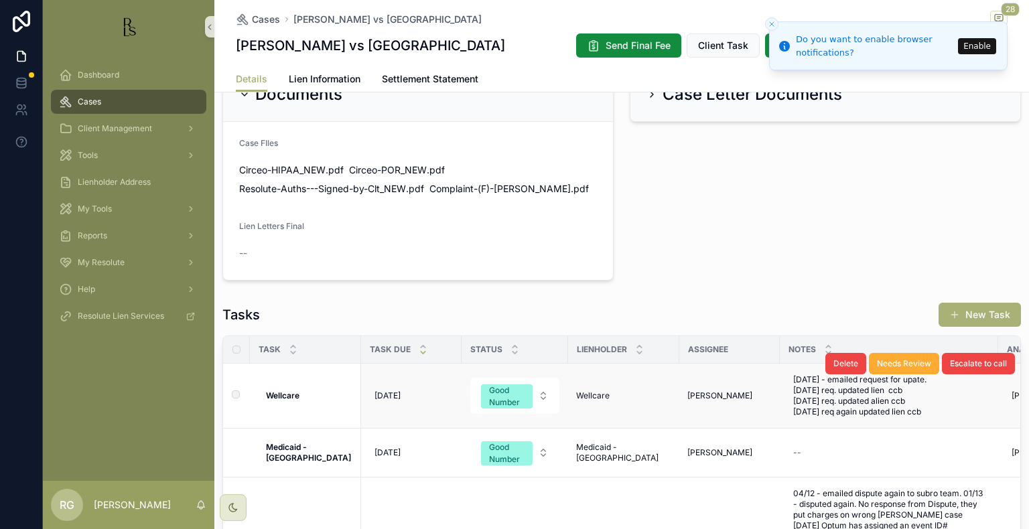
scroll to position [804, 0]
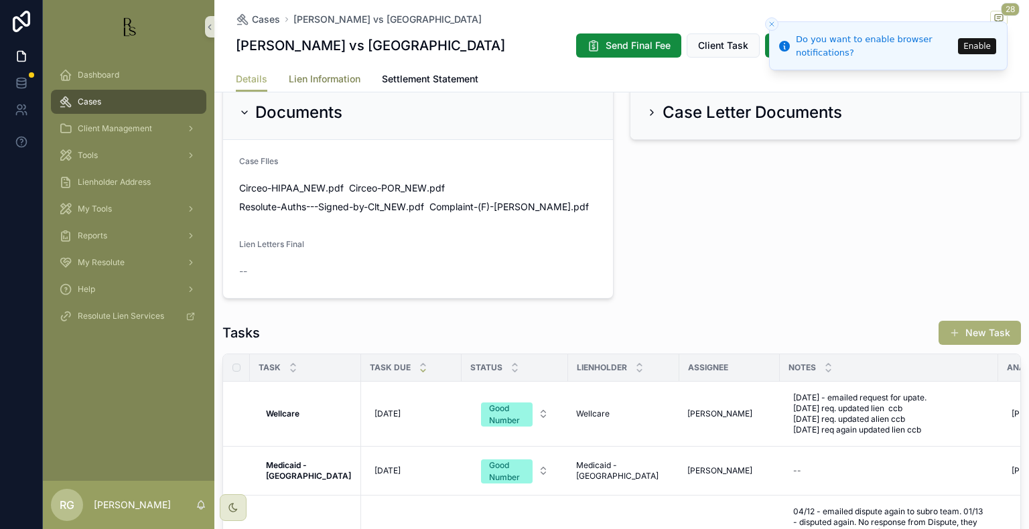
click at [314, 84] on span "Lien Information" at bounding box center [325, 78] width 72 height 13
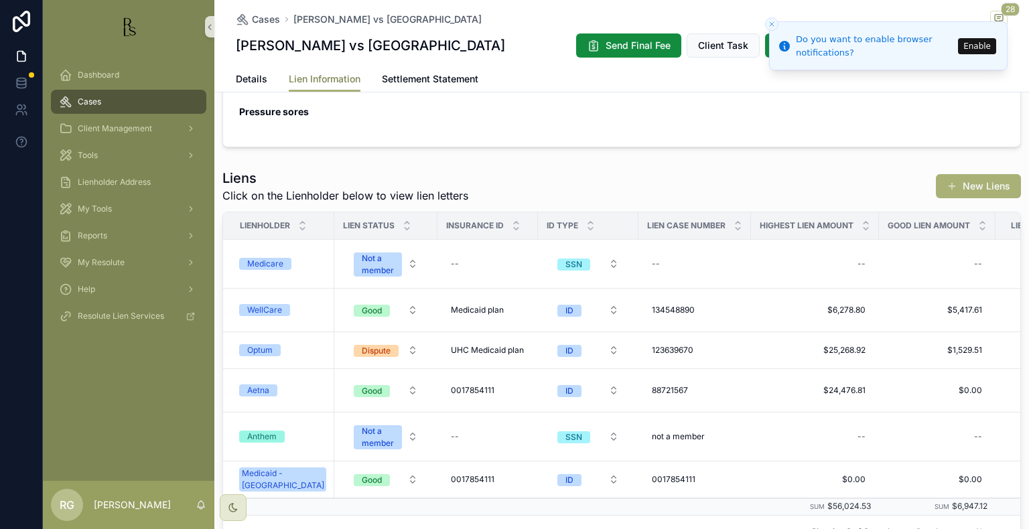
scroll to position [395, 0]
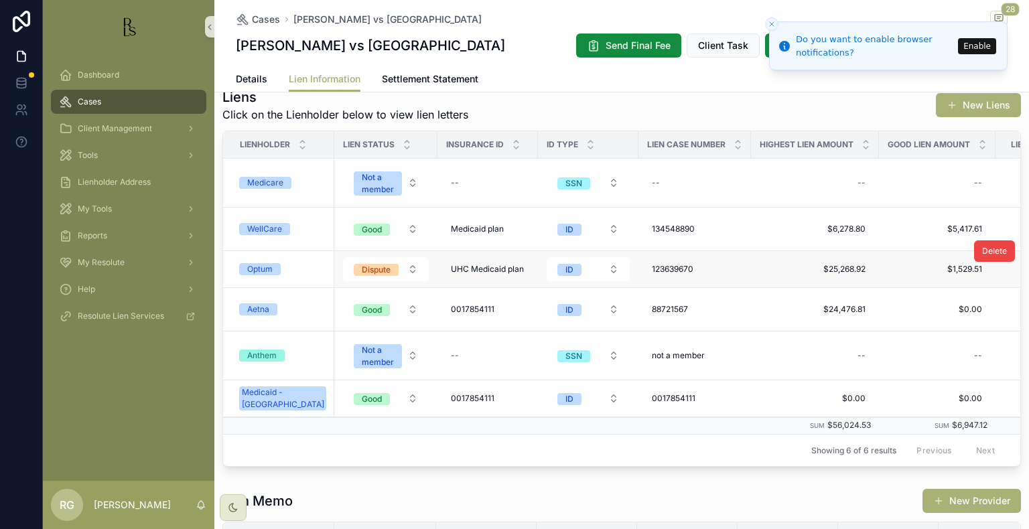
click at [269, 268] on div "Optum" at bounding box center [259, 269] width 25 height 12
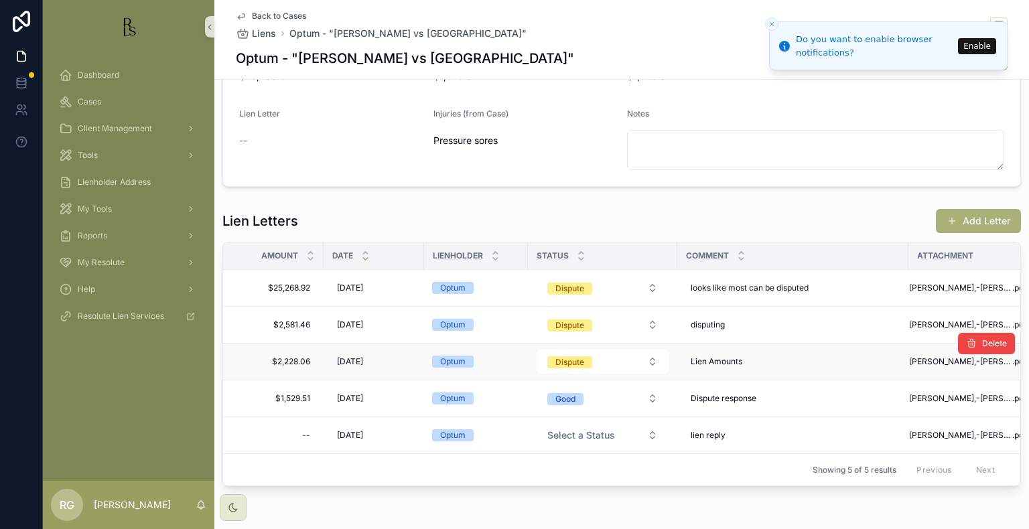
scroll to position [201, 0]
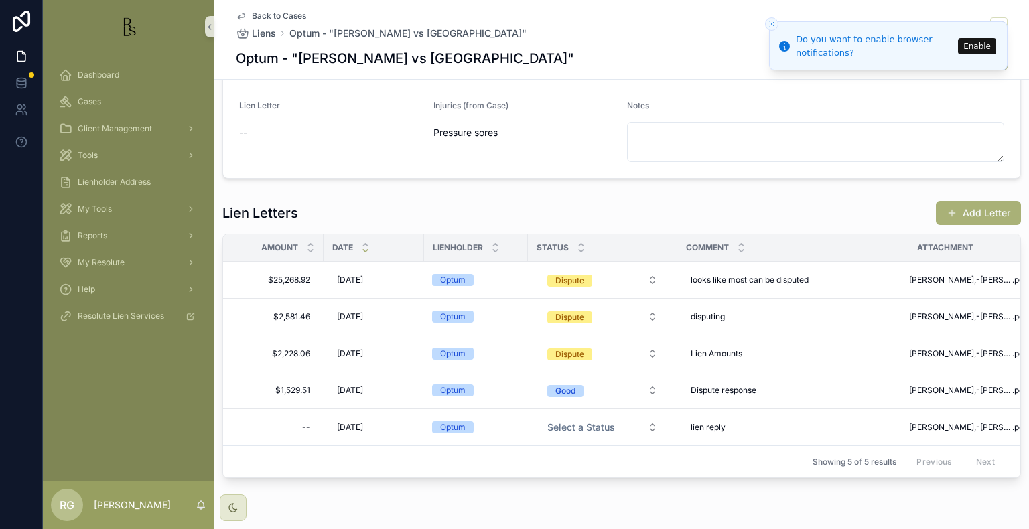
click at [275, 15] on span "Back to Cases" at bounding box center [279, 16] width 54 height 11
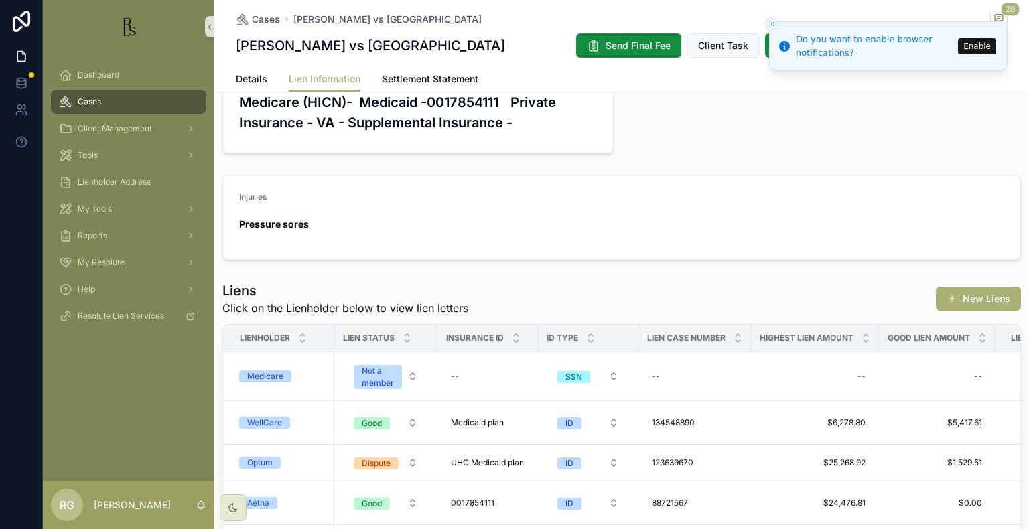
scroll to position [268, 0]
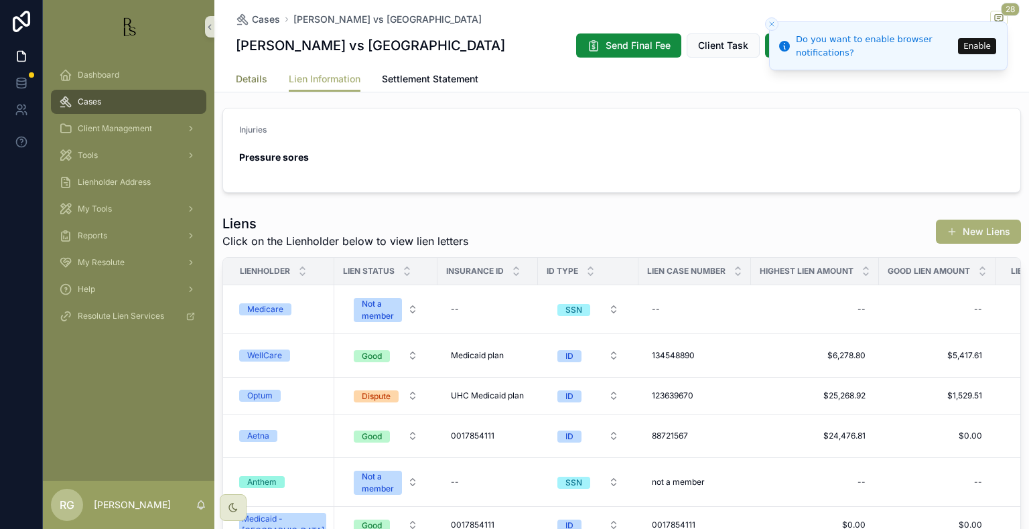
click at [250, 77] on span "Details" at bounding box center [251, 78] width 31 height 13
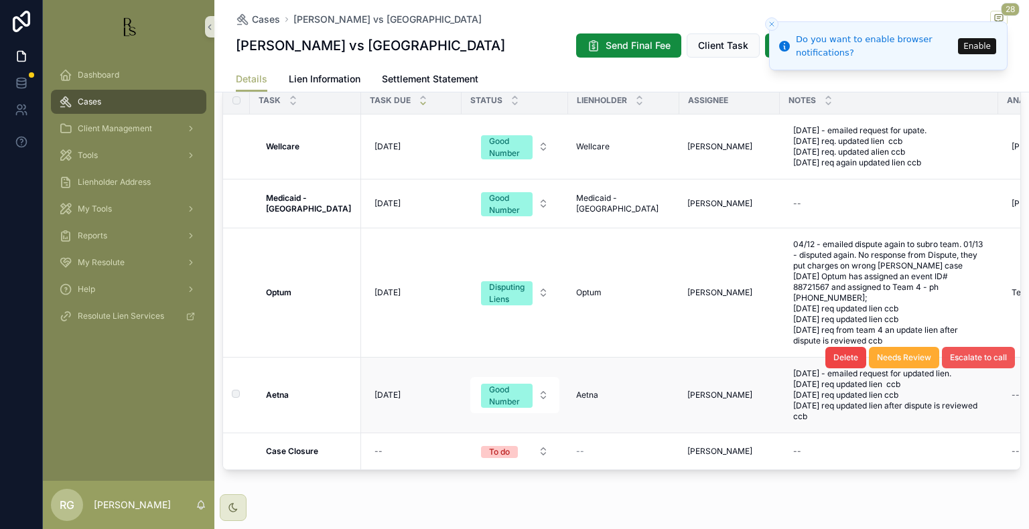
scroll to position [1072, 0]
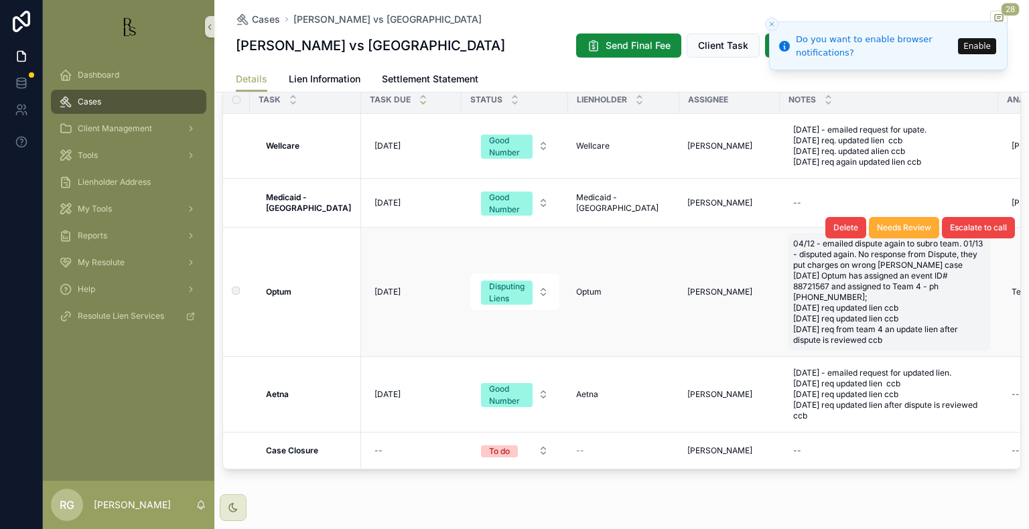
click at [797, 334] on span "04/12 - emailed dispute again to subro team. 01/13 - disputed again. No respons…" at bounding box center [889, 291] width 192 height 107
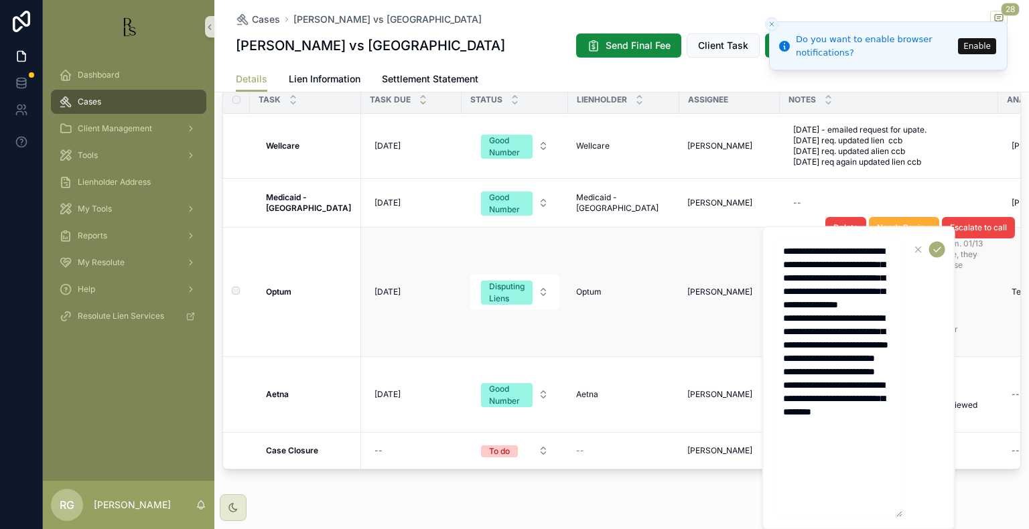
click at [679, 328] on td "[PERSON_NAME]" at bounding box center [729, 292] width 100 height 129
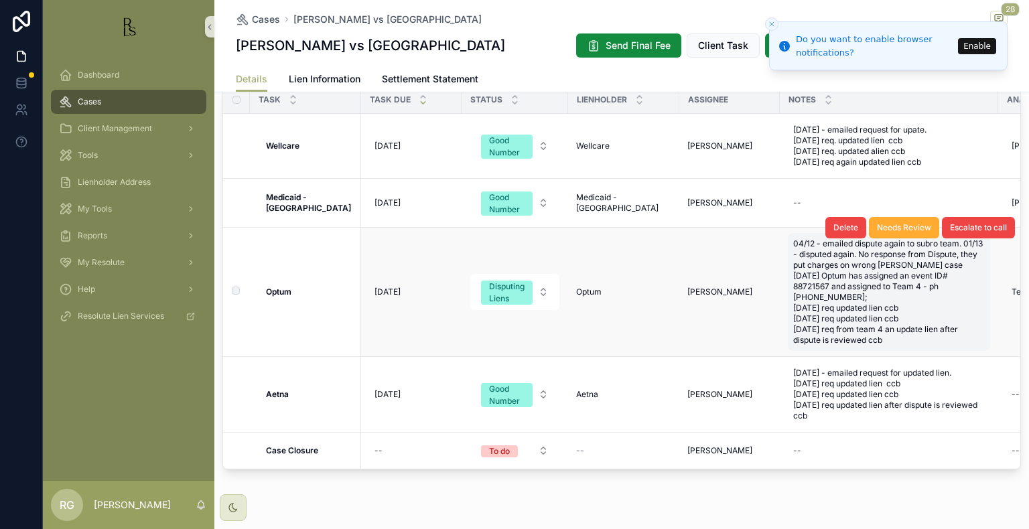
click at [831, 299] on span "04/12 - emailed dispute again to subro team. 01/13 - disputed again. No respons…" at bounding box center [889, 291] width 192 height 107
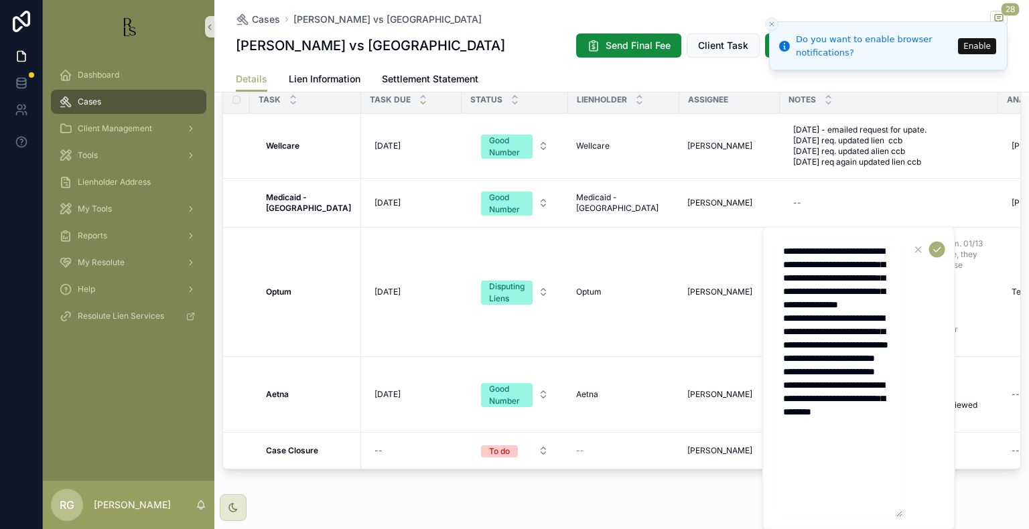
click at [896, 493] on textarea "**********" at bounding box center [838, 378] width 127 height 279
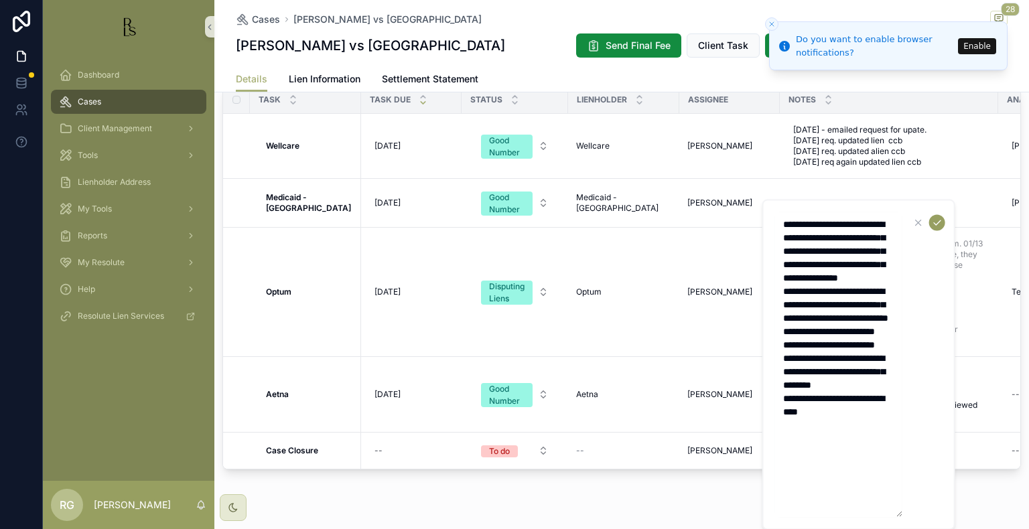
type textarea "**********"
click at [943, 225] on button "scrollable content" at bounding box center [937, 223] width 16 height 16
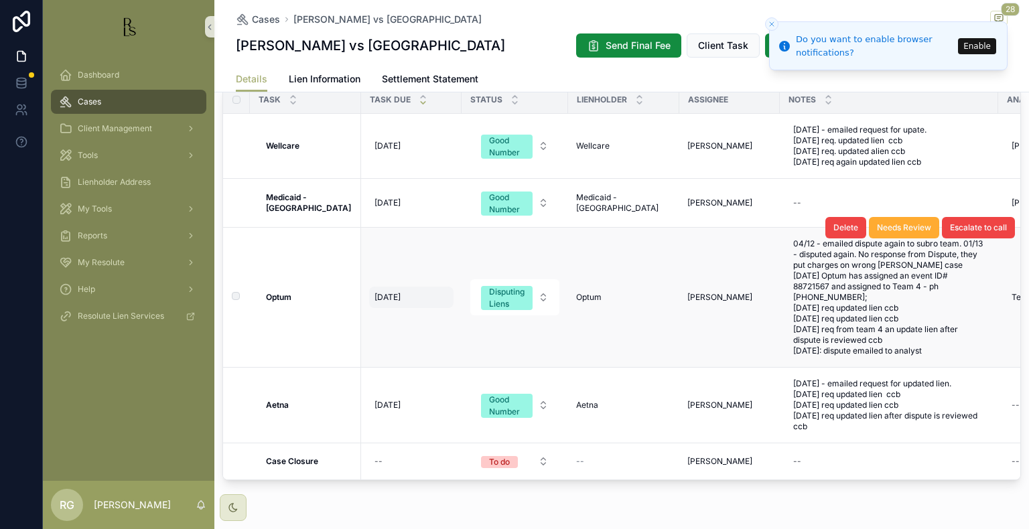
click at [388, 299] on span "[DATE]" at bounding box center [387, 297] width 26 height 11
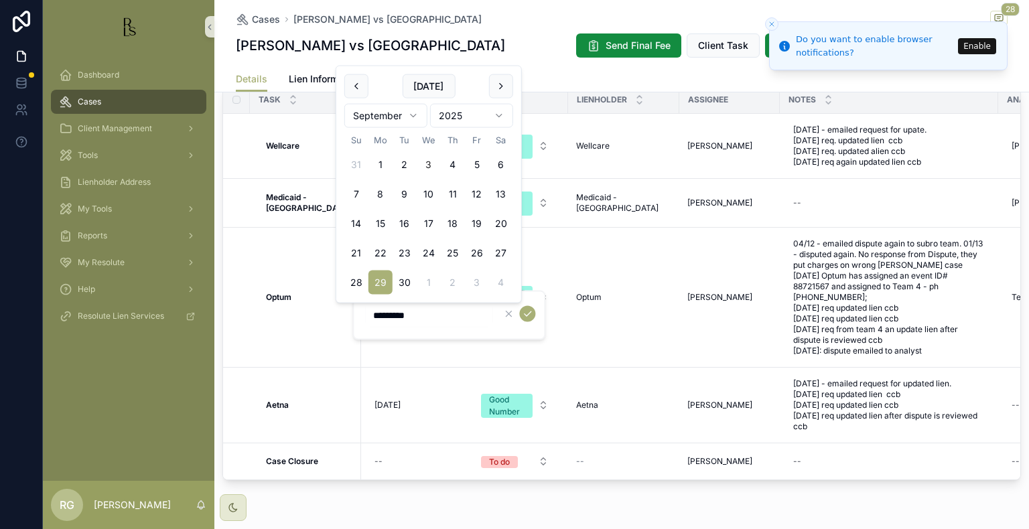
click at [410, 123] on html "Do you want to enable browser notifications? Enable Dashboard Cases Client Mana…" at bounding box center [514, 264] width 1029 height 529
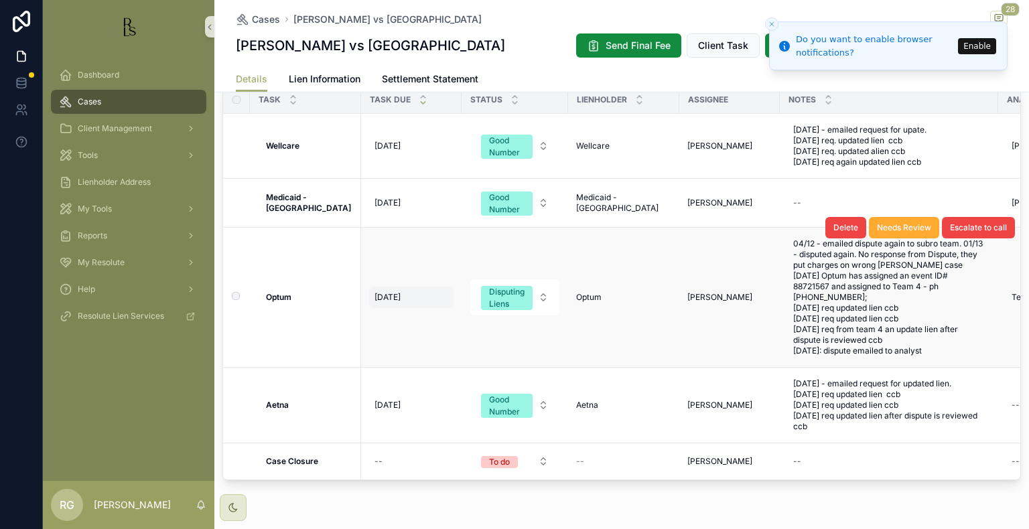
click at [393, 289] on div "[DATE] [DATE]" at bounding box center [411, 297] width 84 height 21
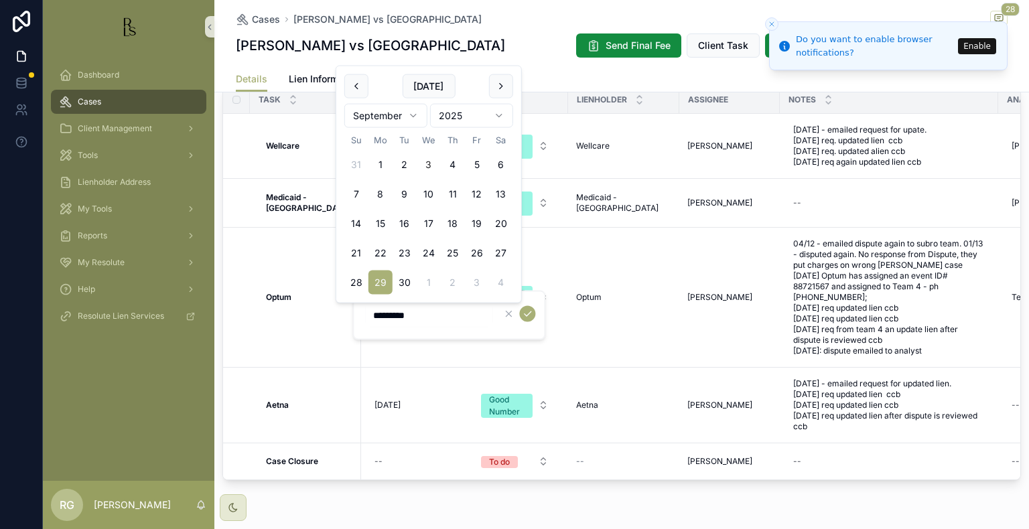
click at [413, 115] on html "Do you want to enable browser notifications? Enable Dashboard Cases Client Mana…" at bounding box center [514, 264] width 1029 height 529
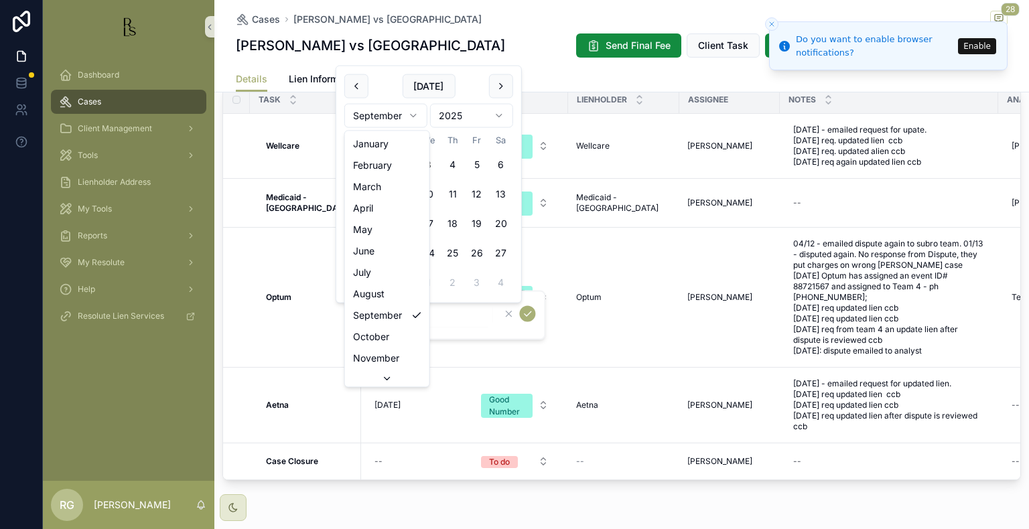
click at [383, 114] on html "Do you want to enable browser notifications? Enable Dashboard Cases Client Mana…" at bounding box center [514, 264] width 1029 height 529
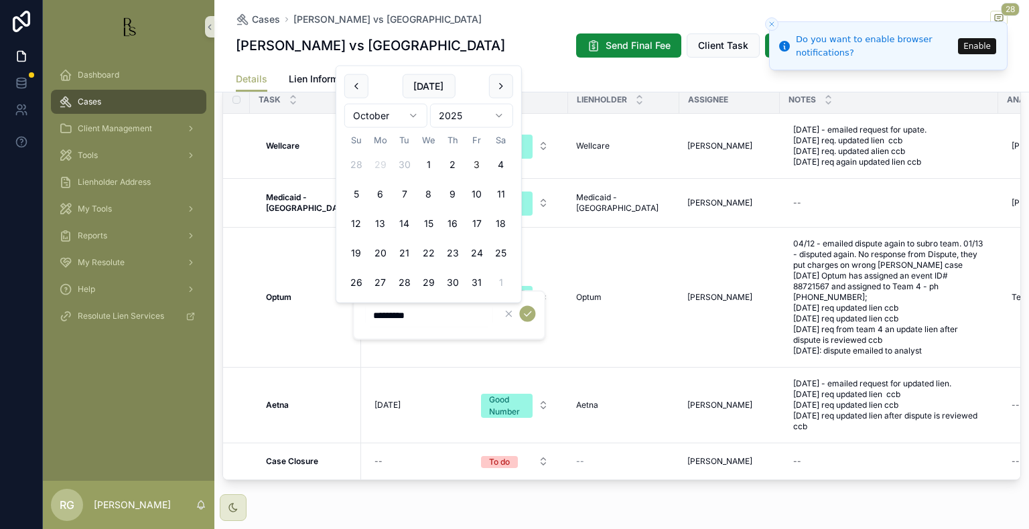
click at [477, 162] on button "3" at bounding box center [477, 165] width 24 height 24
type input "*********"
click at [523, 316] on icon "scrollable content" at bounding box center [527, 314] width 11 height 11
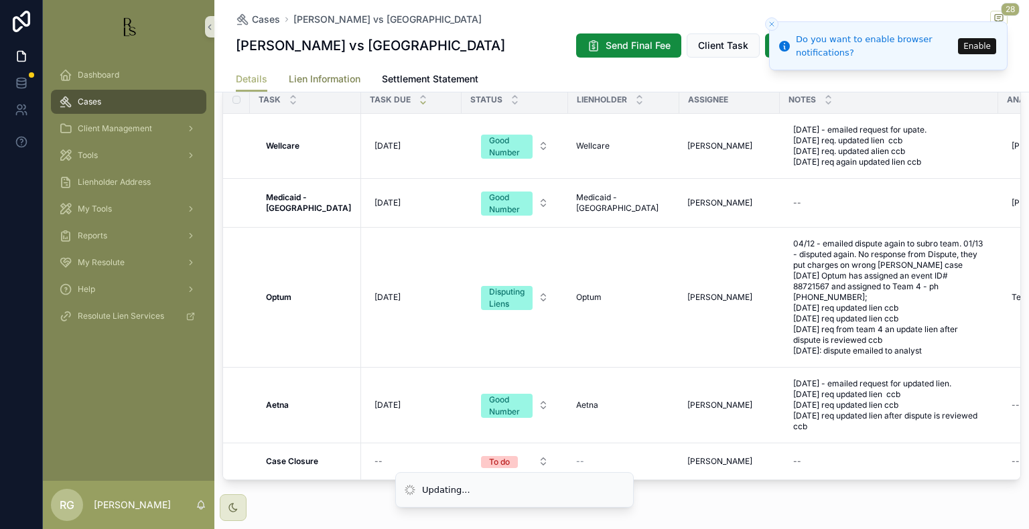
click at [289, 73] on span "Lien Information" at bounding box center [325, 78] width 72 height 13
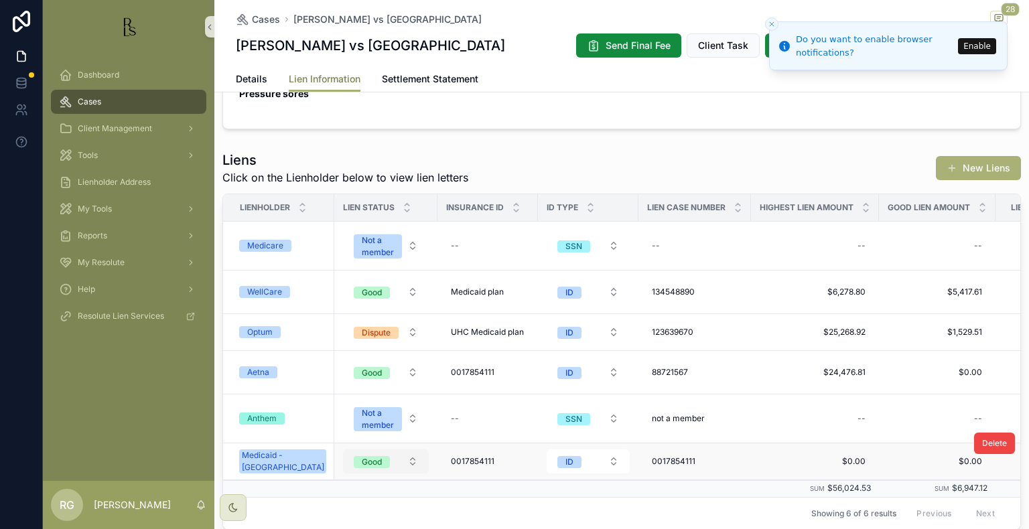
scroll to position [469, 0]
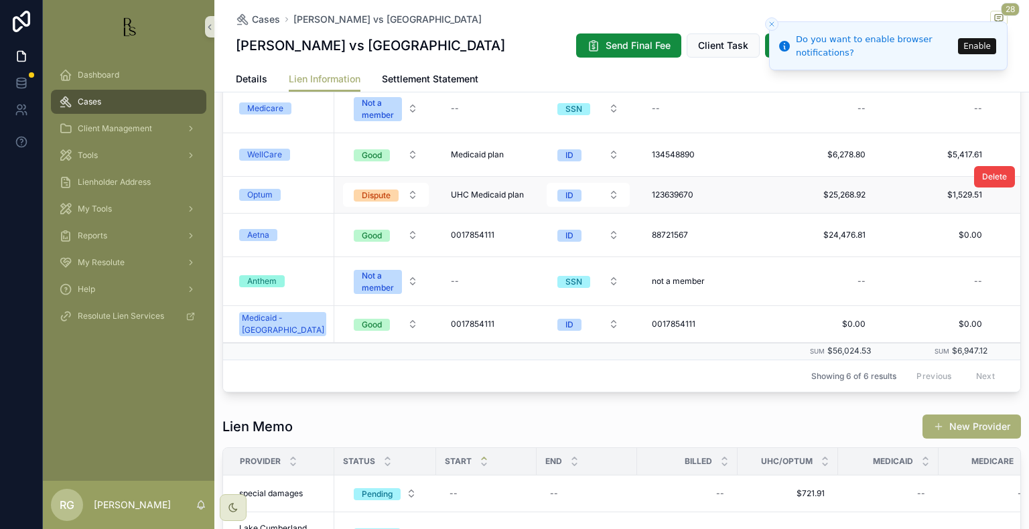
click at [264, 190] on div "Optum" at bounding box center [259, 195] width 25 height 12
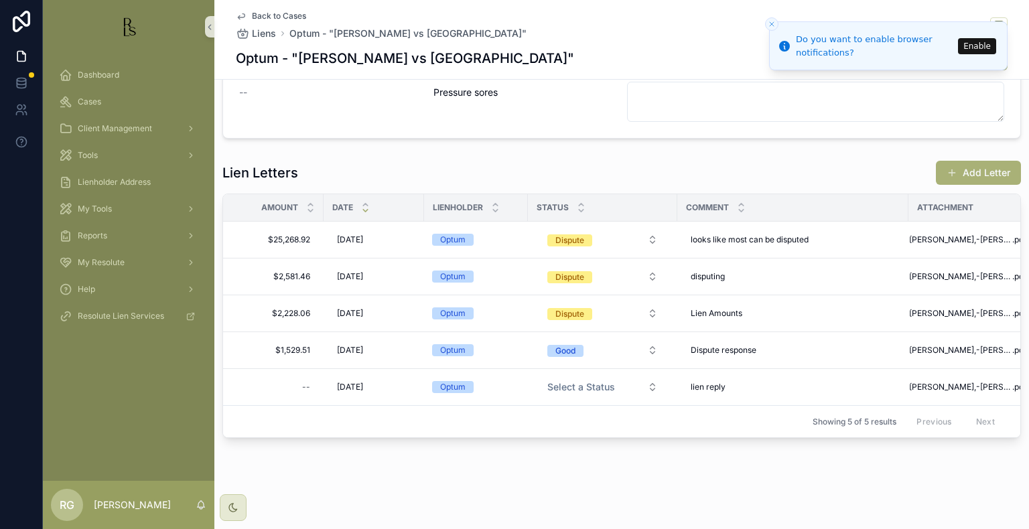
scroll to position [250, 0]
click at [758, 236] on div "looks like most can be disputed looks like most can be disputed" at bounding box center [792, 239] width 215 height 21
drag, startPoint x: 753, startPoint y: 260, endPoint x: 683, endPoint y: 247, distance: 70.8
click at [683, 247] on div "**********" at bounding box center [776, 258] width 193 height 66
type textarea "**********"
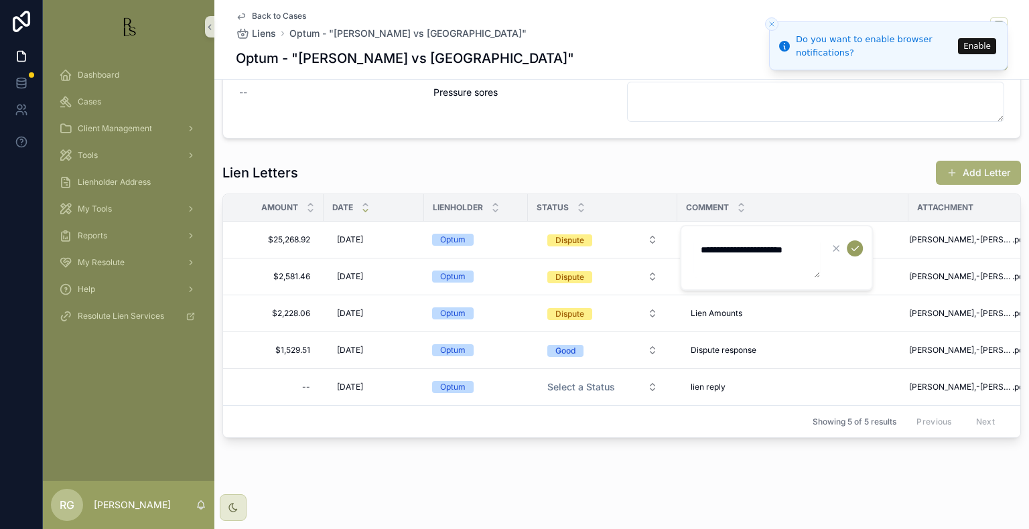
click at [856, 253] on icon "scrollable content" at bounding box center [854, 248] width 11 height 11
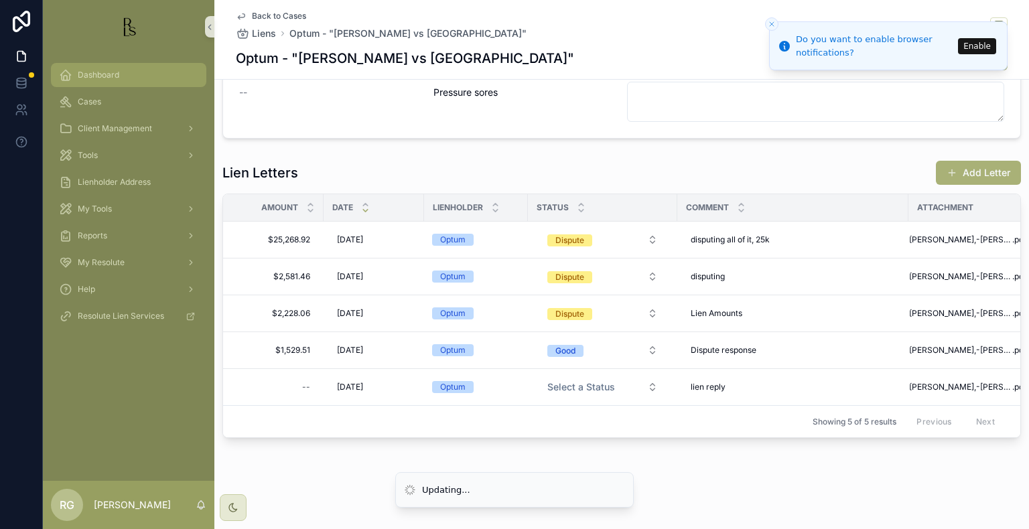
click at [110, 70] on span "Dashboard" at bounding box center [99, 75] width 42 height 11
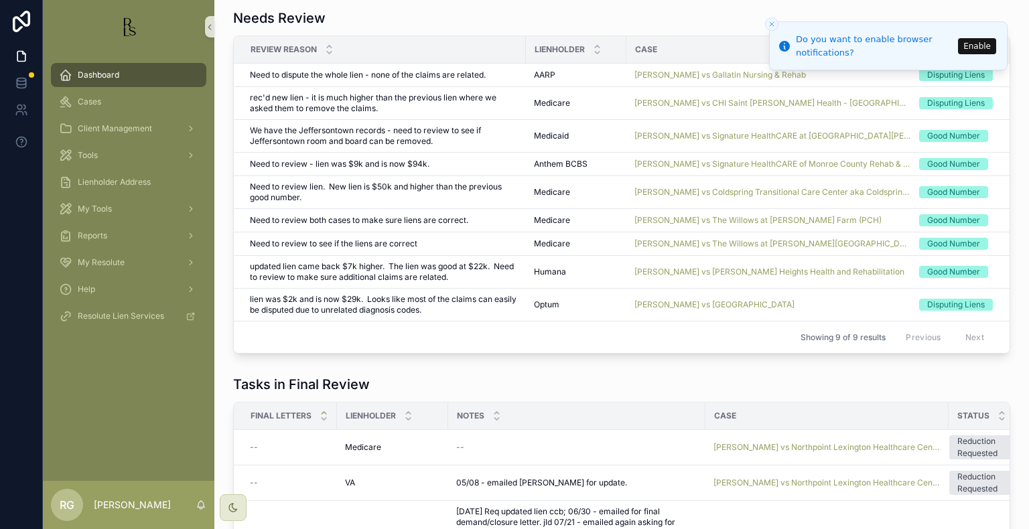
scroll to position [987, 0]
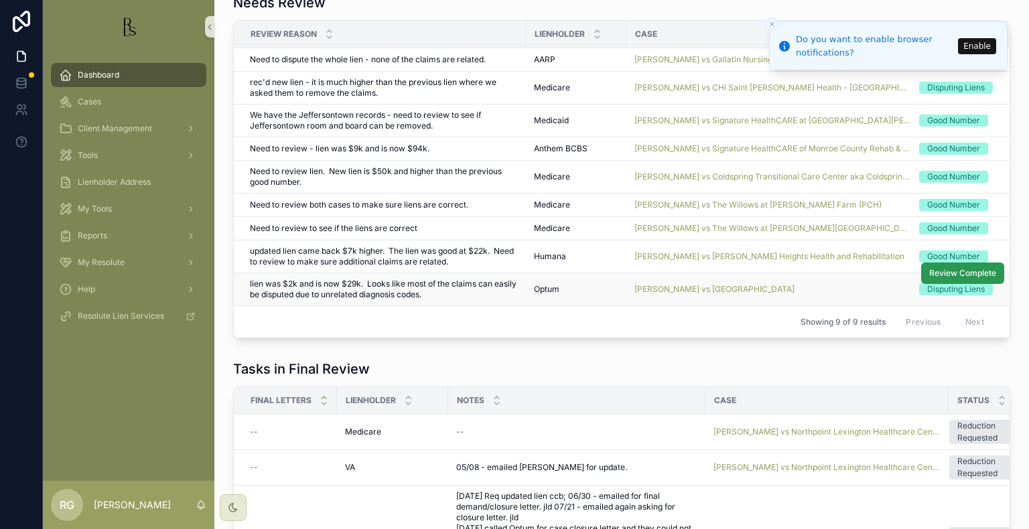
click at [959, 279] on span "Review Complete" at bounding box center [962, 273] width 67 height 11
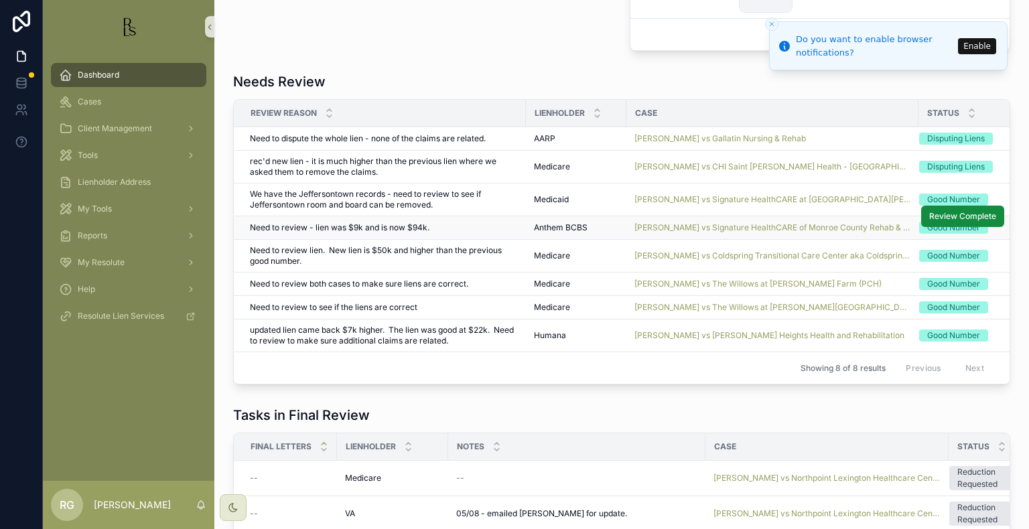
scroll to position [853, 0]
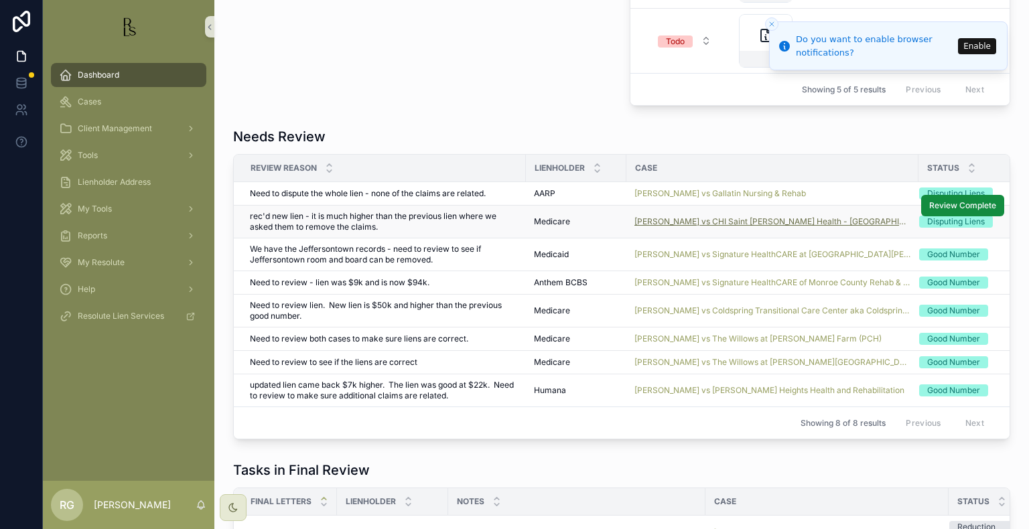
click at [642, 227] on span "[PERSON_NAME] vs CHI Saint [PERSON_NAME] Health - [GEOGRAPHIC_DATA][PERSON_NAME]" at bounding box center [772, 221] width 276 height 11
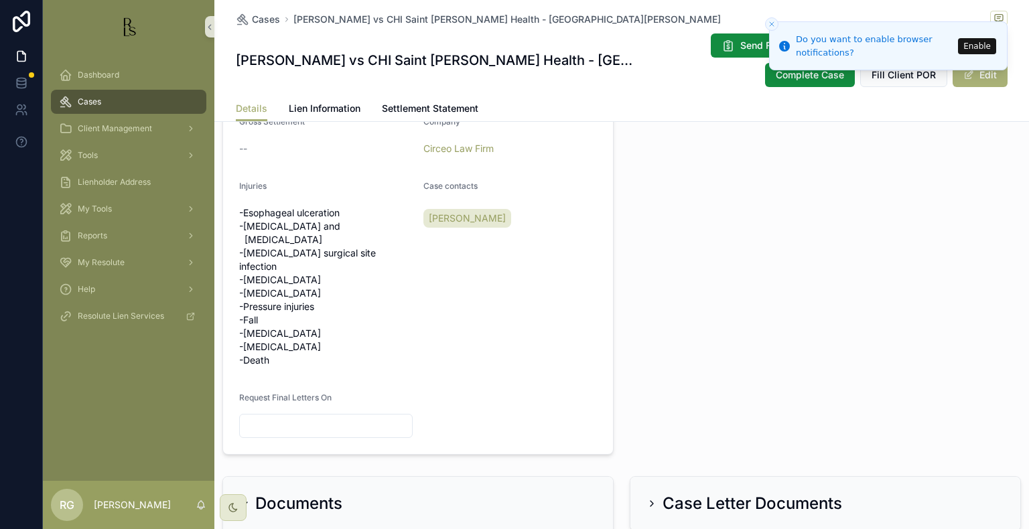
scroll to position [603, 0]
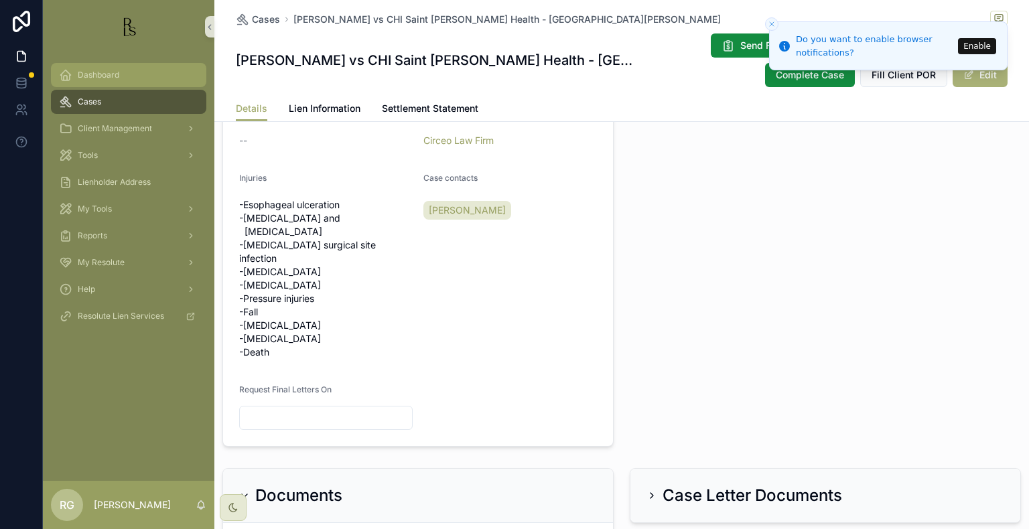
click at [109, 78] on span "Dashboard" at bounding box center [99, 75] width 42 height 11
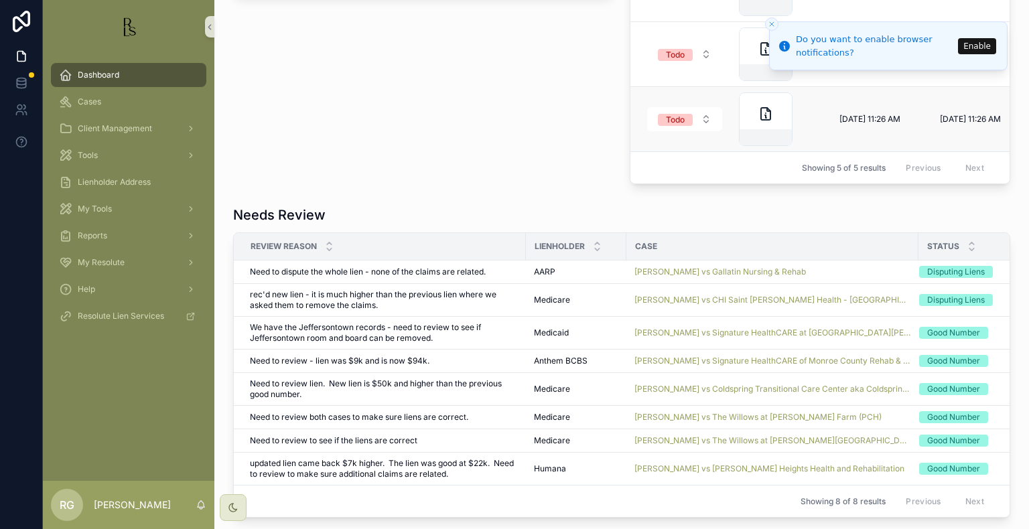
scroll to position [938, 0]
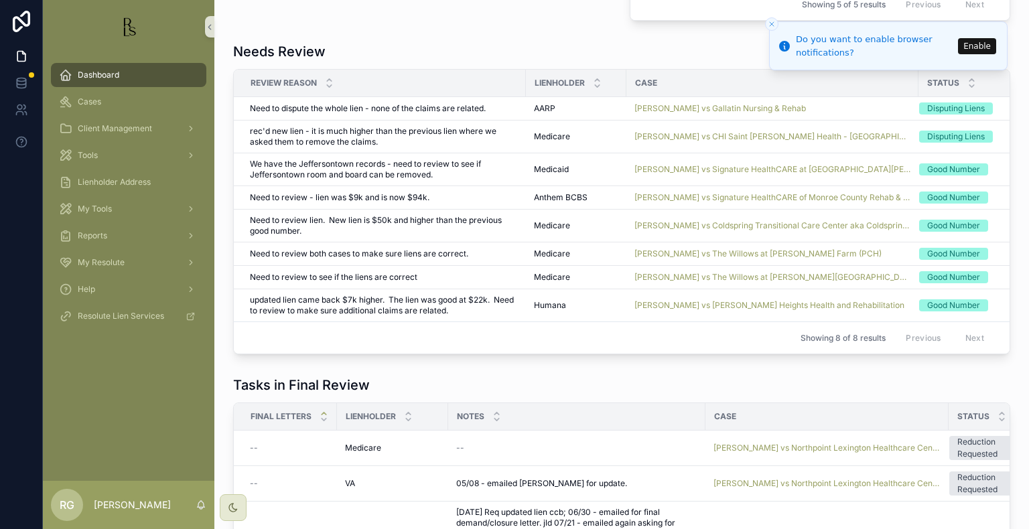
click at [718, 308] on span "[PERSON_NAME] vs [PERSON_NAME] Heights Health and Rehabilitation" at bounding box center [769, 305] width 270 height 11
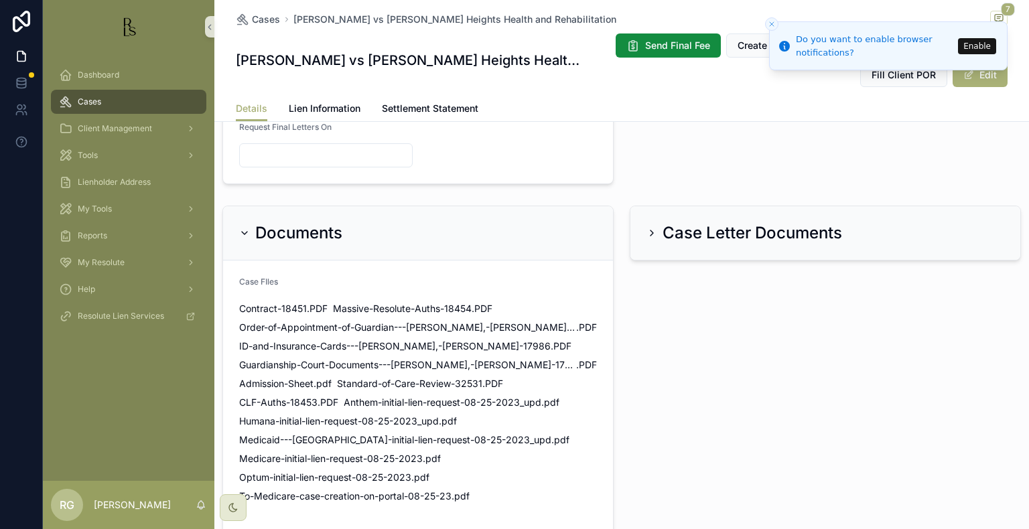
scroll to position [804, 0]
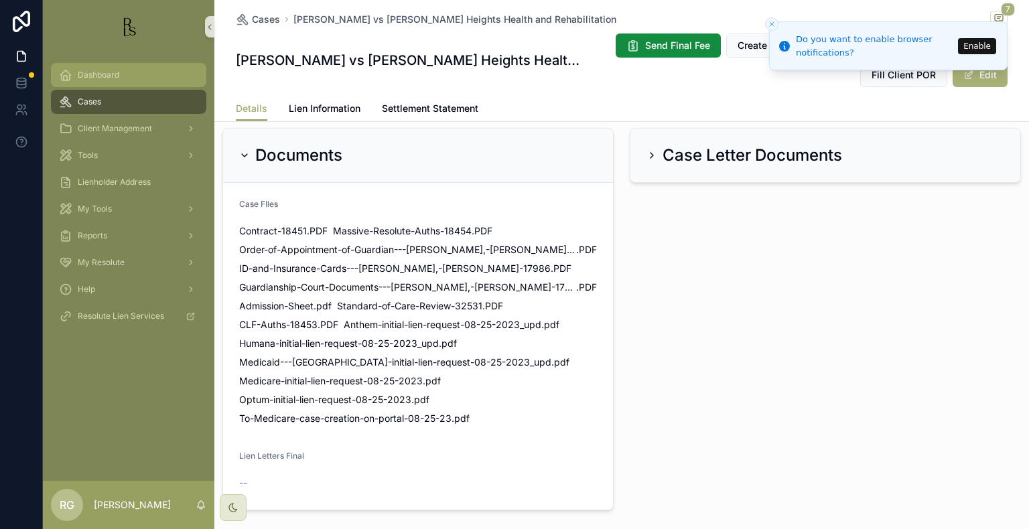
click at [109, 84] on div "Dashboard" at bounding box center [128, 74] width 139 height 21
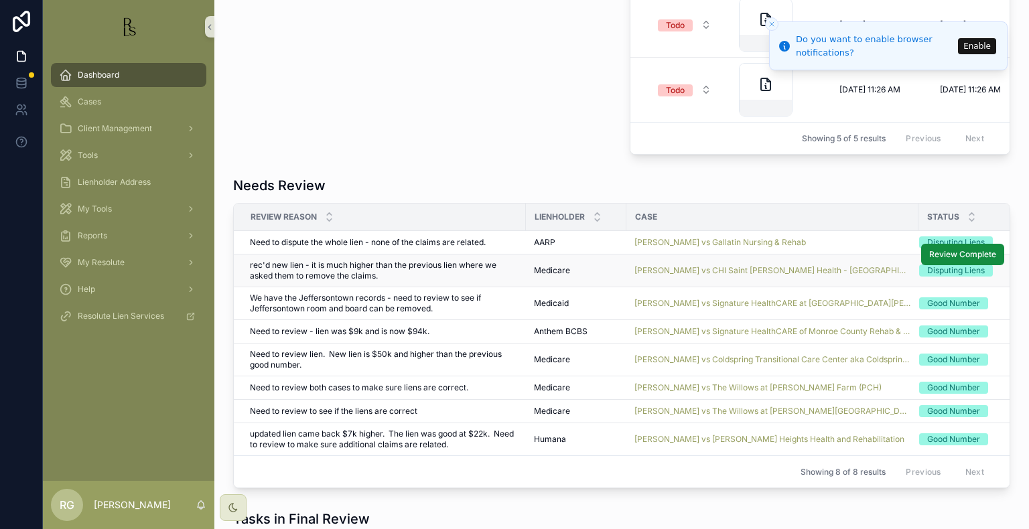
click at [661, 284] on td "[PERSON_NAME] vs CHI Saint [PERSON_NAME] Health - [GEOGRAPHIC_DATA][PERSON_NAME]" at bounding box center [772, 271] width 292 height 33
click at [661, 276] on span "[PERSON_NAME] vs CHI Saint [PERSON_NAME] Health - [GEOGRAPHIC_DATA][PERSON_NAME]" at bounding box center [772, 270] width 276 height 11
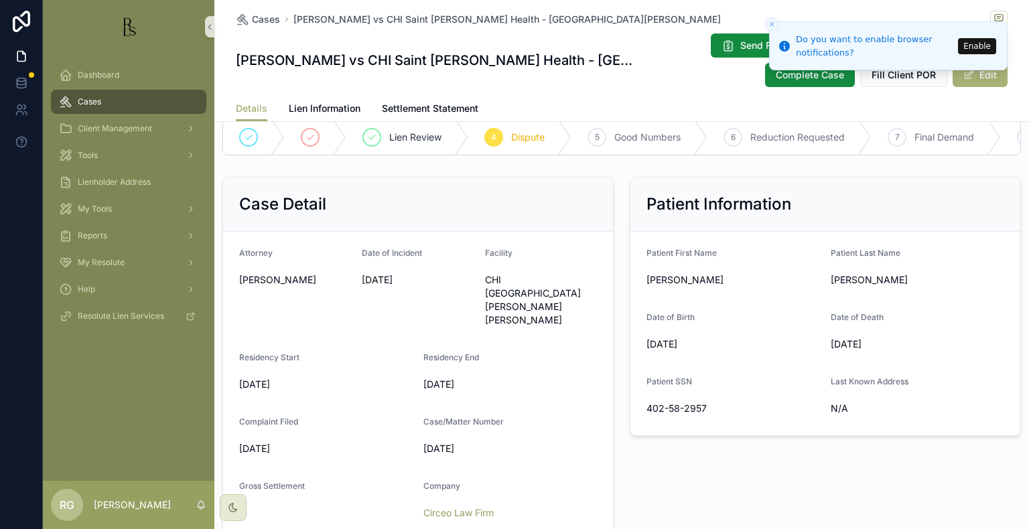
scroll to position [402, 0]
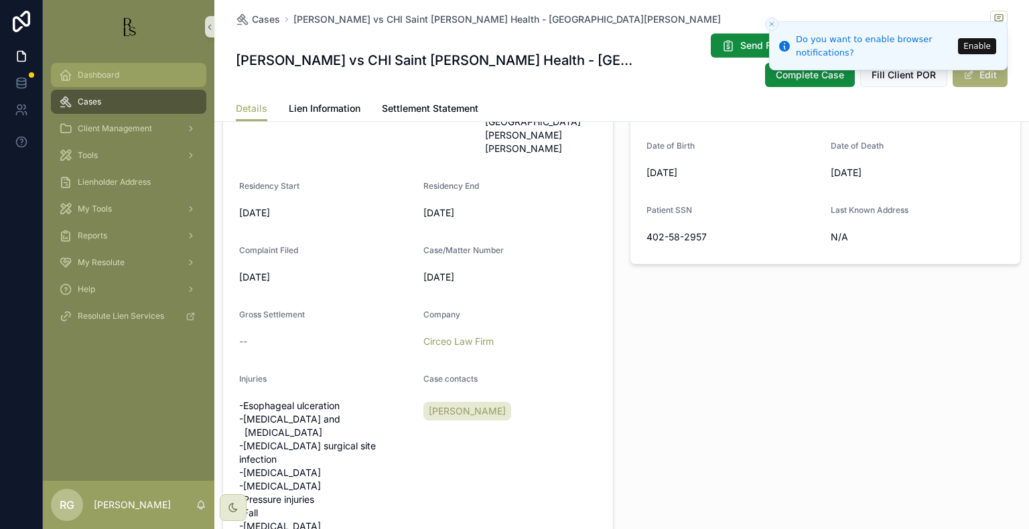
click at [86, 70] on span "Dashboard" at bounding box center [99, 75] width 42 height 11
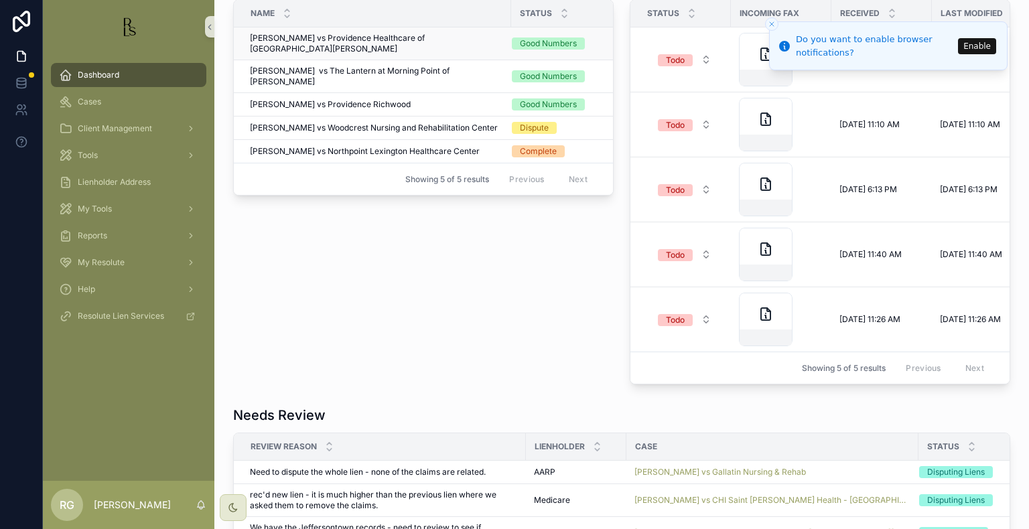
scroll to position [670, 0]
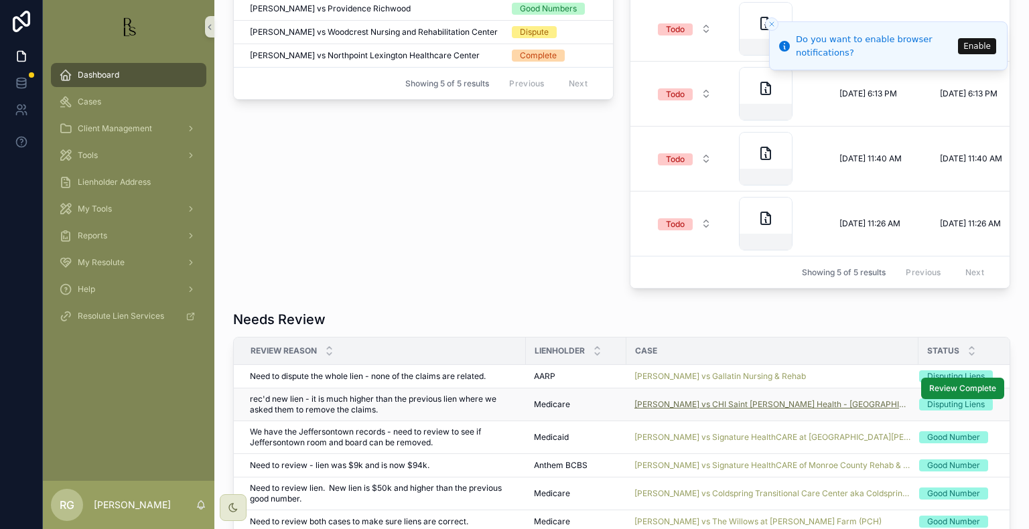
click at [715, 410] on span "[PERSON_NAME] vs CHI Saint [PERSON_NAME] Health - [GEOGRAPHIC_DATA][PERSON_NAME]" at bounding box center [772, 404] width 276 height 11
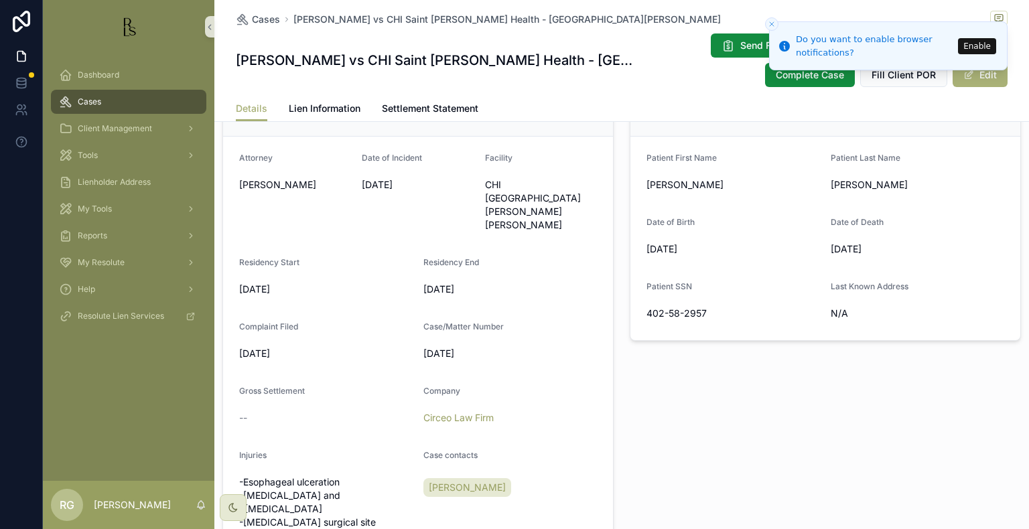
scroll to position [335, 0]
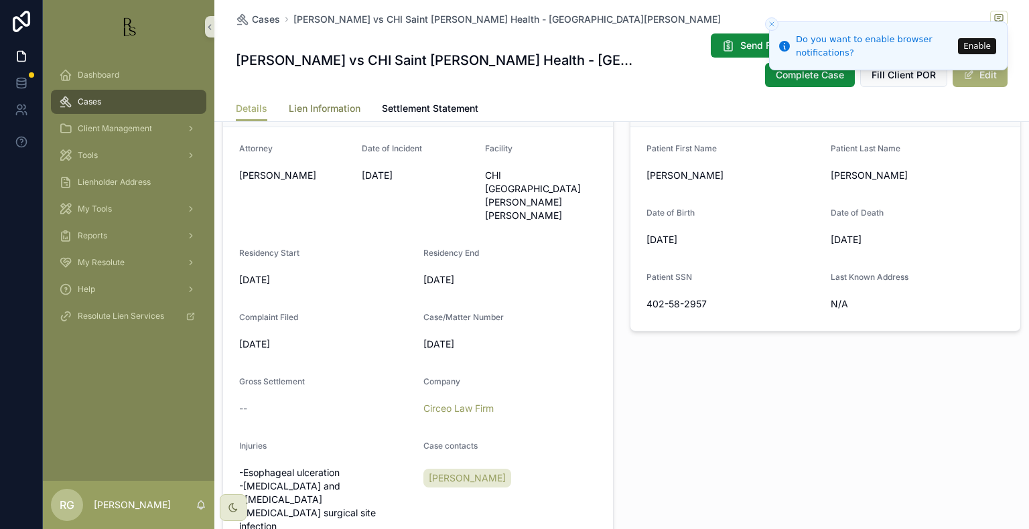
click at [319, 109] on span "Lien Information" at bounding box center [325, 108] width 72 height 13
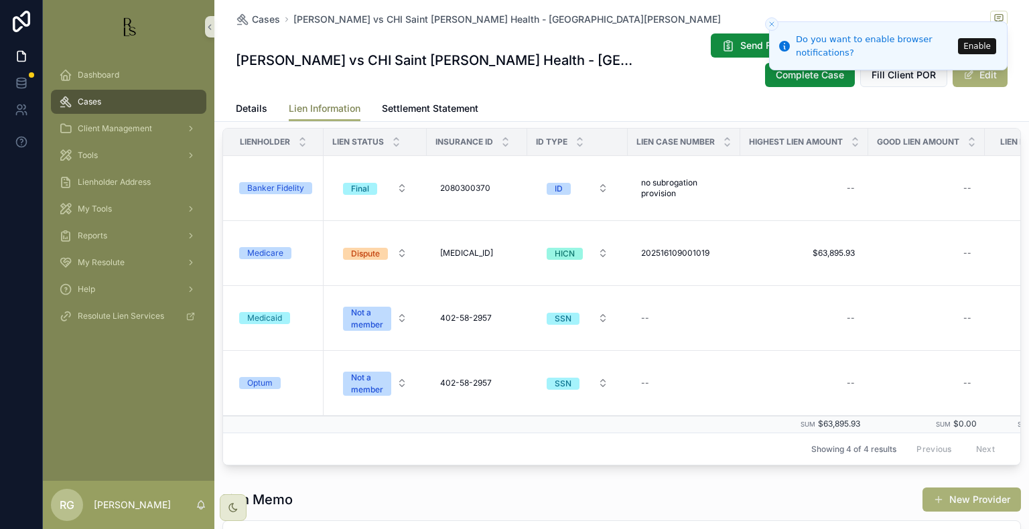
scroll to position [335, 0]
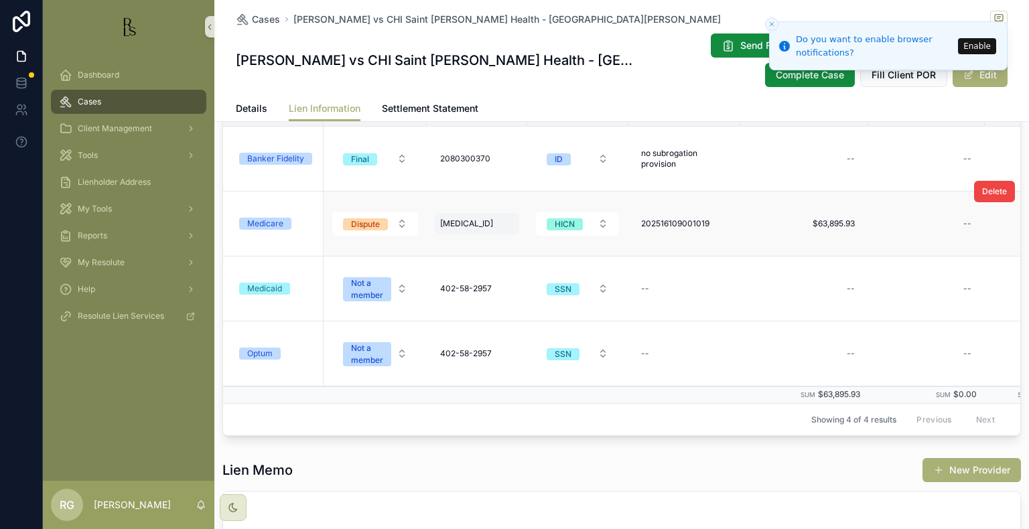
click at [442, 234] on div "[MEDICAL_ID] [MEDICAL_ID]" at bounding box center [477, 223] width 84 height 21
drag, startPoint x: 525, startPoint y: 254, endPoint x: 429, endPoint y: 240, distance: 96.8
click at [429, 240] on div "**********" at bounding box center [525, 257] width 193 height 50
click at [689, 229] on span "202516109001019" at bounding box center [675, 223] width 68 height 11
drag, startPoint x: 746, startPoint y: 257, endPoint x: 651, endPoint y: 259, distance: 94.5
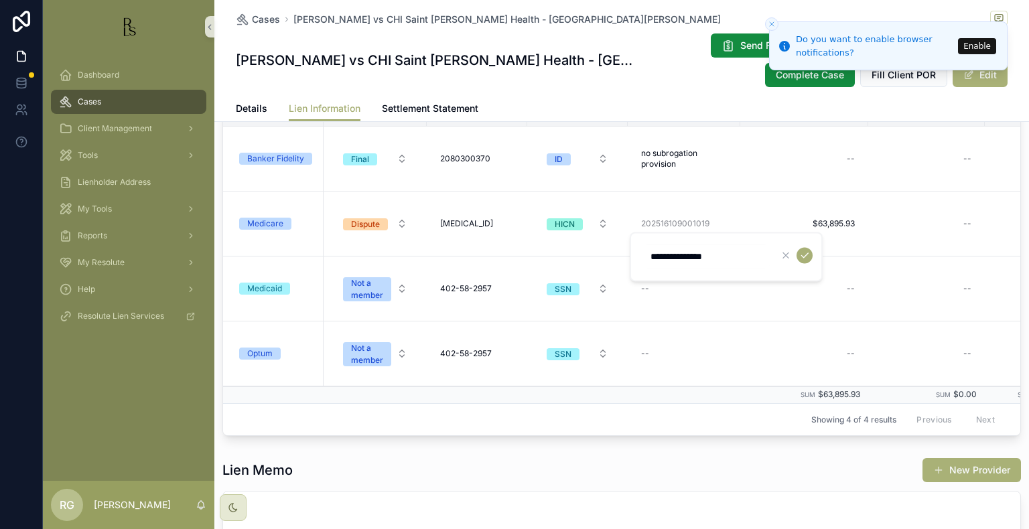
click at [651, 259] on input "**********" at bounding box center [705, 256] width 127 height 19
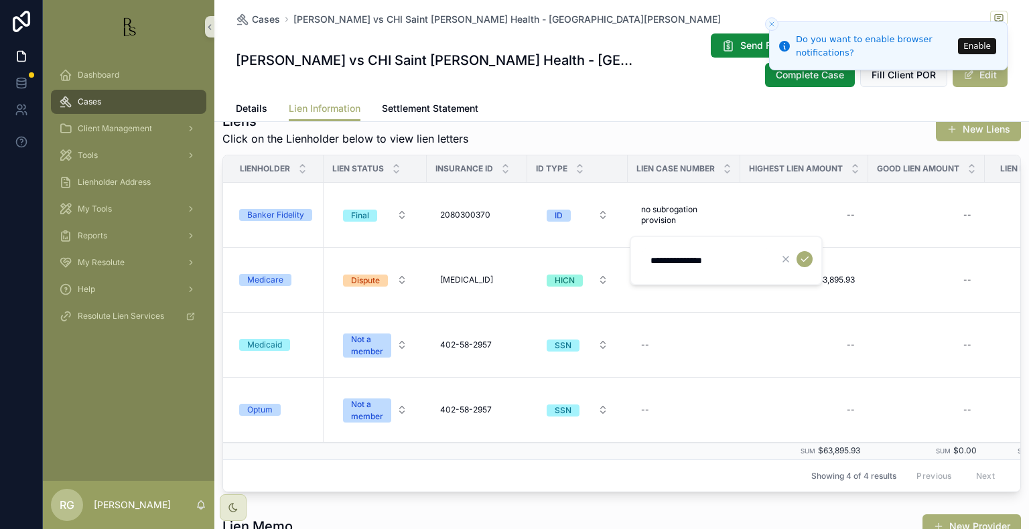
scroll to position [0, 0]
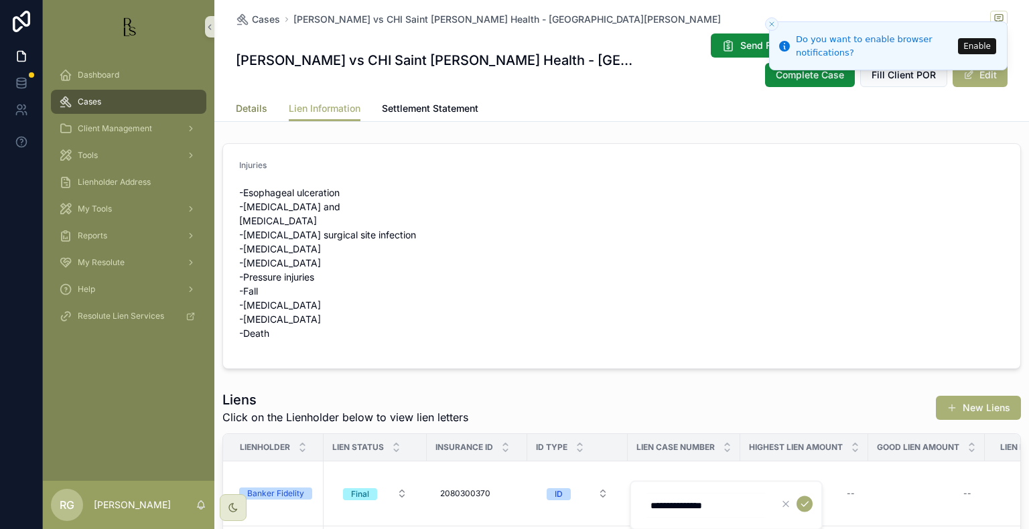
click at [241, 107] on span "Details" at bounding box center [251, 108] width 31 height 13
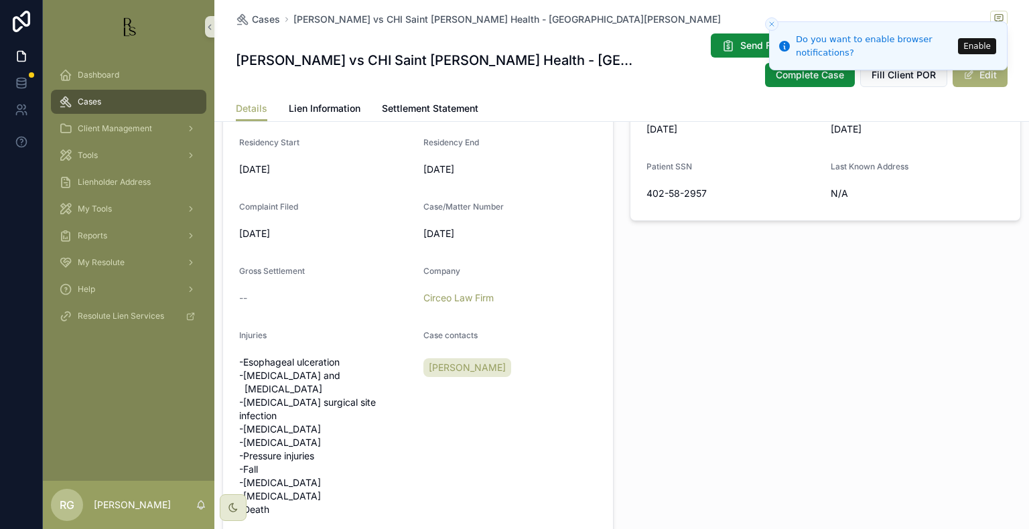
scroll to position [469, 0]
